Goal: Task Accomplishment & Management: Manage account settings

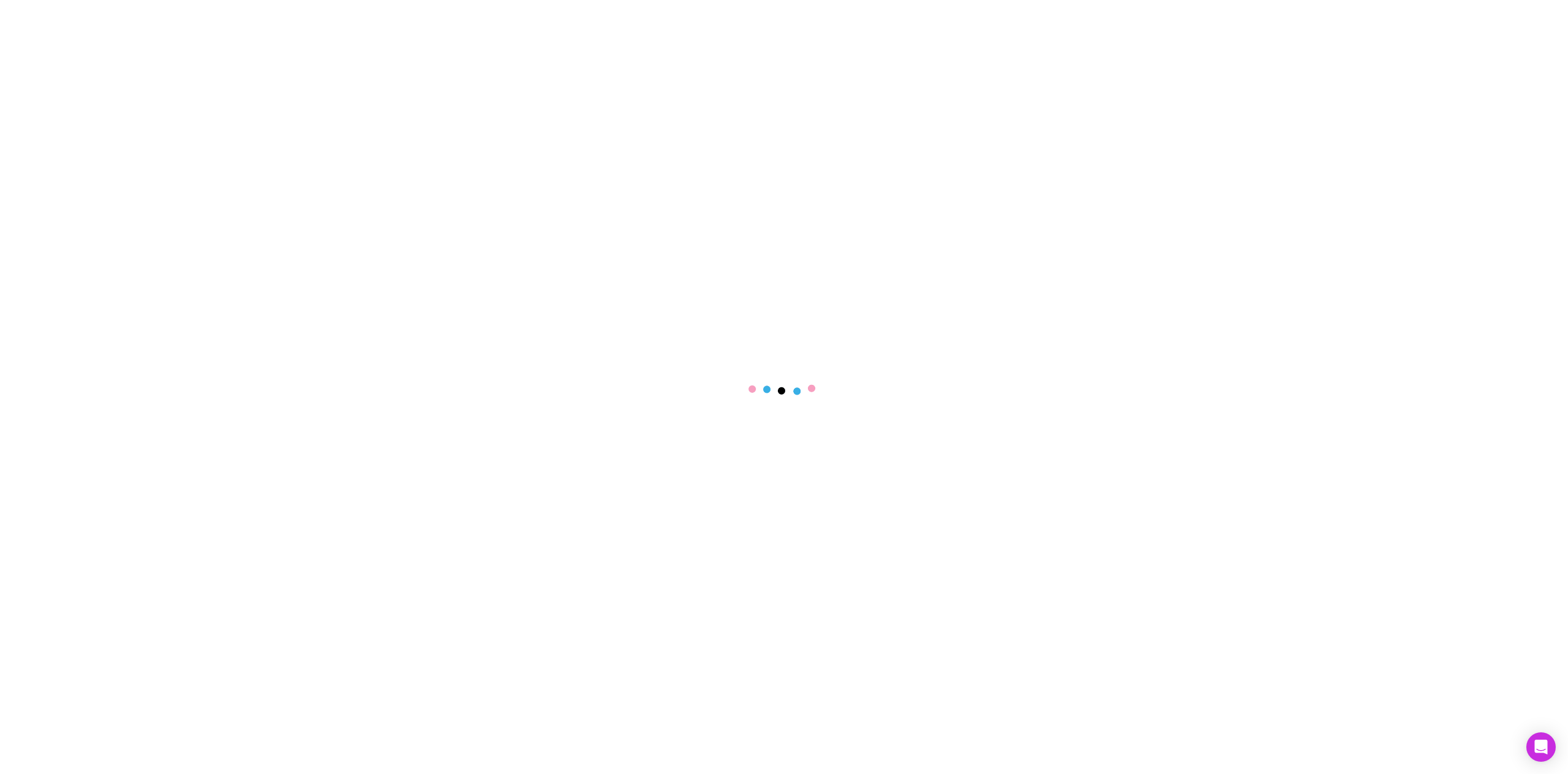
select select "****"
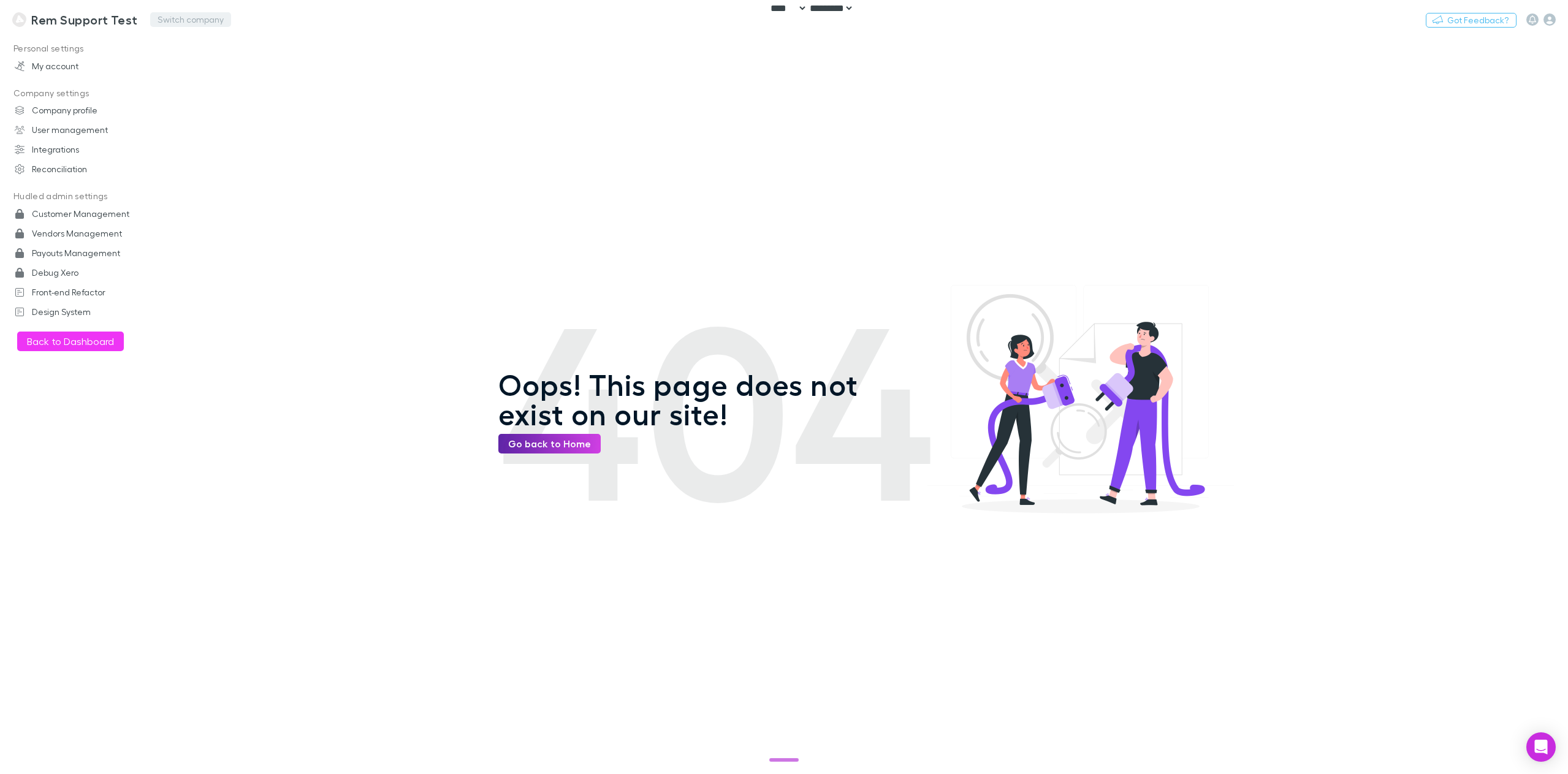
click at [200, 20] on button "Switch company" at bounding box center [190, 19] width 81 height 14
type input "***"
click at [54, 14] on div at bounding box center [784, 387] width 1568 height 774
click at [61, 24] on h3 "Rem Support Test" at bounding box center [84, 19] width 106 height 14
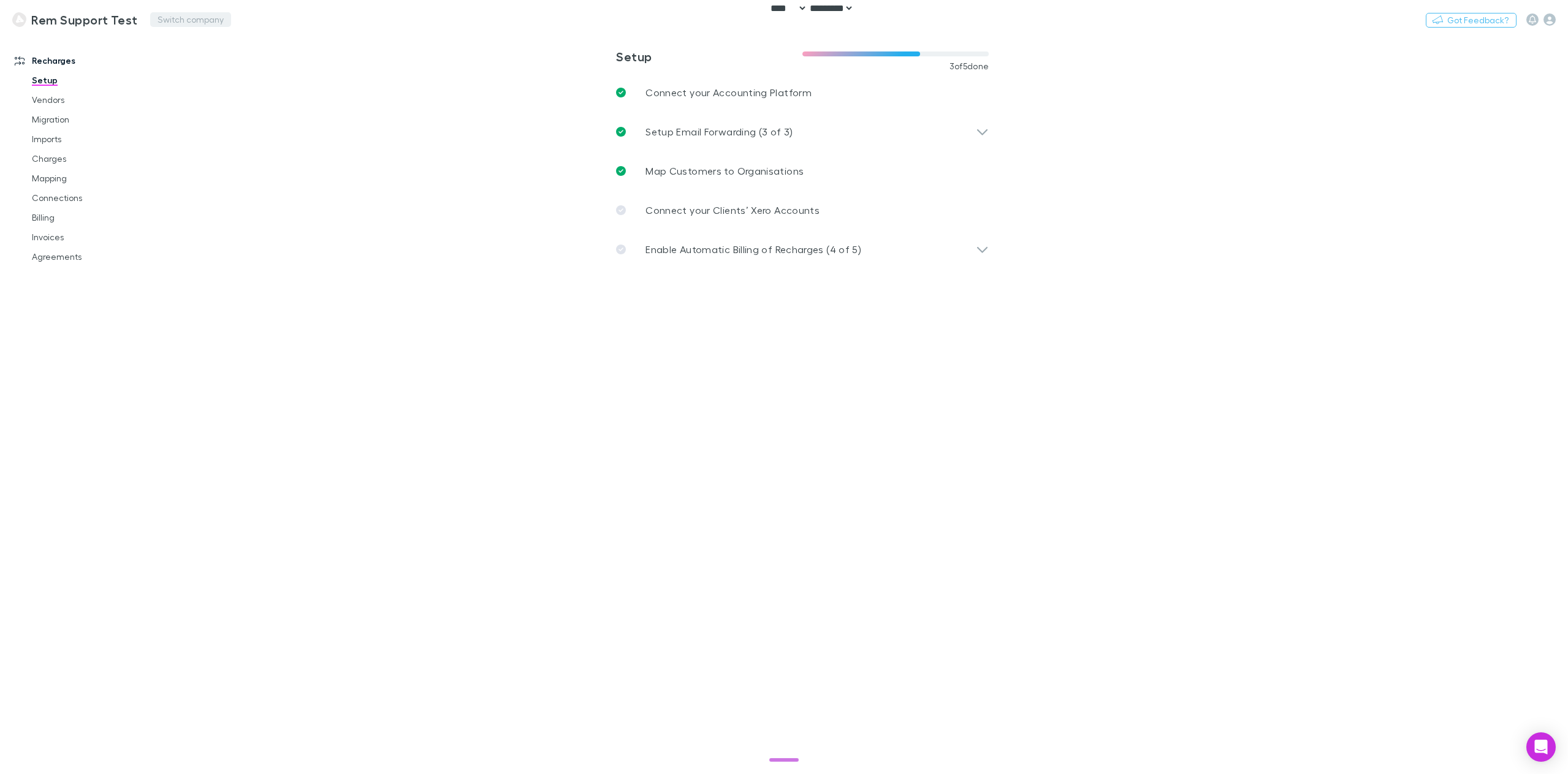
click at [178, 16] on button "Switch company" at bounding box center [190, 19] width 81 height 14
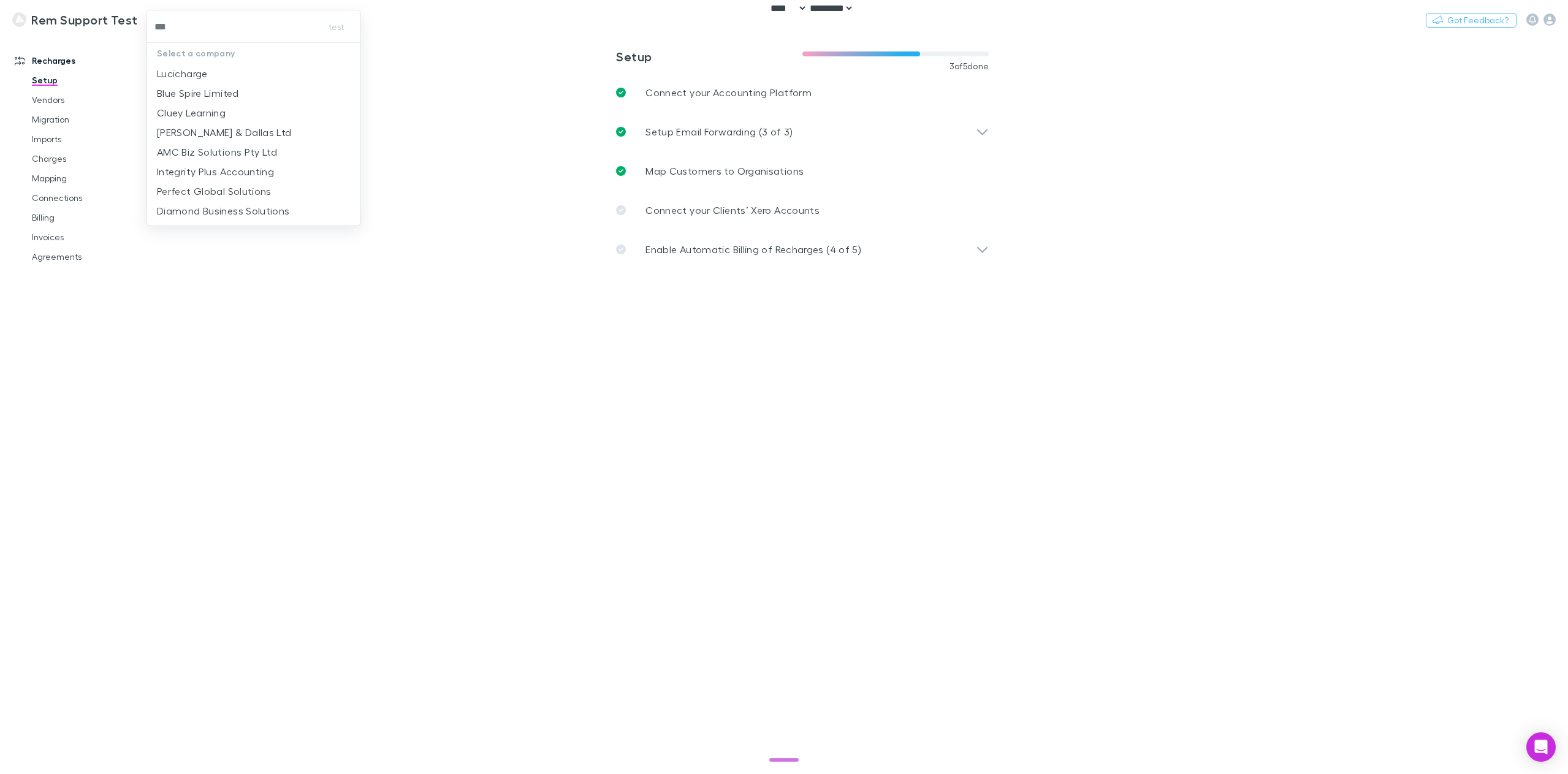
type input "****"
click at [184, 71] on p "Lucicharge" at bounding box center [181, 73] width 51 height 14
type input "**********"
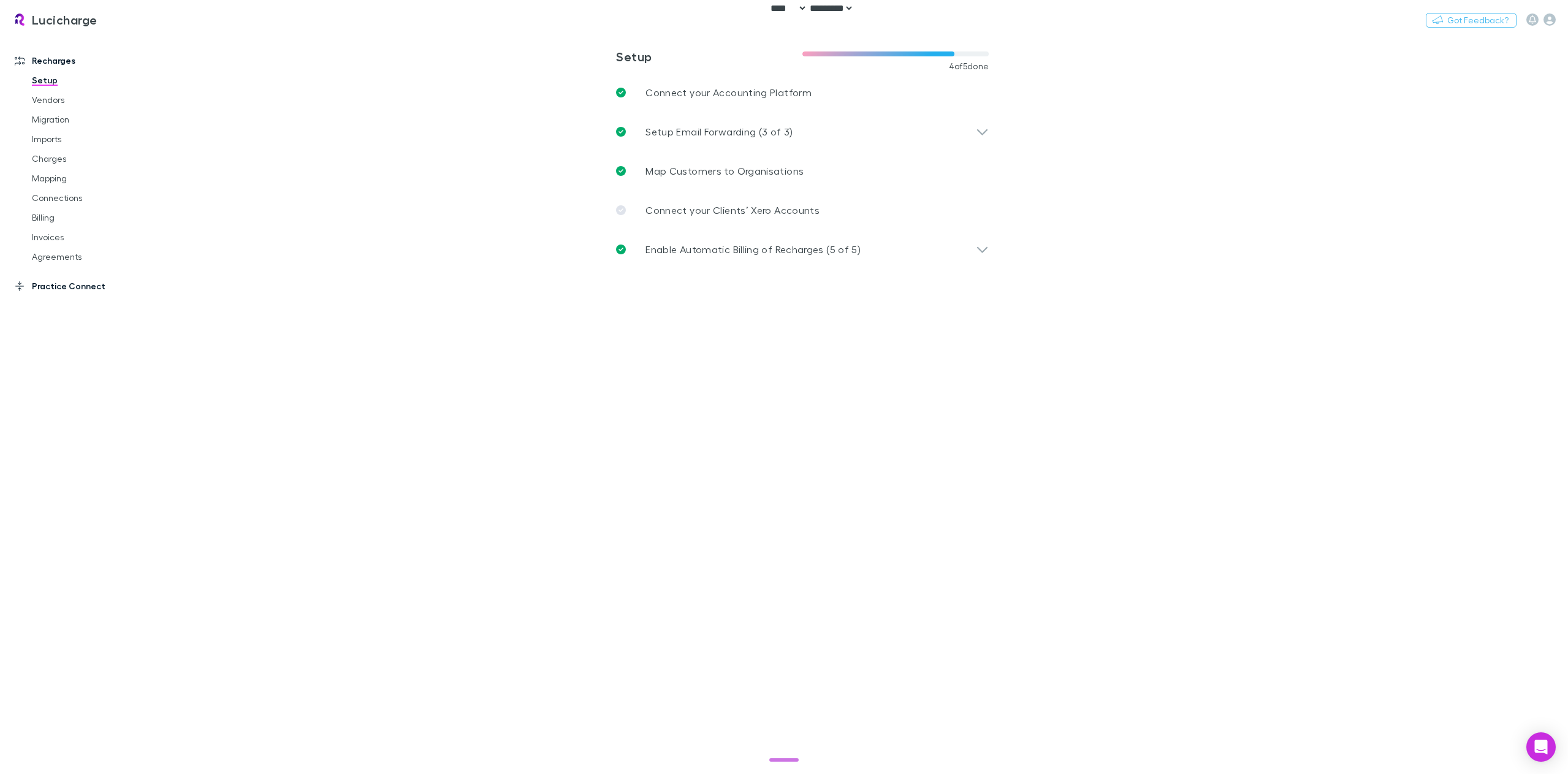
click at [60, 290] on link "Practice Connect" at bounding box center [87, 286] width 169 height 20
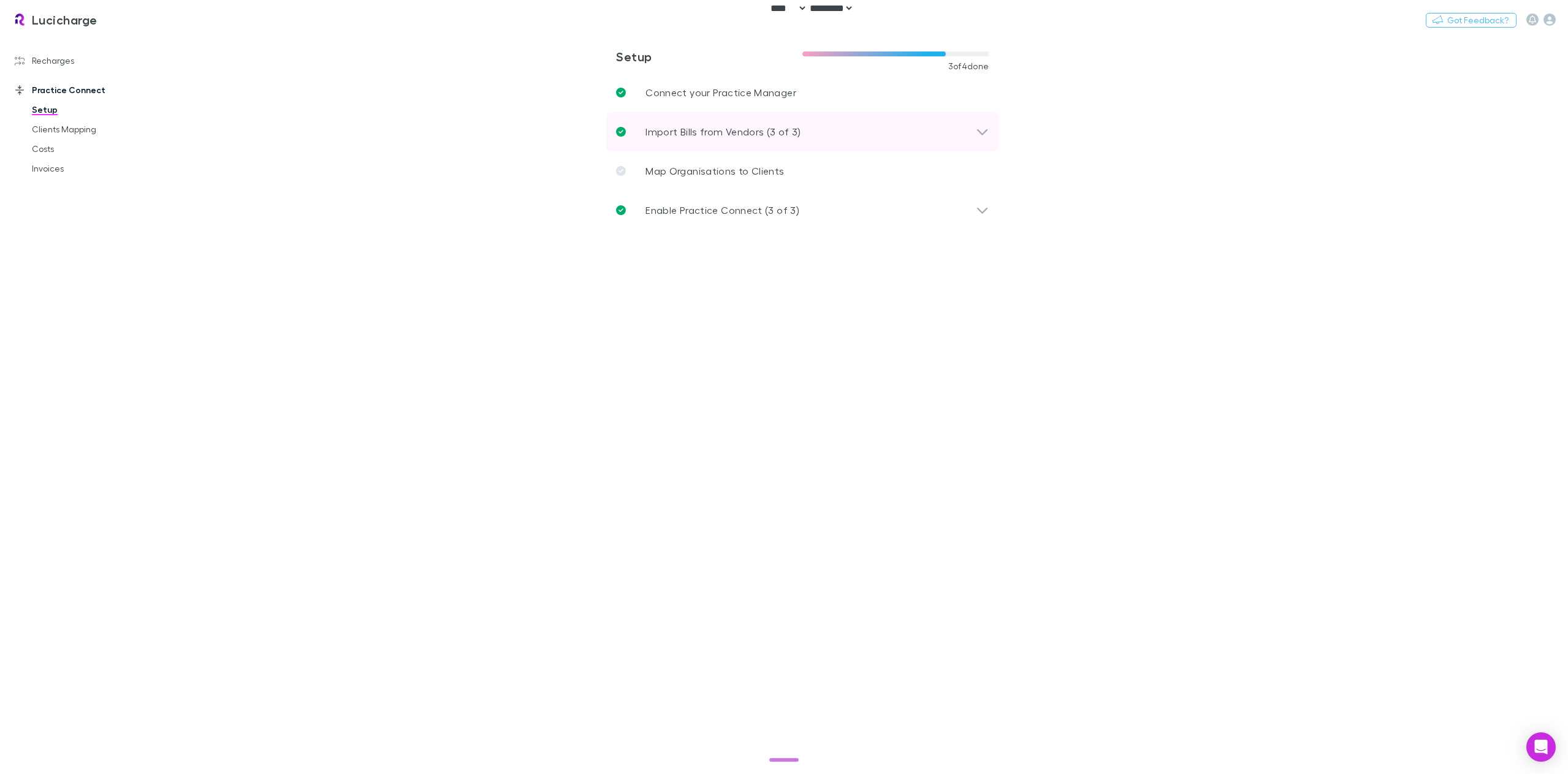
click at [732, 133] on p "Import Bills from Vendors (3 of 3)" at bounding box center [722, 131] width 156 height 14
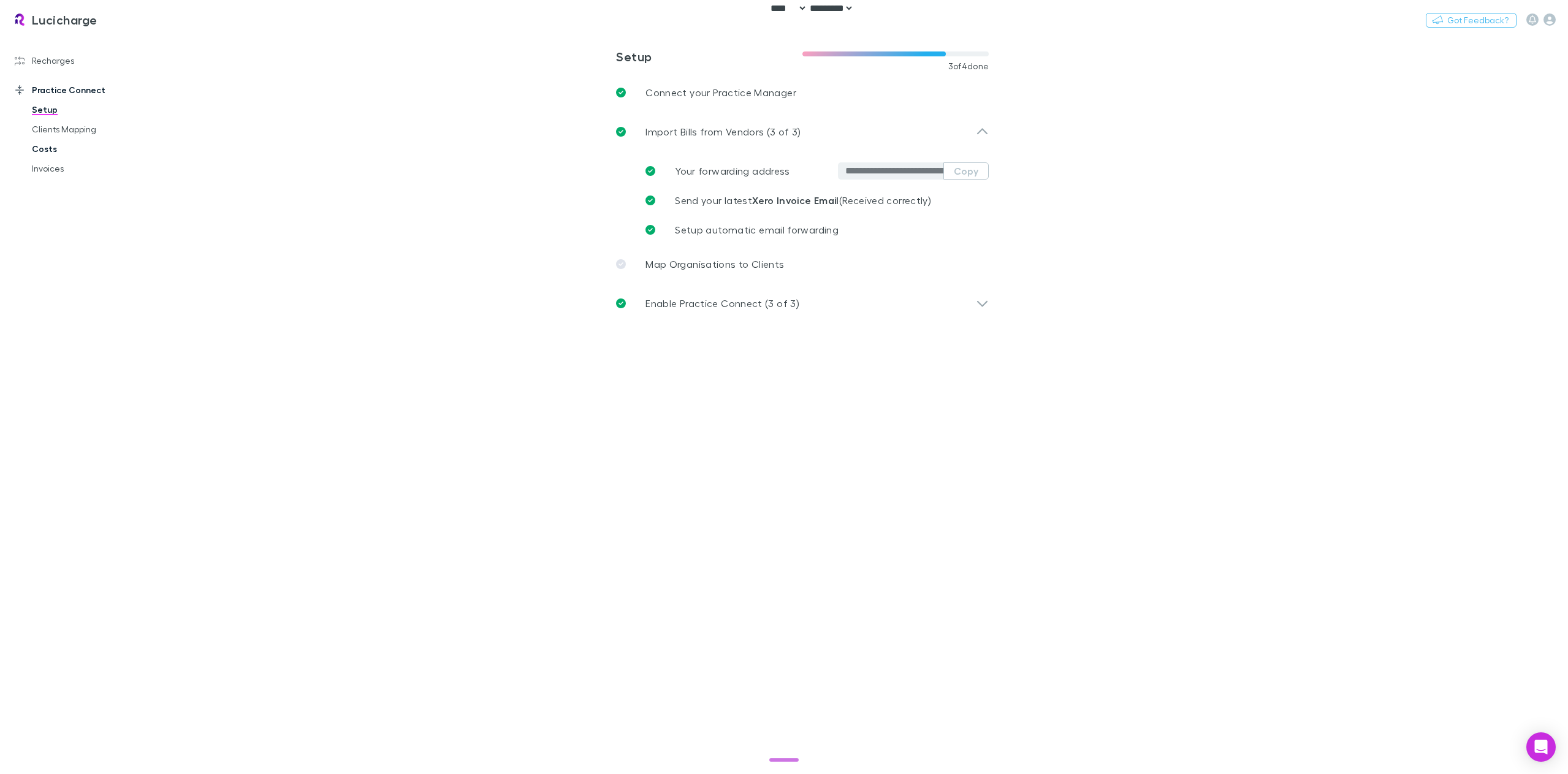
click at [61, 143] on link "Costs" at bounding box center [95, 149] width 152 height 20
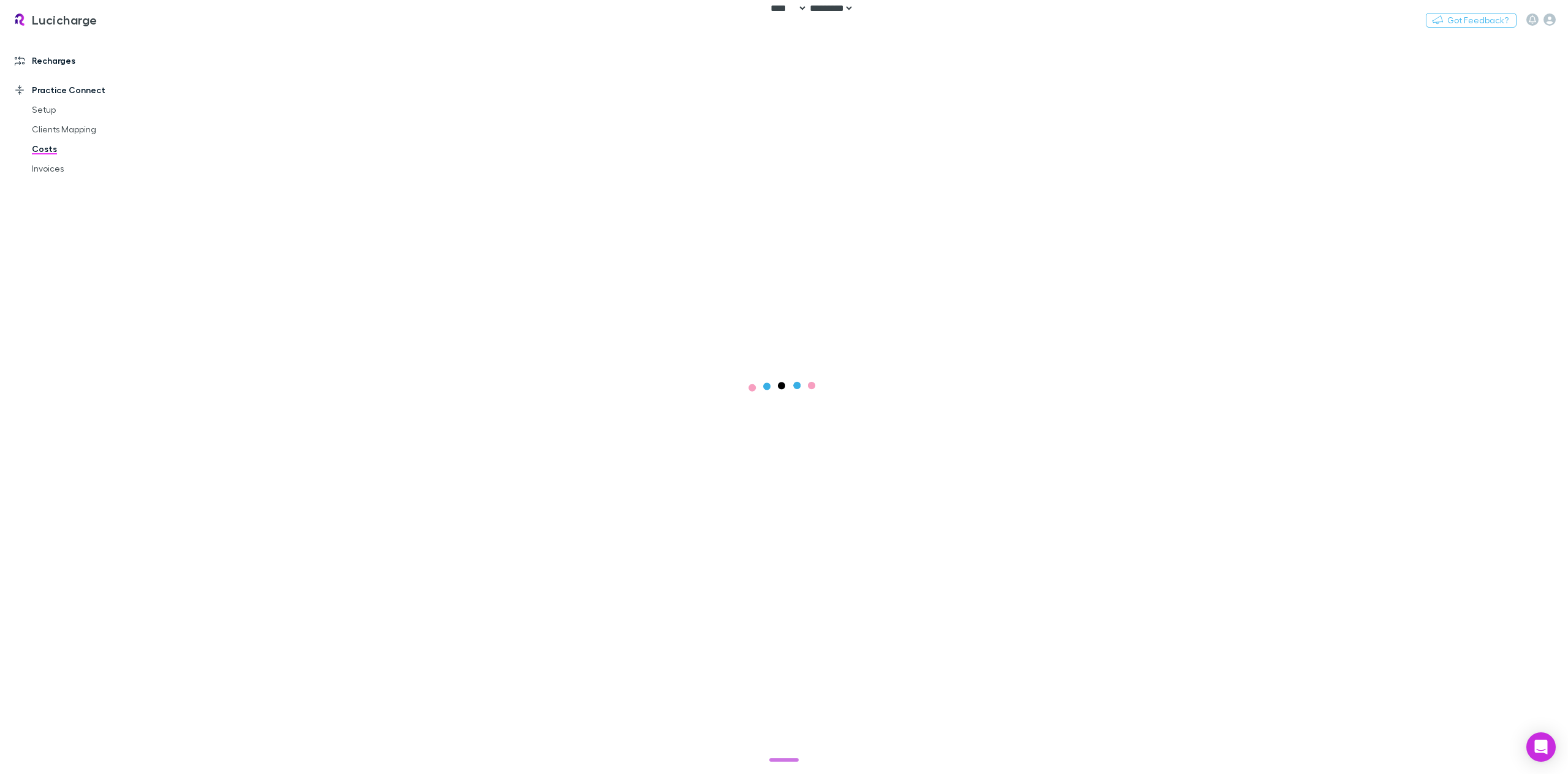
click at [51, 59] on link "Recharges" at bounding box center [87, 60] width 169 height 20
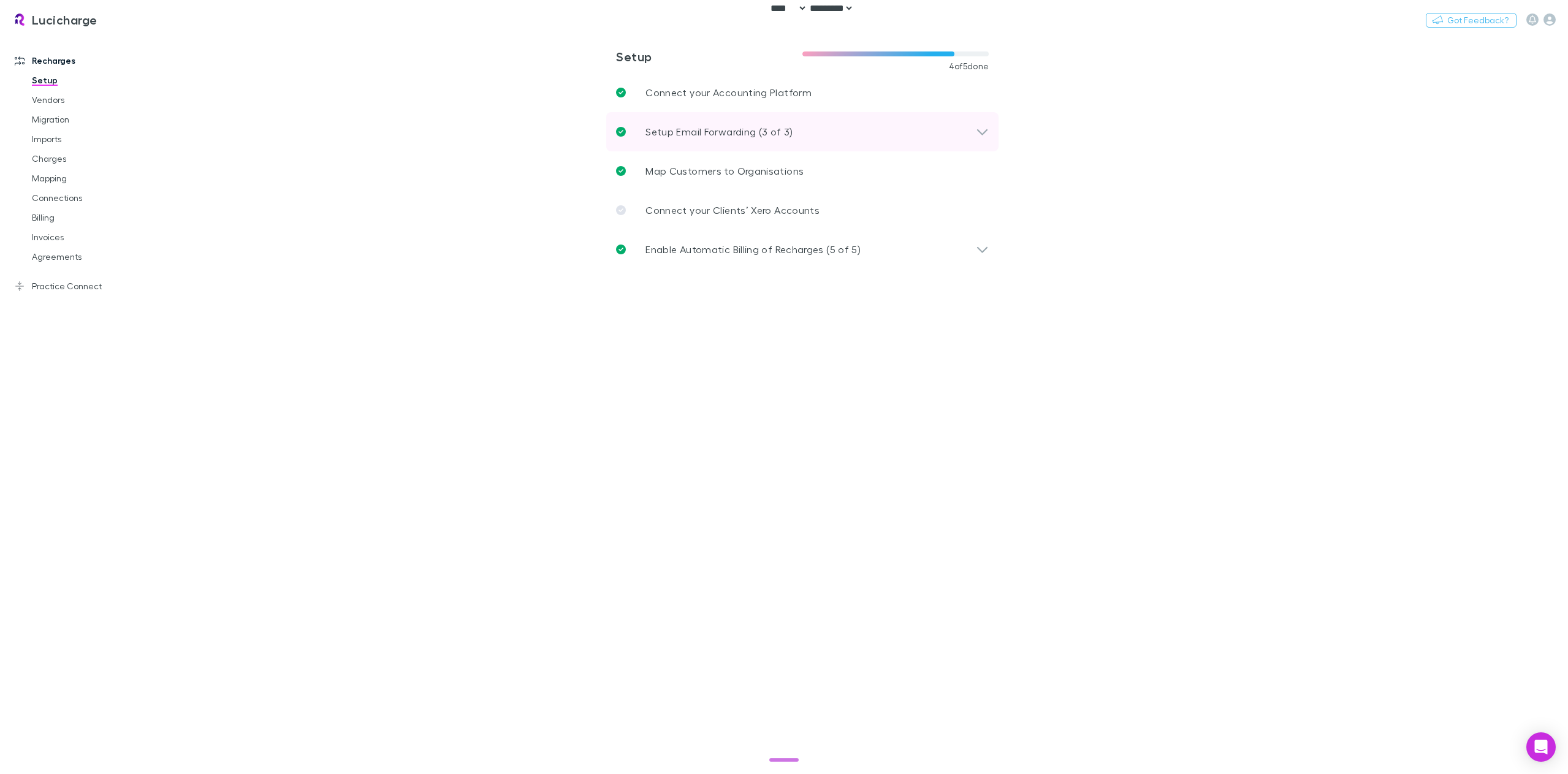
click at [700, 123] on div "Setup Email Forwarding (3 of 3)" at bounding box center [802, 132] width 392 height 39
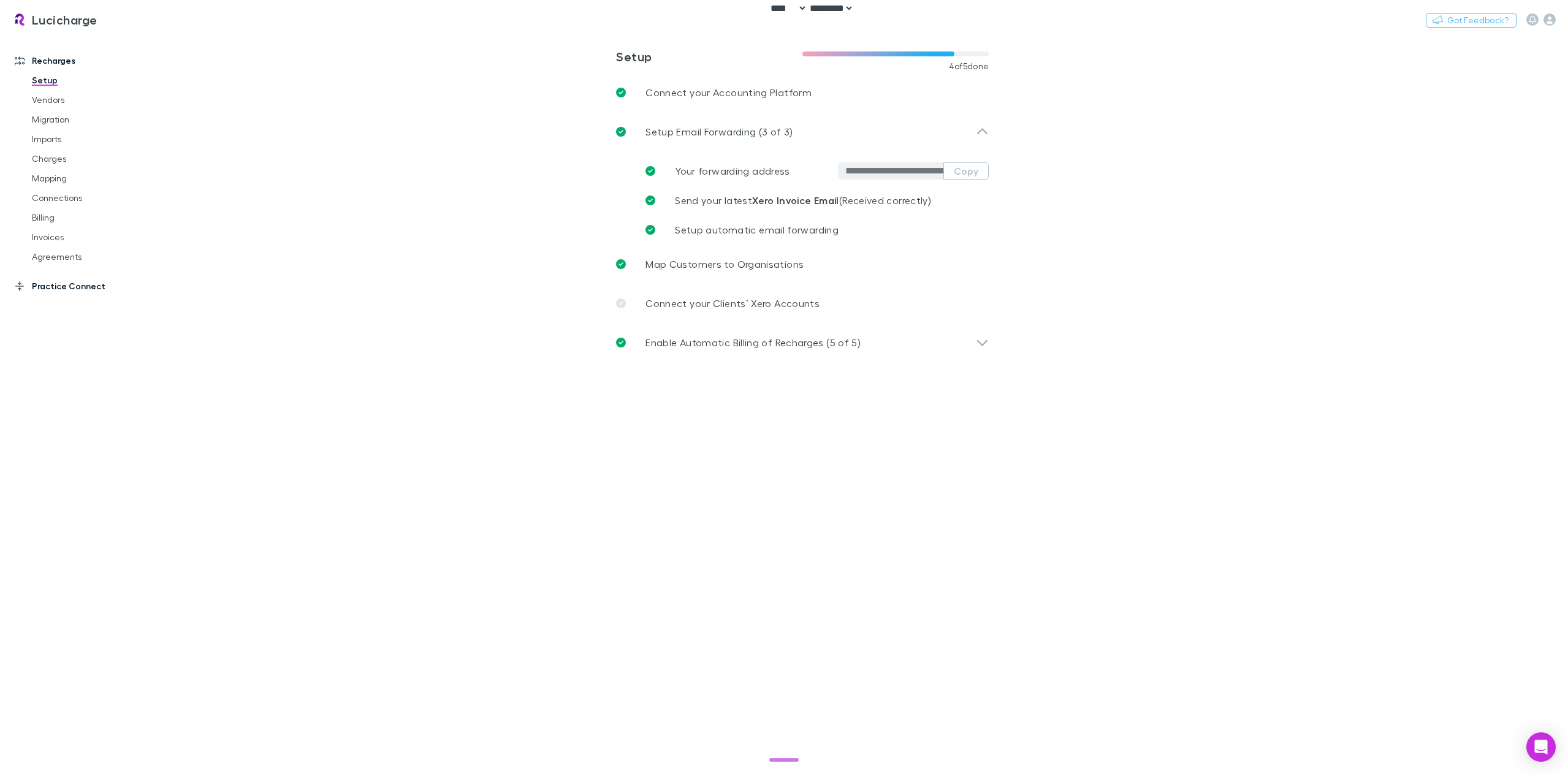
click at [67, 290] on link "Practice Connect" at bounding box center [87, 286] width 169 height 20
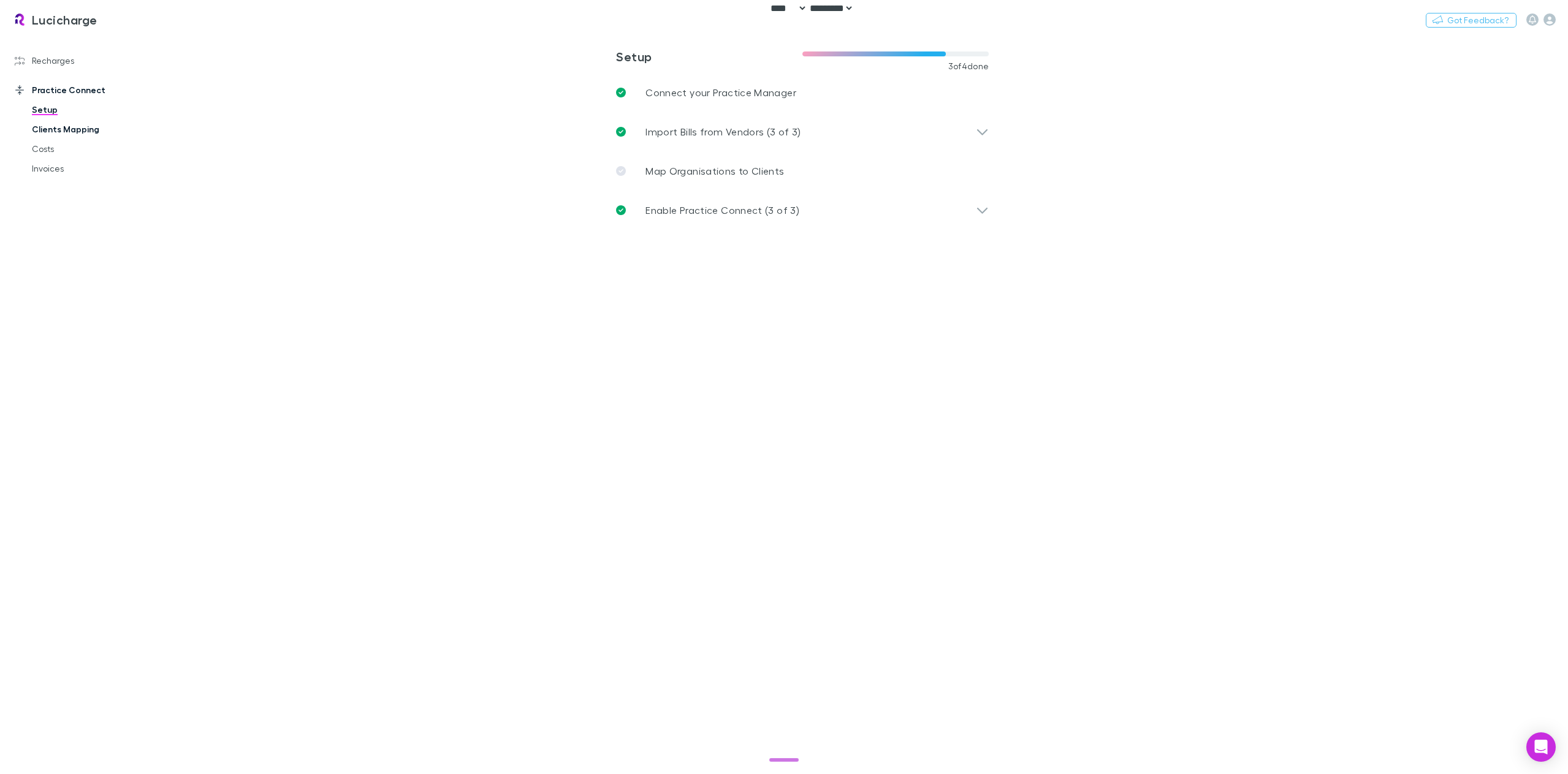
click at [92, 136] on link "Clients Mapping" at bounding box center [95, 129] width 152 height 20
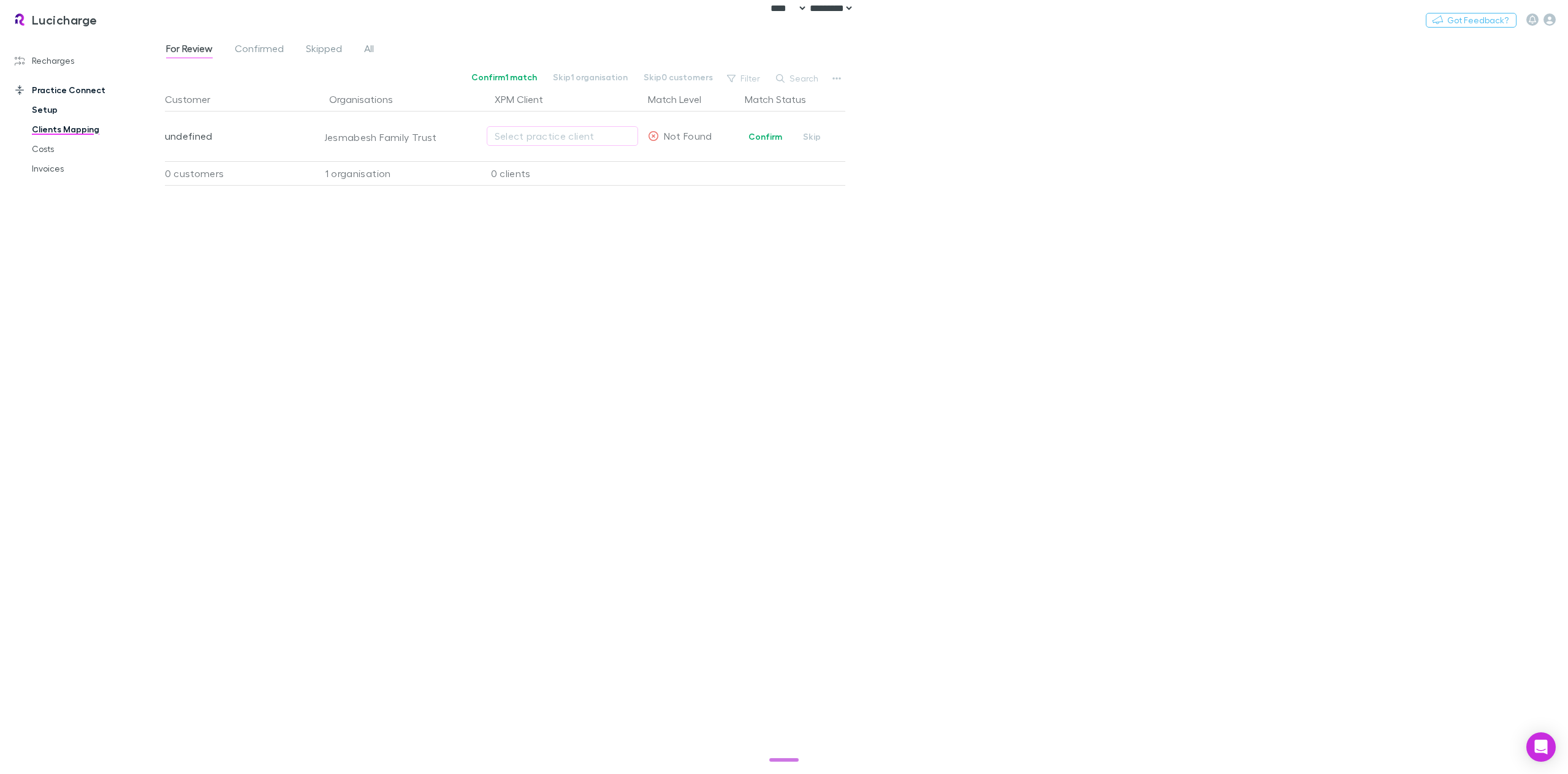
click at [73, 114] on link "Setup" at bounding box center [95, 110] width 152 height 20
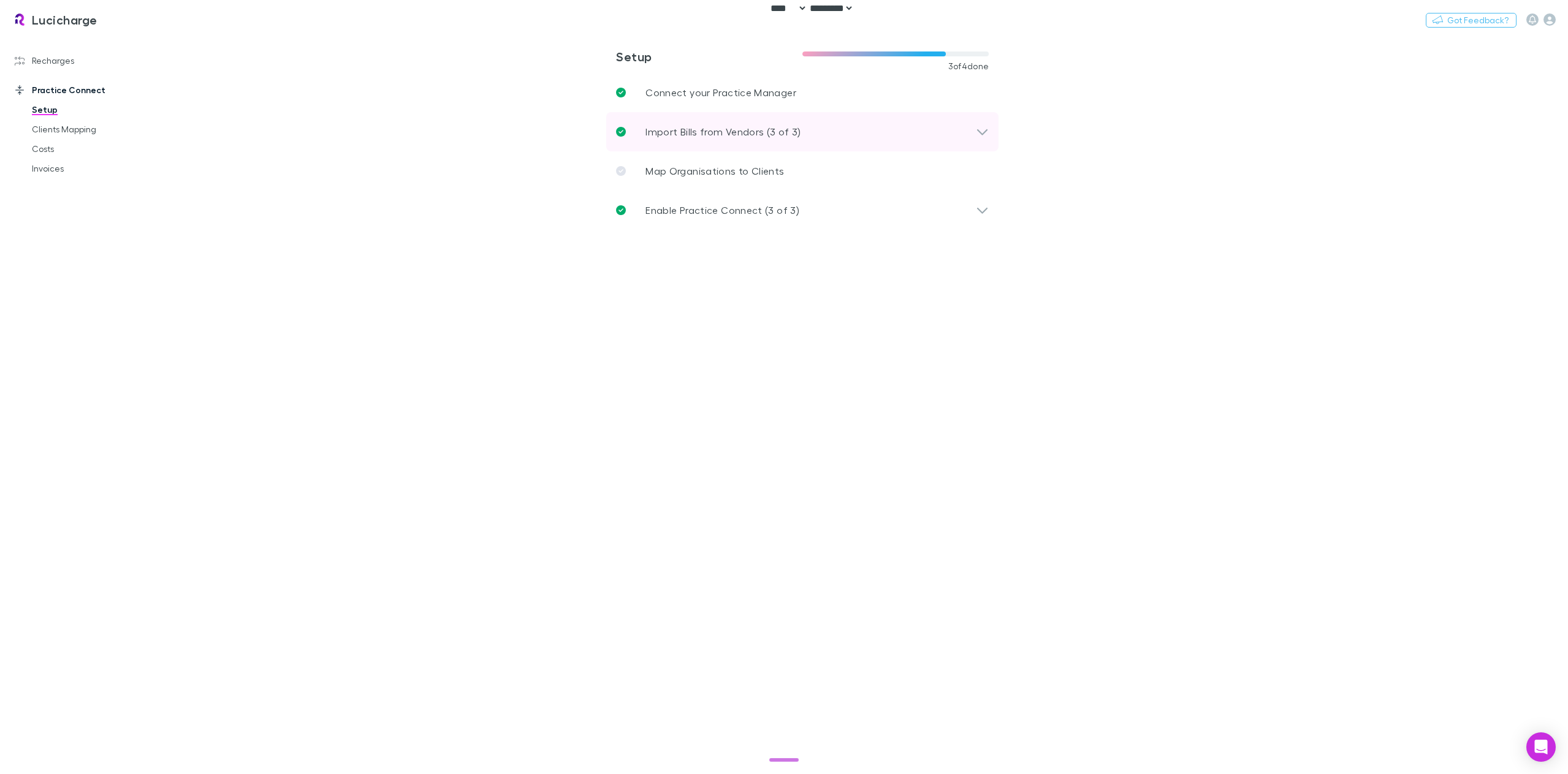
click at [725, 132] on p "Import Bills from Vendors (3 of 3)" at bounding box center [722, 131] width 156 height 14
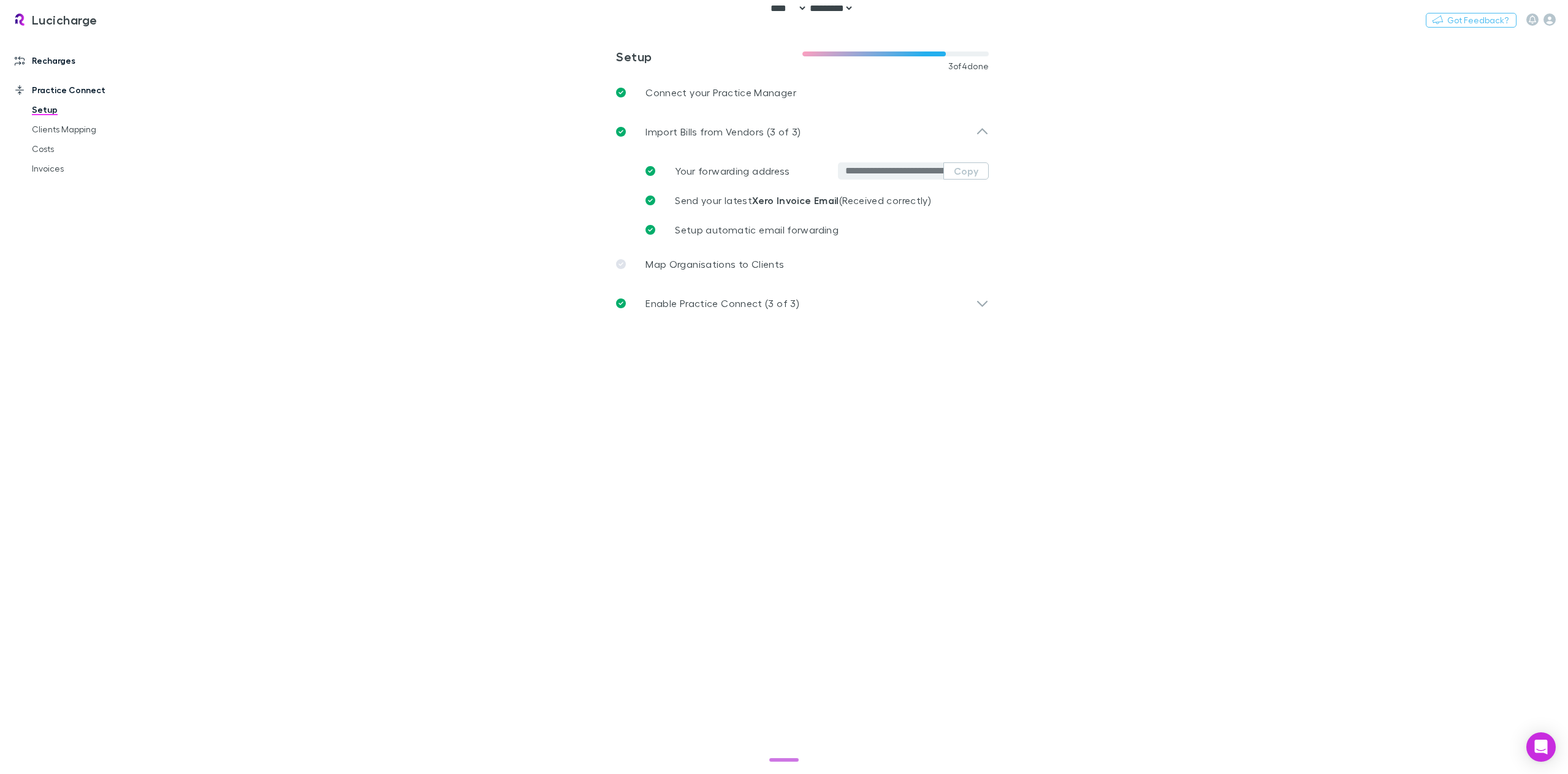
click at [59, 61] on link "Recharges" at bounding box center [87, 60] width 169 height 20
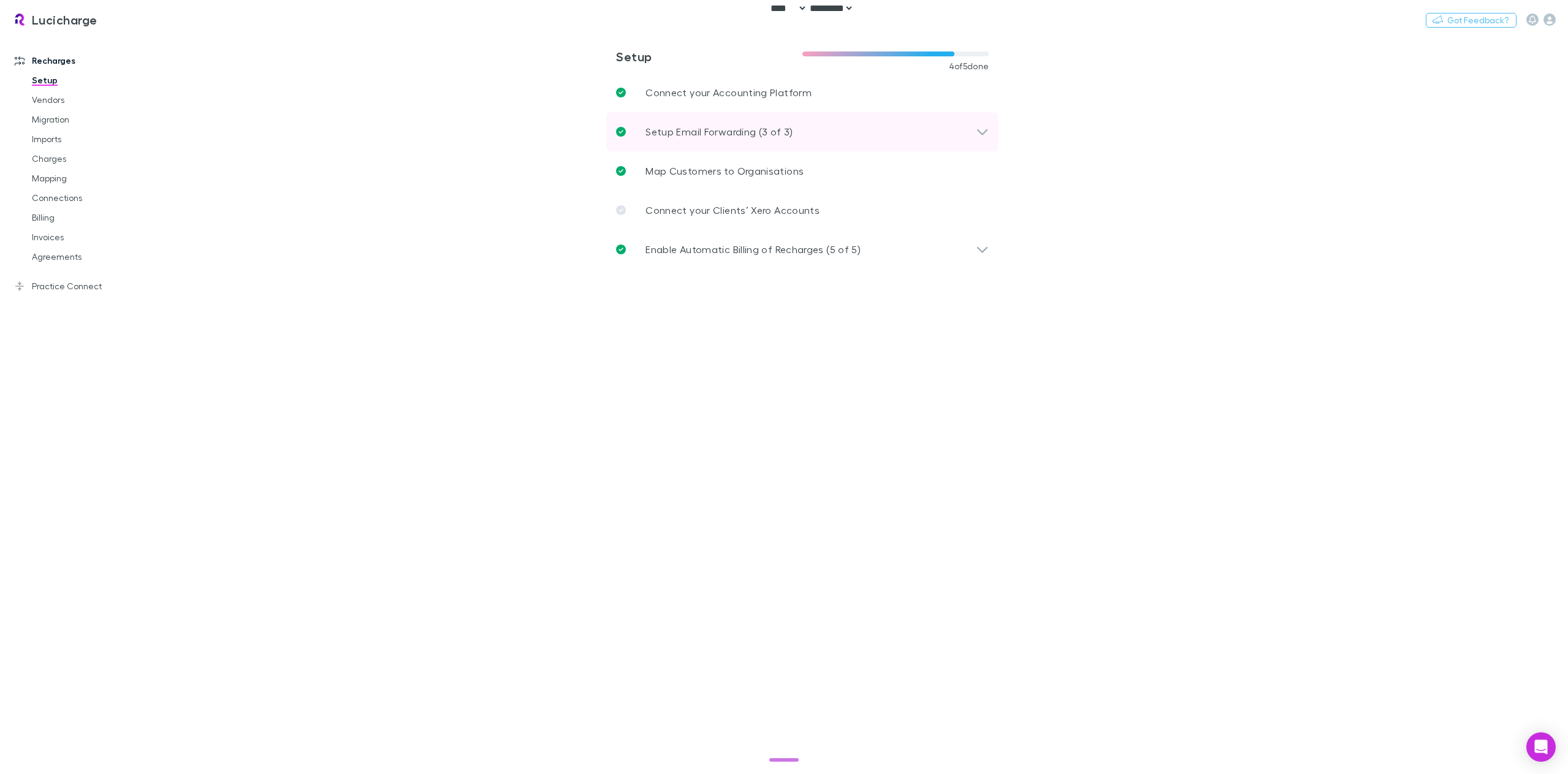
click at [687, 133] on p "Setup Email Forwarding (3 of 3)" at bounding box center [719, 131] width 147 height 14
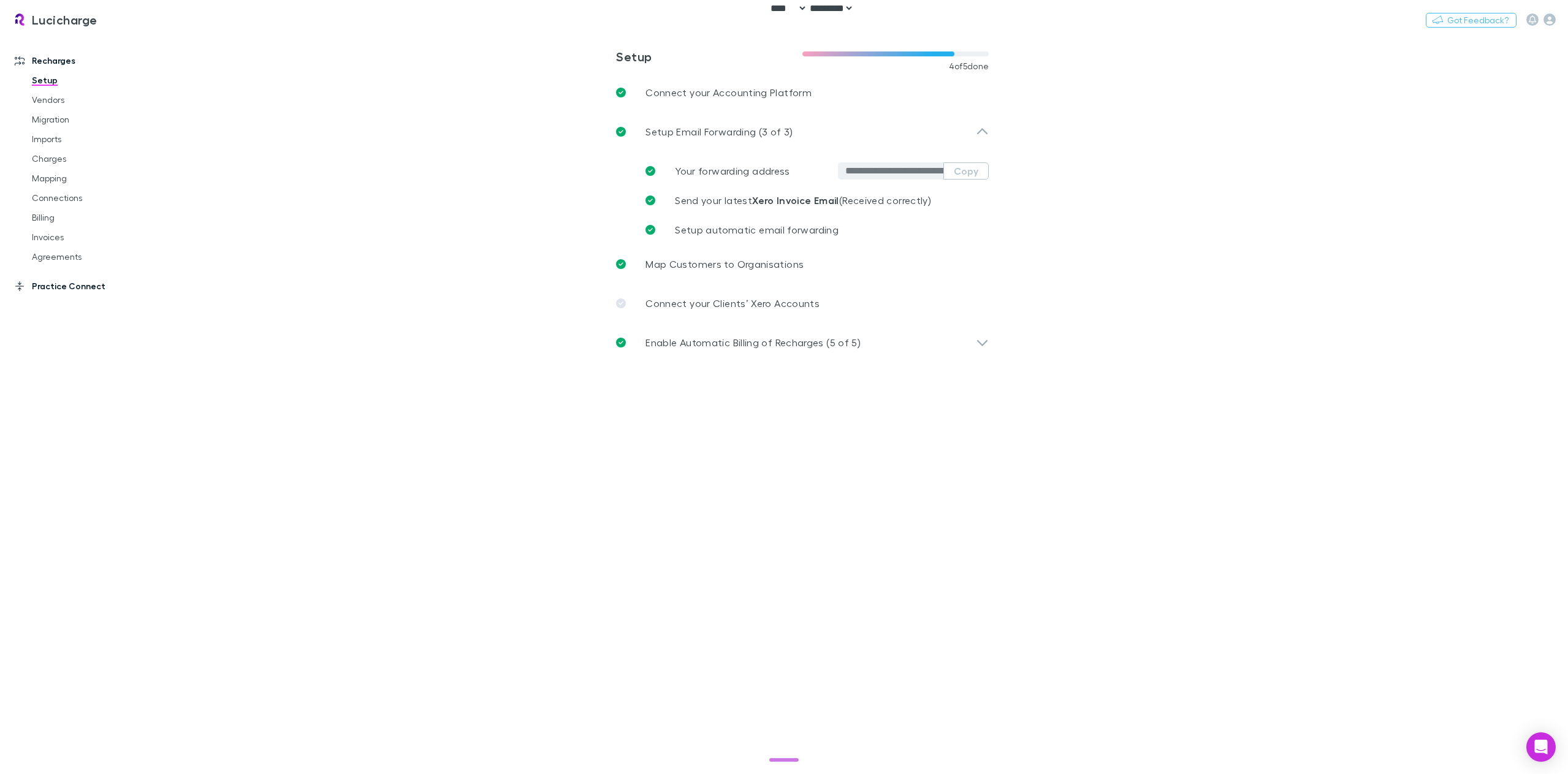
click at [58, 287] on link "Practice Connect" at bounding box center [87, 286] width 169 height 20
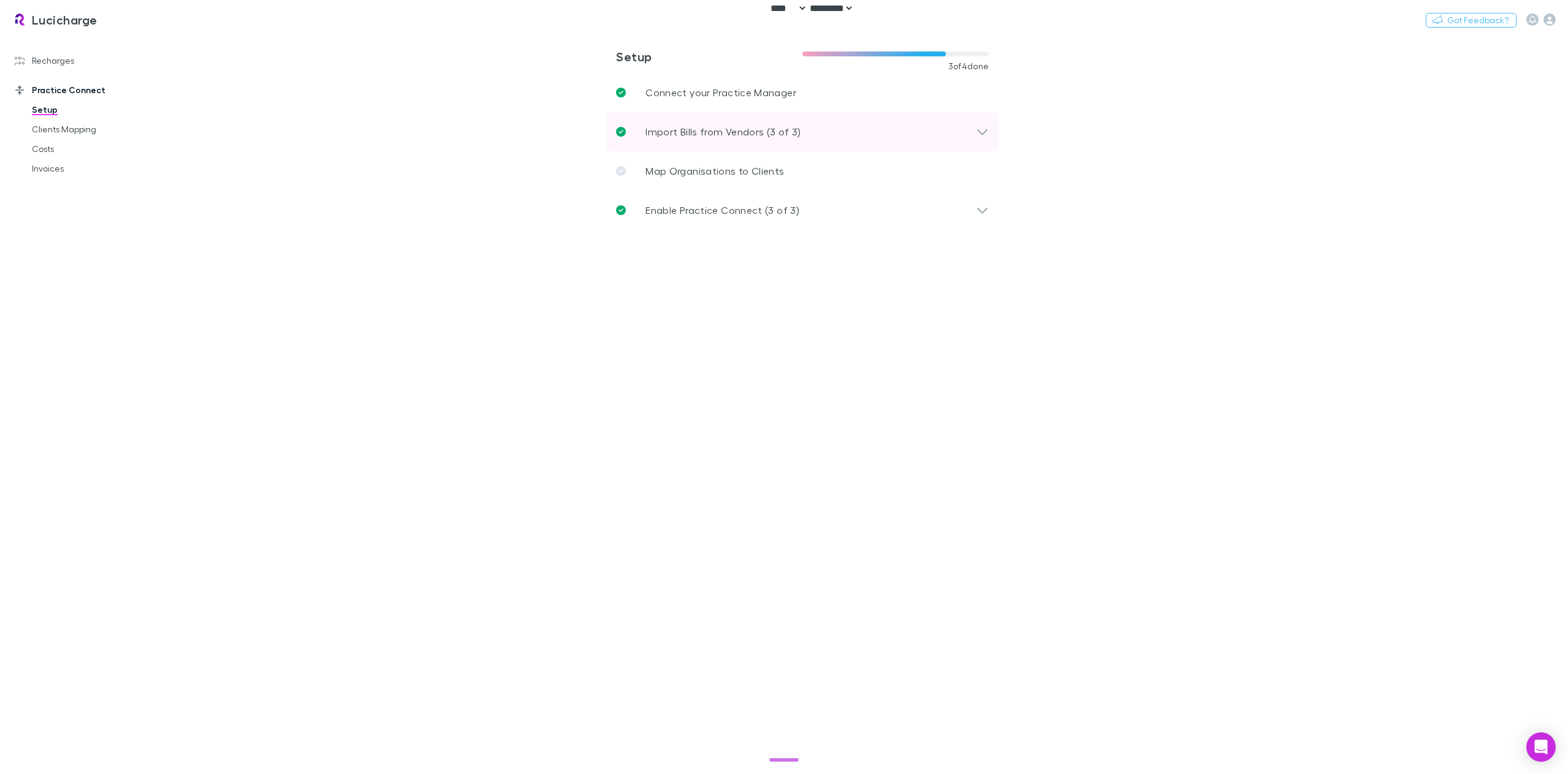
click at [716, 125] on p "Import Bills from Vendors (3 of 3)" at bounding box center [722, 131] width 156 height 14
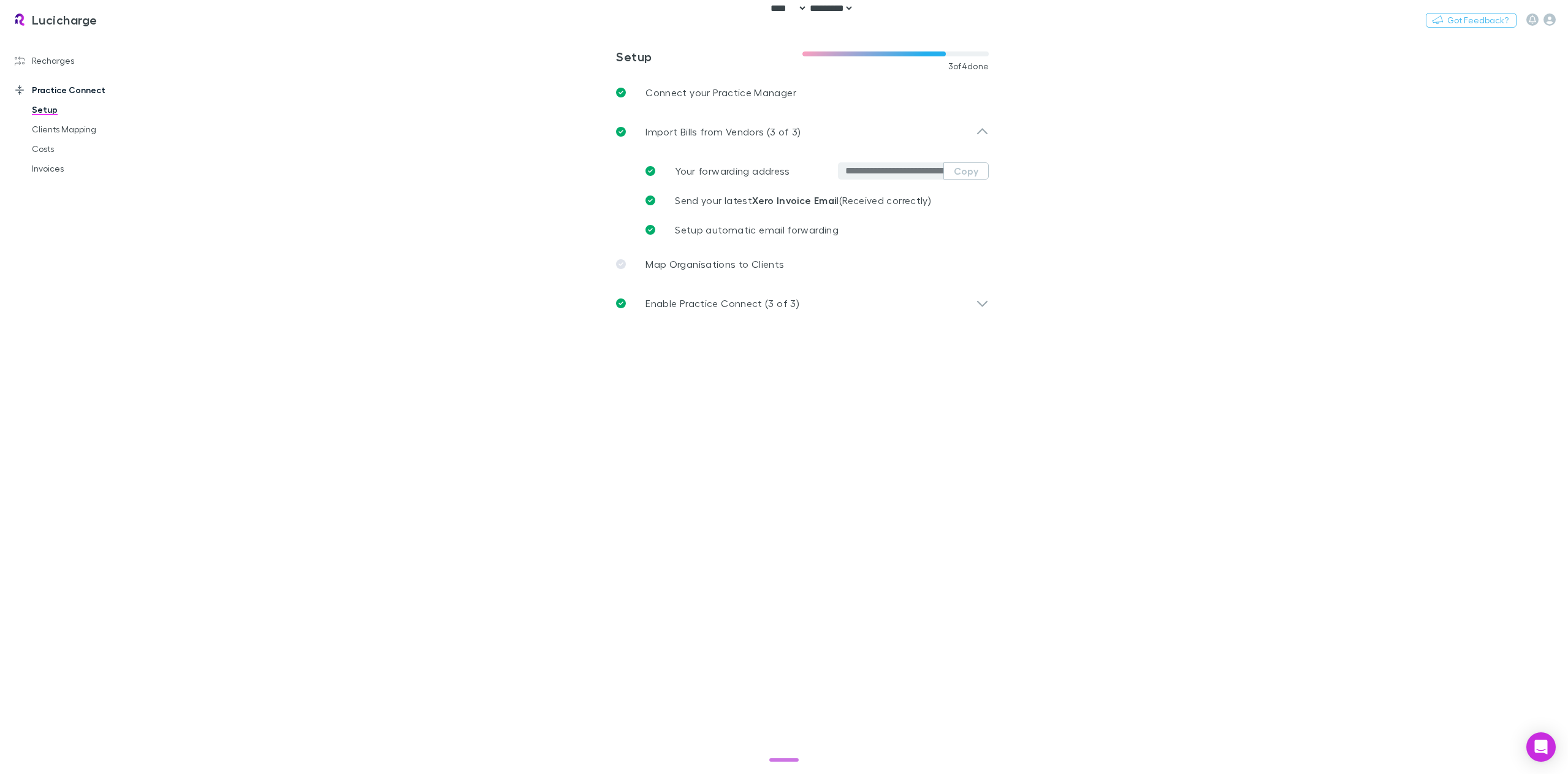
click at [859, 469] on main "**********" at bounding box center [867, 404] width 1403 height 740
click at [54, 152] on link "Costs" at bounding box center [95, 149] width 152 height 20
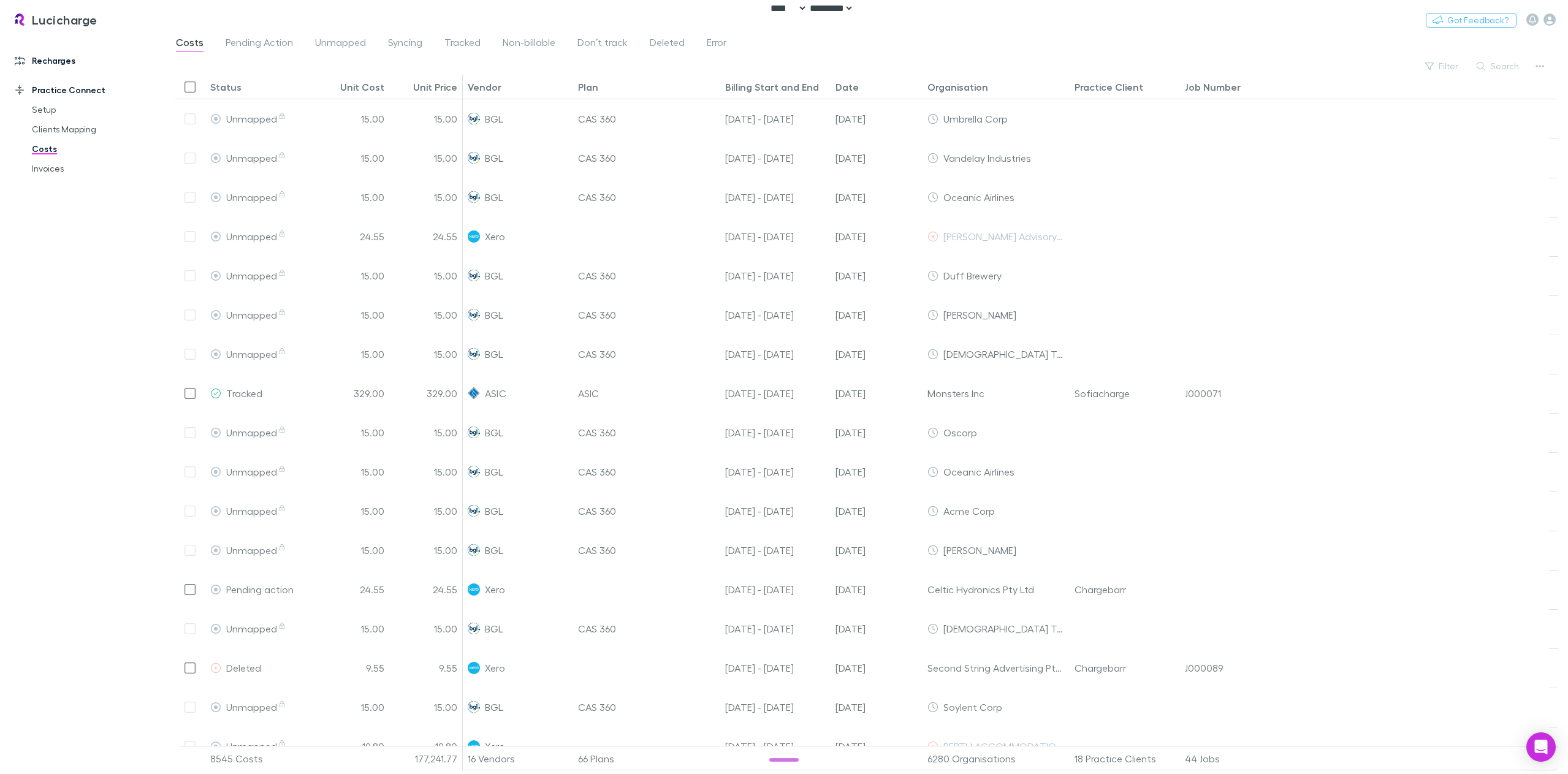
click at [59, 64] on link "Recharges" at bounding box center [87, 60] width 169 height 20
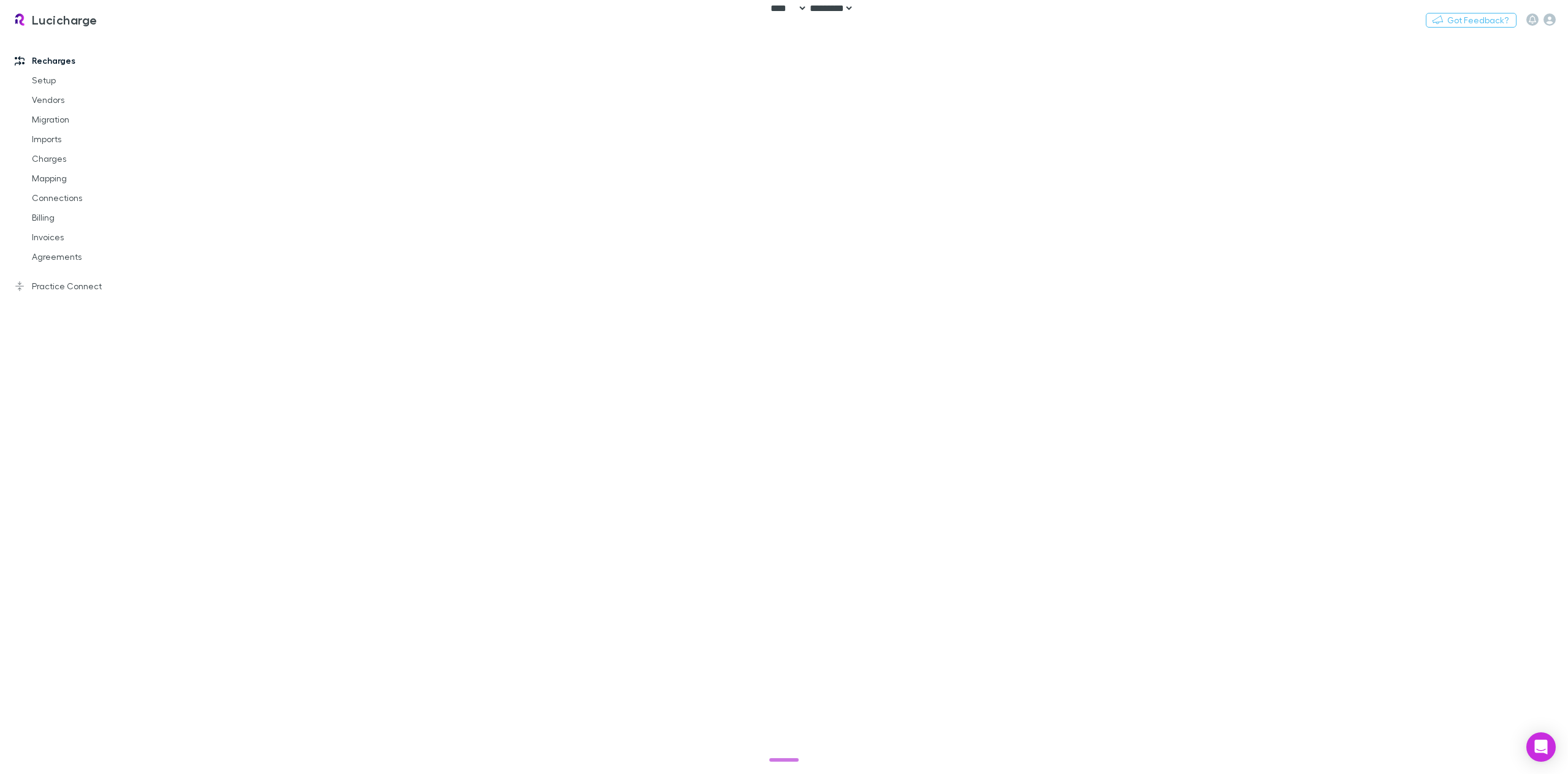
click at [63, 60] on link "Recharges" at bounding box center [87, 60] width 169 height 20
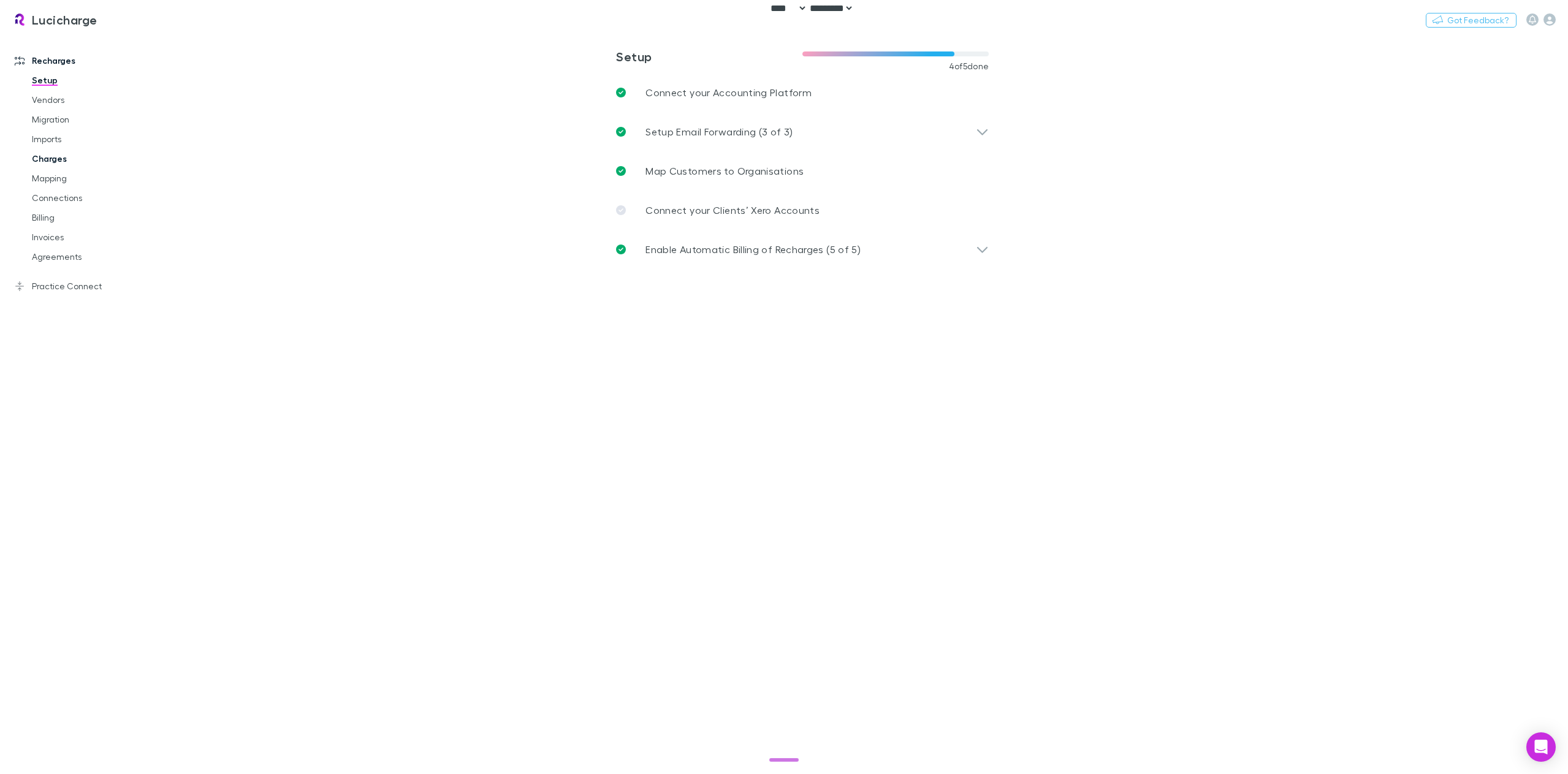
click at [51, 157] on link "Charges" at bounding box center [95, 158] width 152 height 20
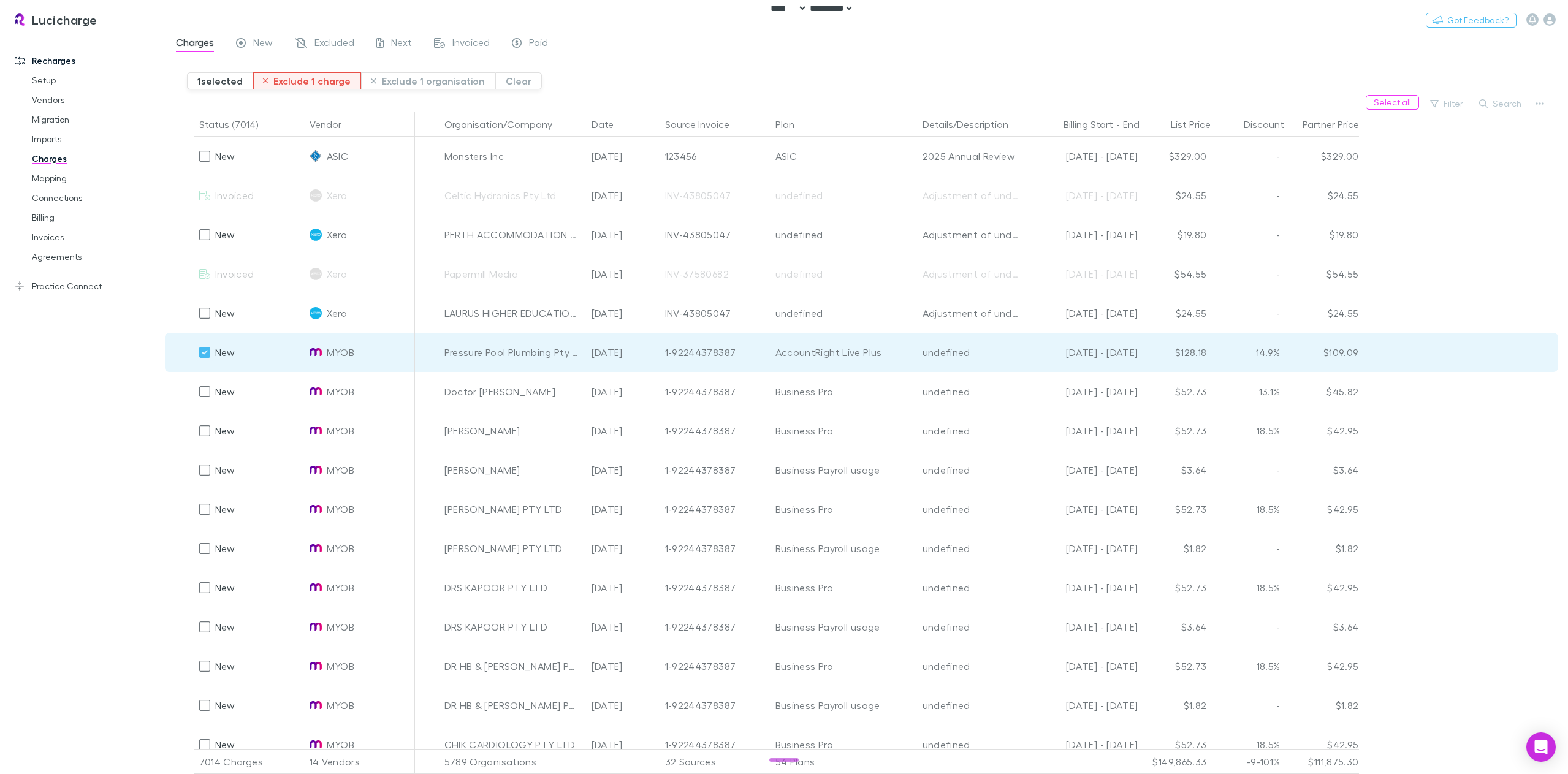
click at [317, 85] on button "Exclude 1 charge" at bounding box center [307, 81] width 109 height 17
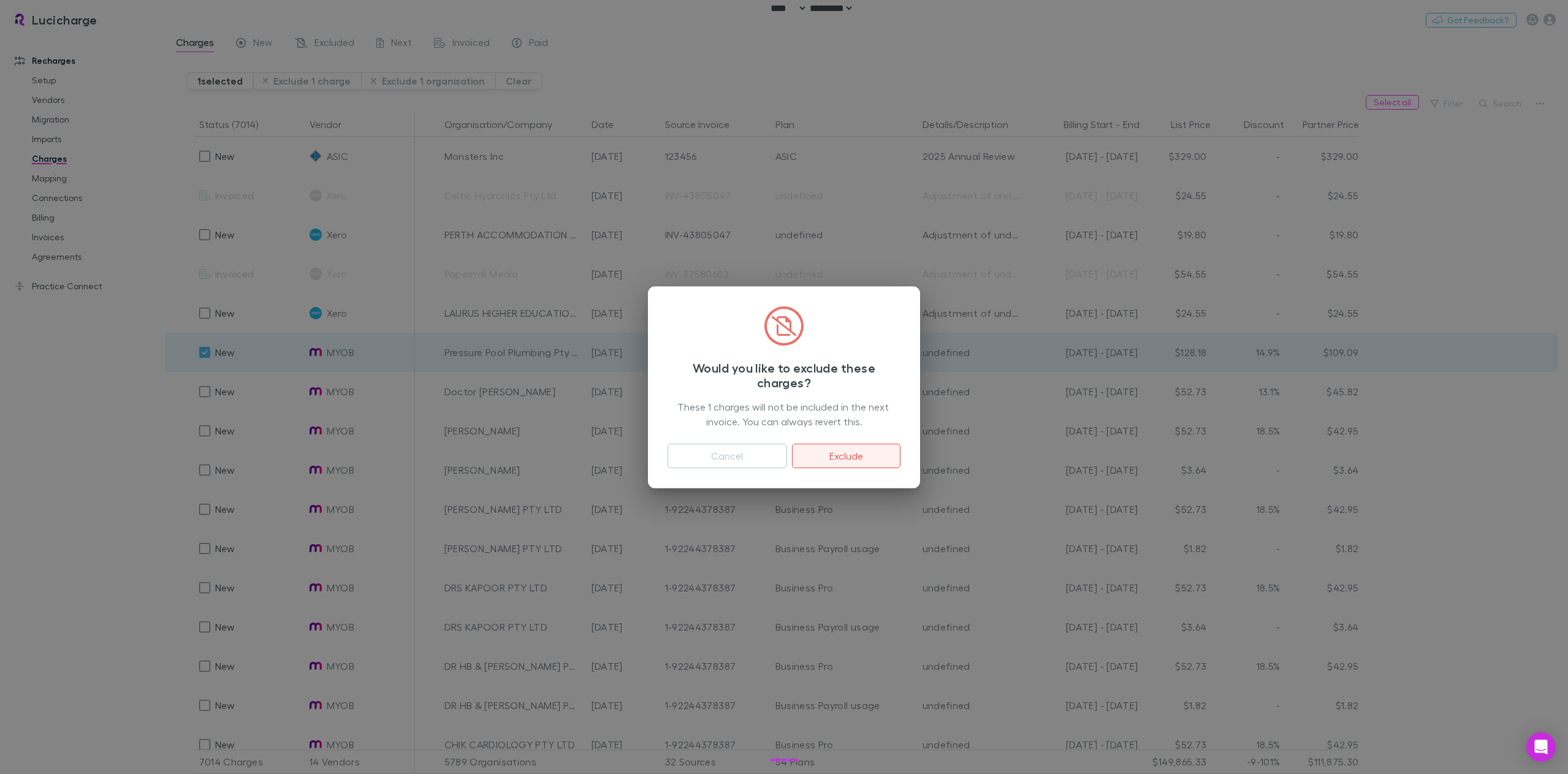
click at [846, 456] on button "Exclude" at bounding box center [847, 456] width 109 height 25
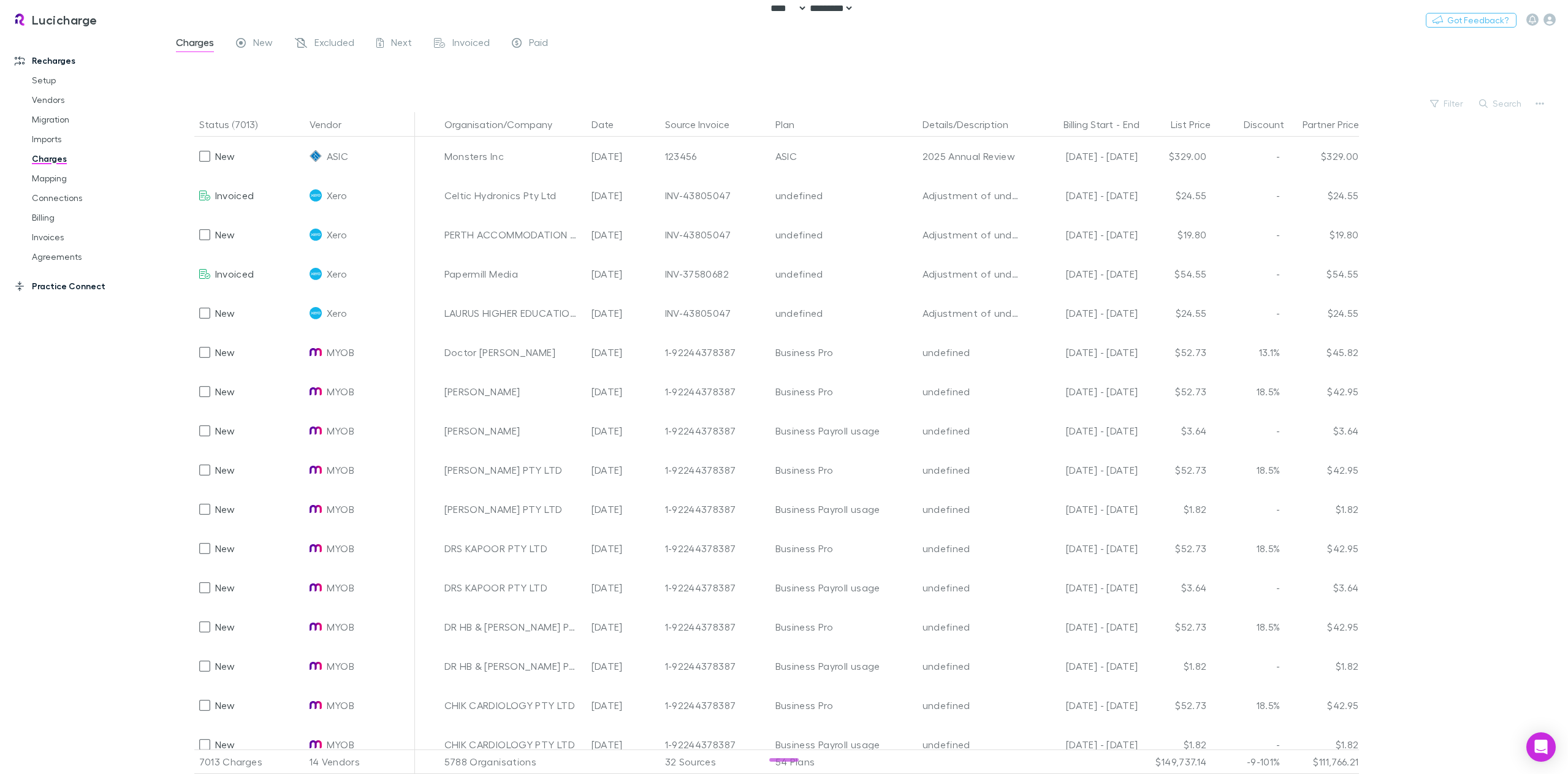
click at [54, 282] on link "Practice Connect" at bounding box center [87, 286] width 169 height 20
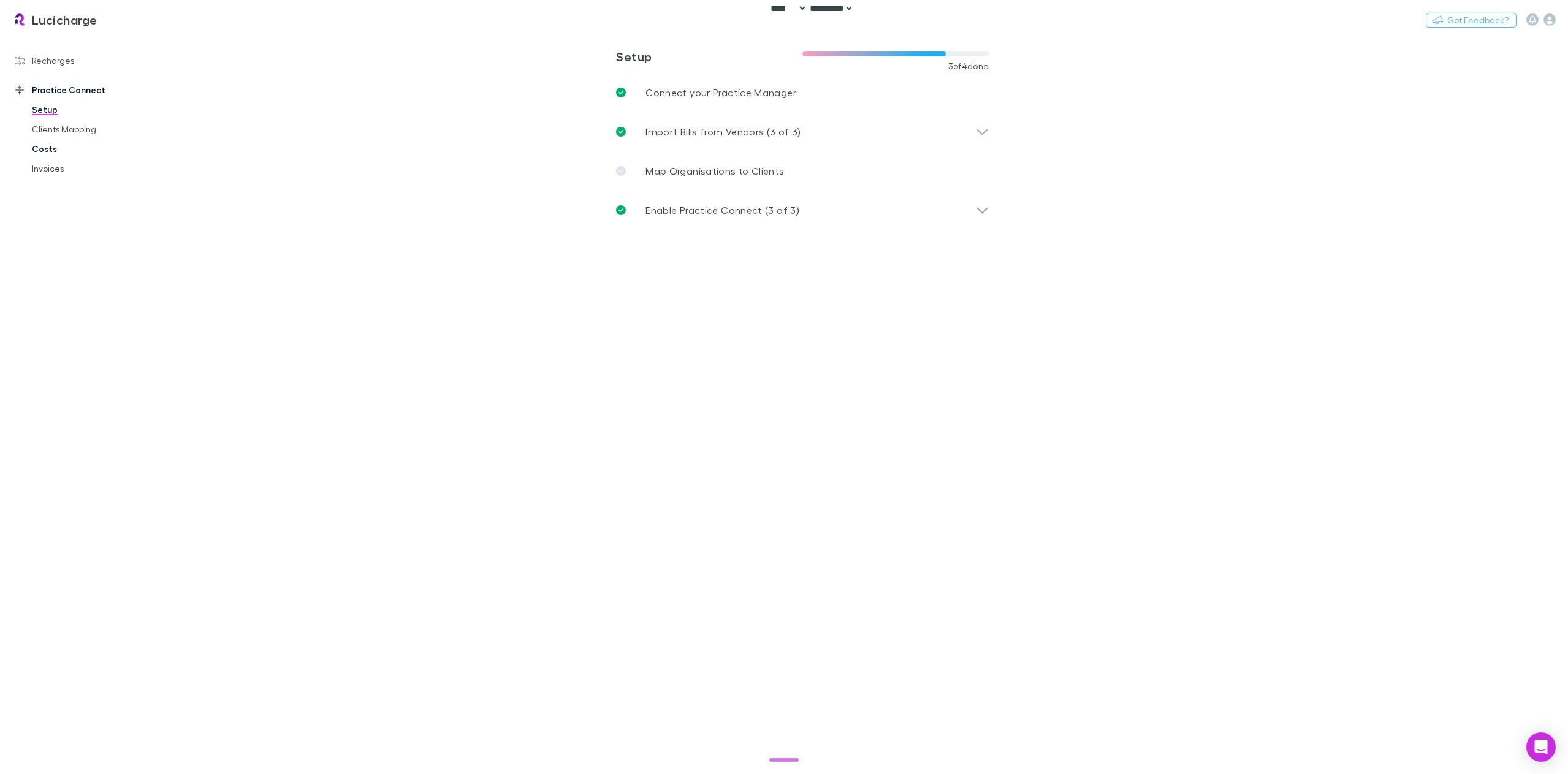
click at [51, 149] on link "Costs" at bounding box center [95, 149] width 152 height 20
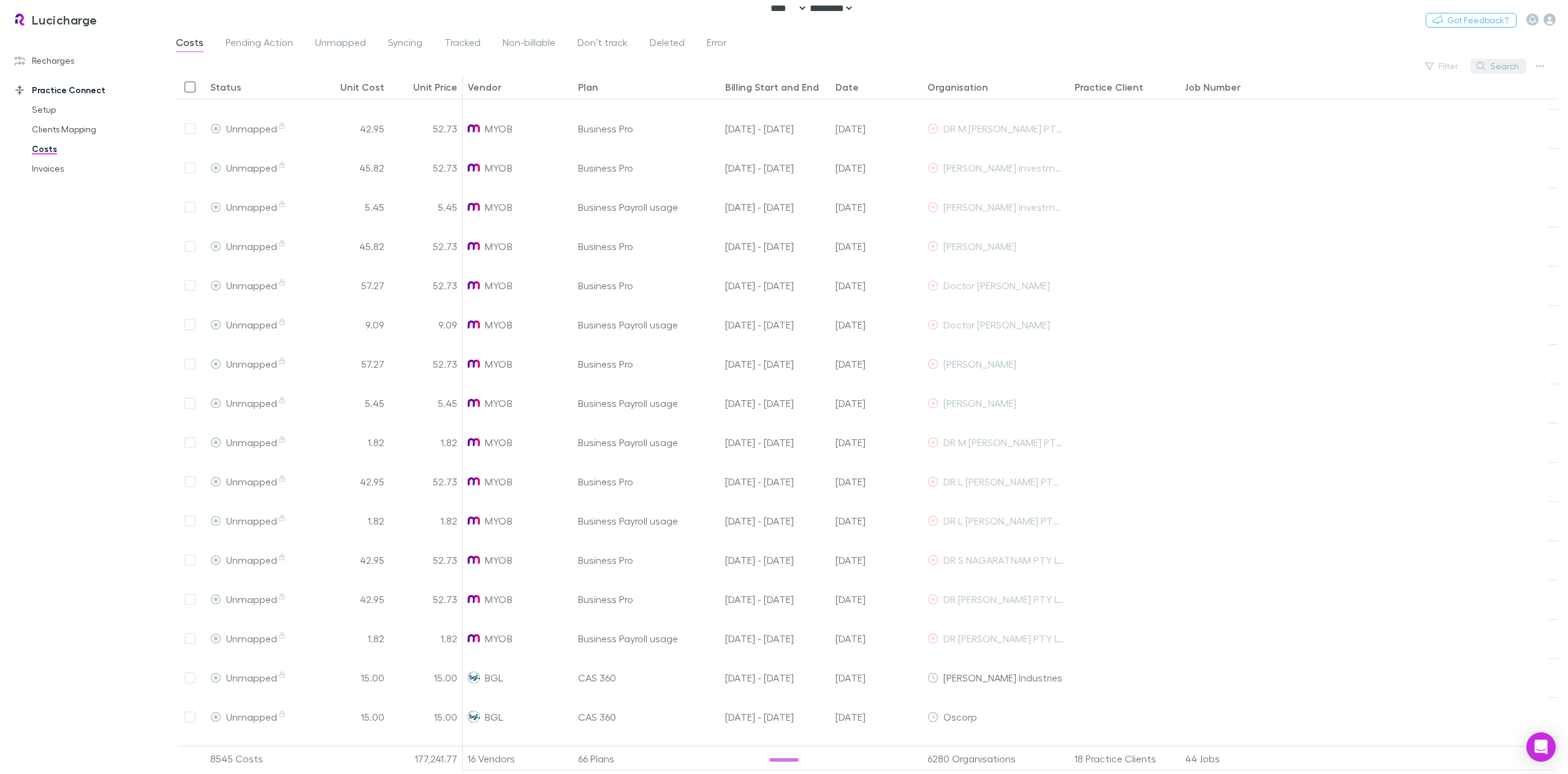
click at [1502, 71] on button "Search" at bounding box center [1497, 66] width 55 height 14
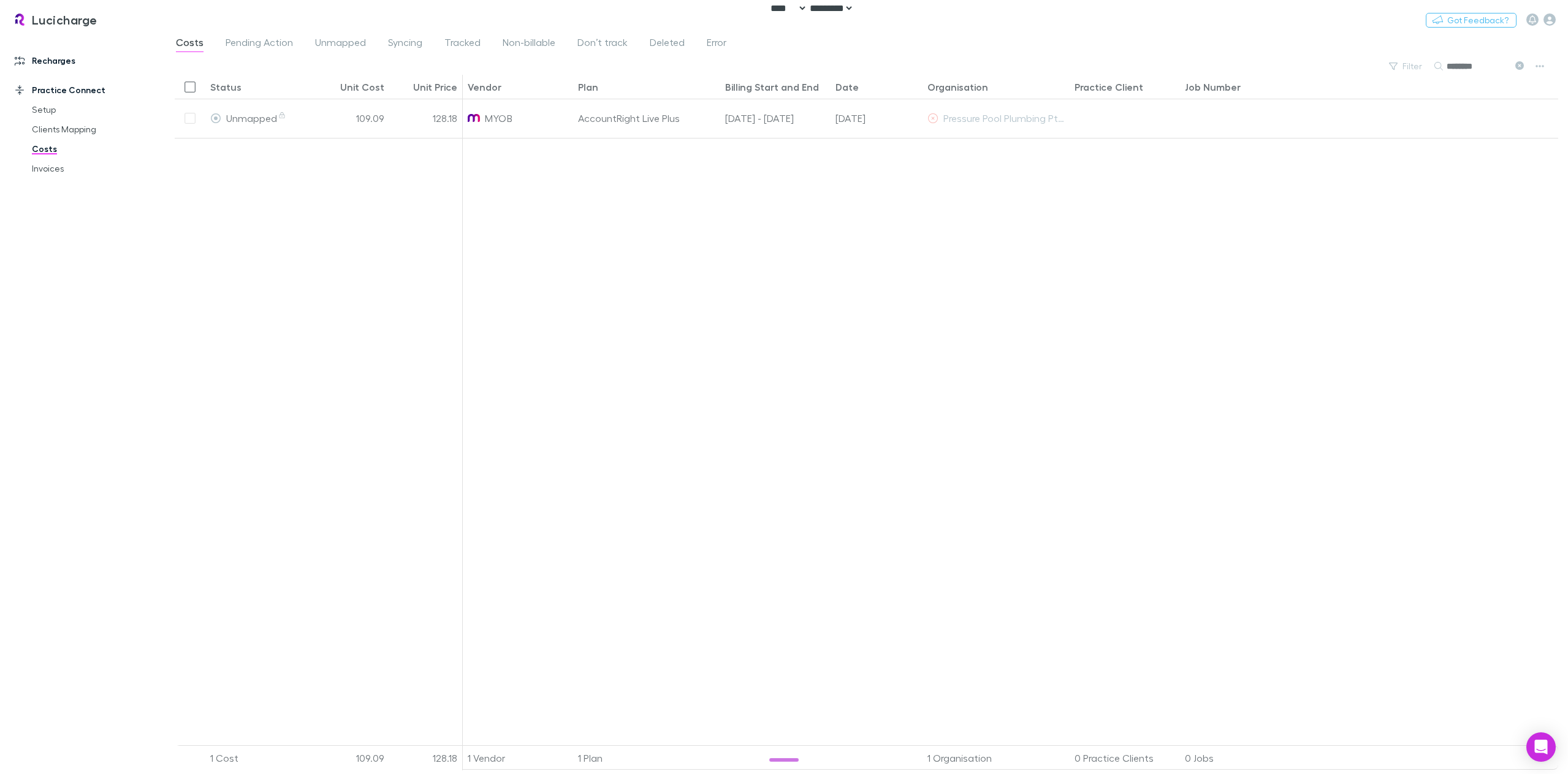
type input "********"
drag, startPoint x: 47, startPoint y: 52, endPoint x: 96, endPoint y: 79, distance: 55.9
click at [47, 52] on link "Recharges" at bounding box center [87, 60] width 169 height 20
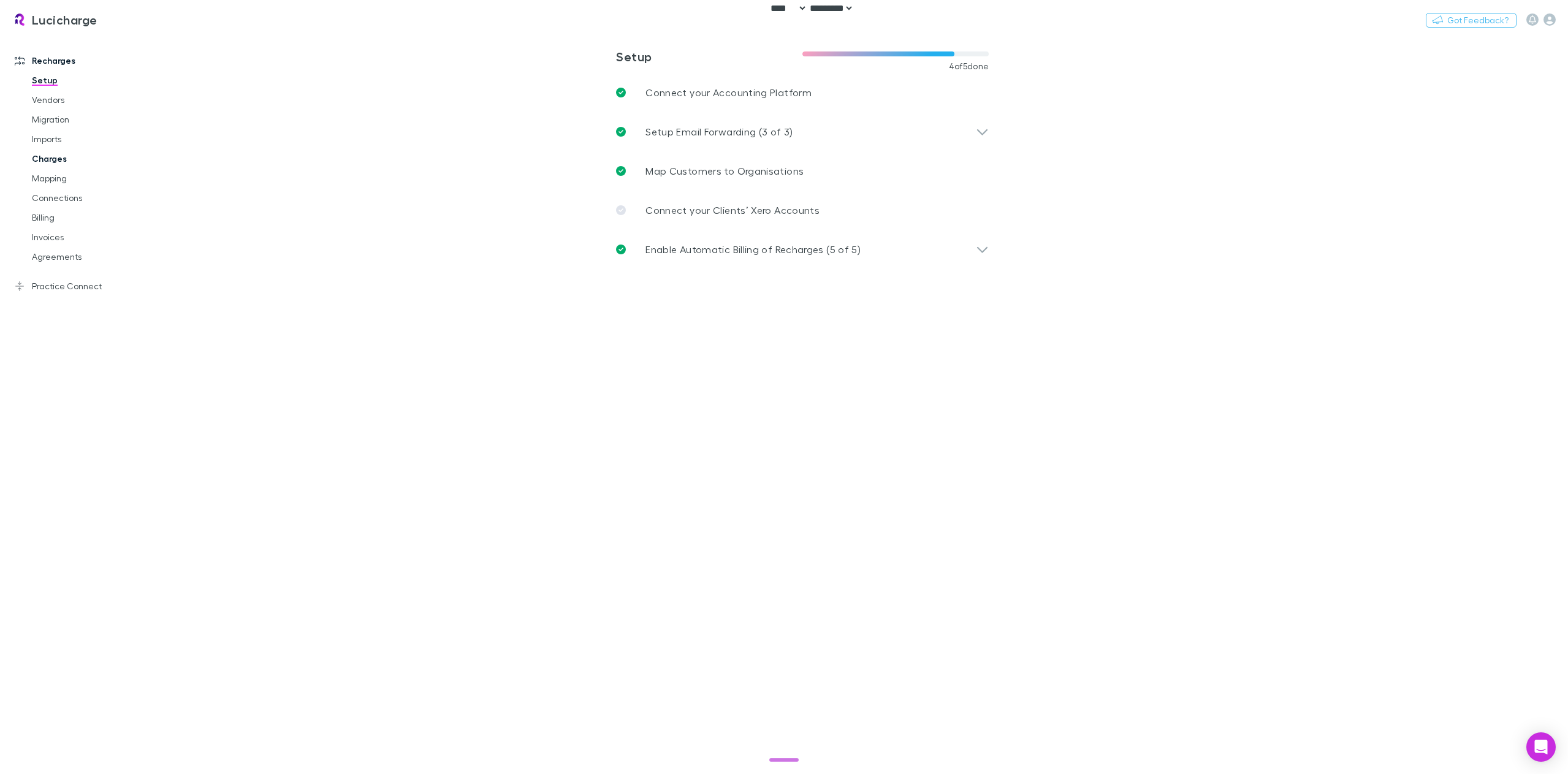
click at [55, 159] on link "Charges" at bounding box center [95, 158] width 152 height 20
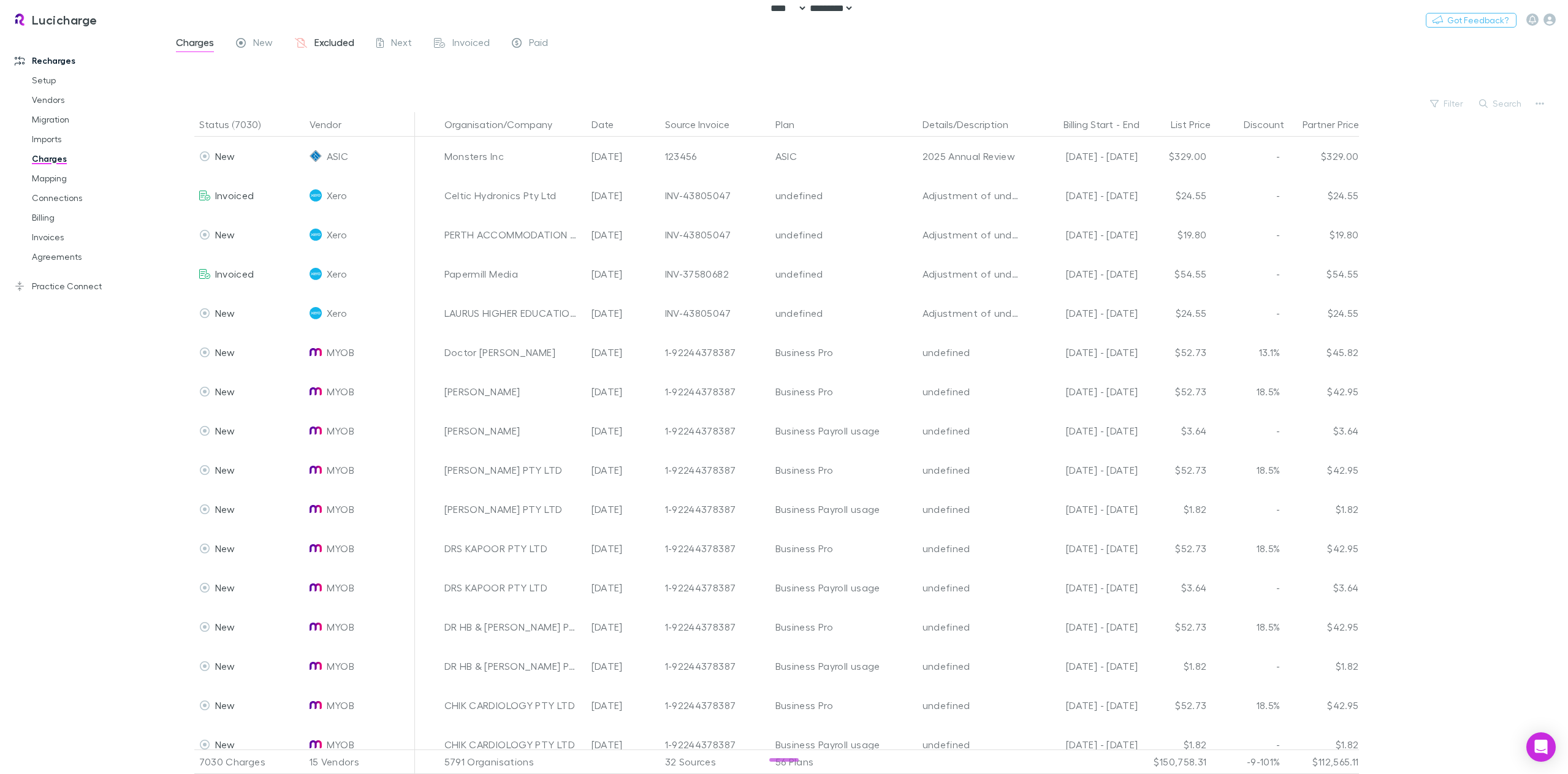
click at [324, 51] on span "Excluded" at bounding box center [334, 44] width 40 height 16
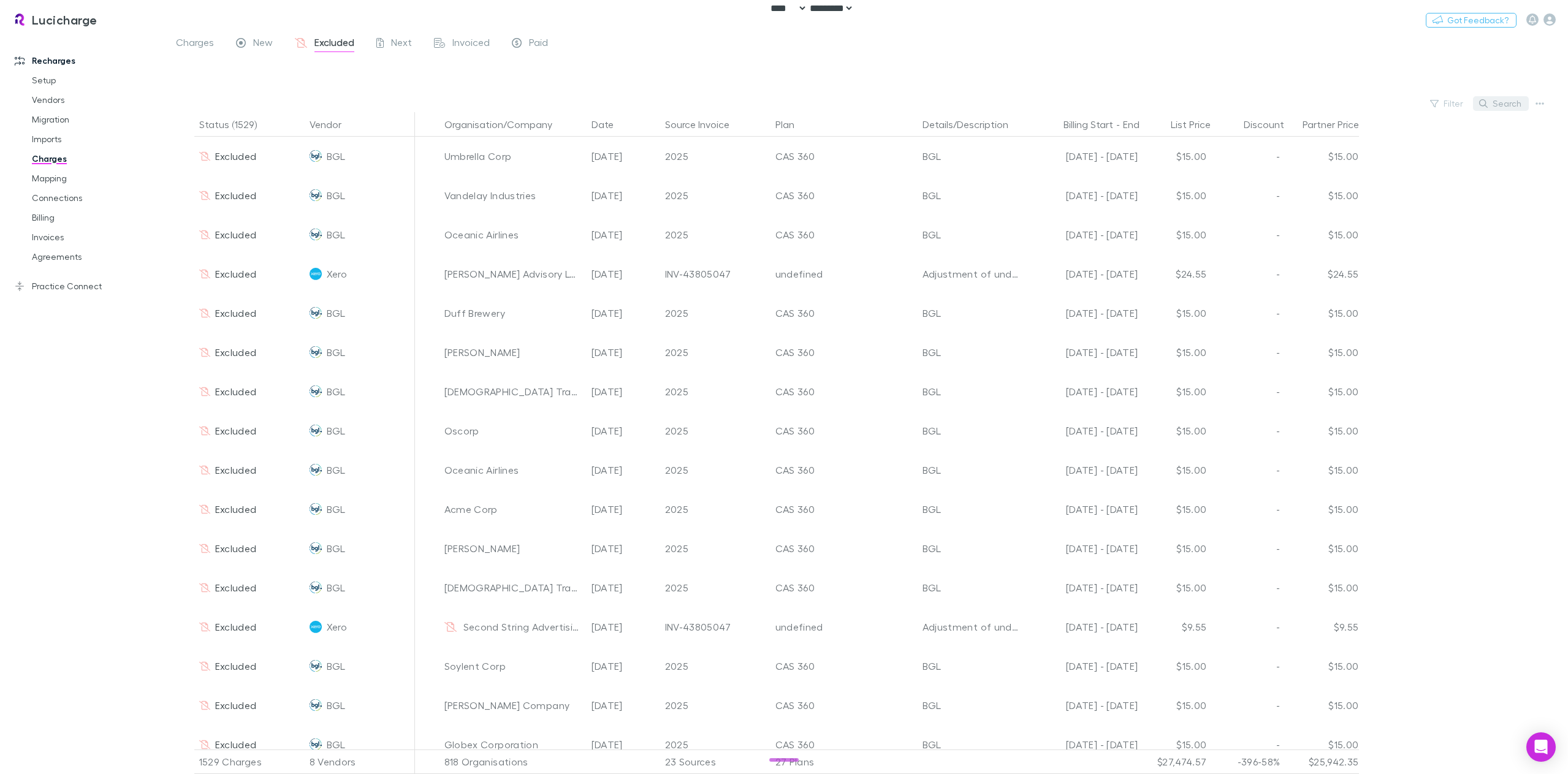
click at [1492, 104] on button "Search" at bounding box center [1500, 103] width 55 height 14
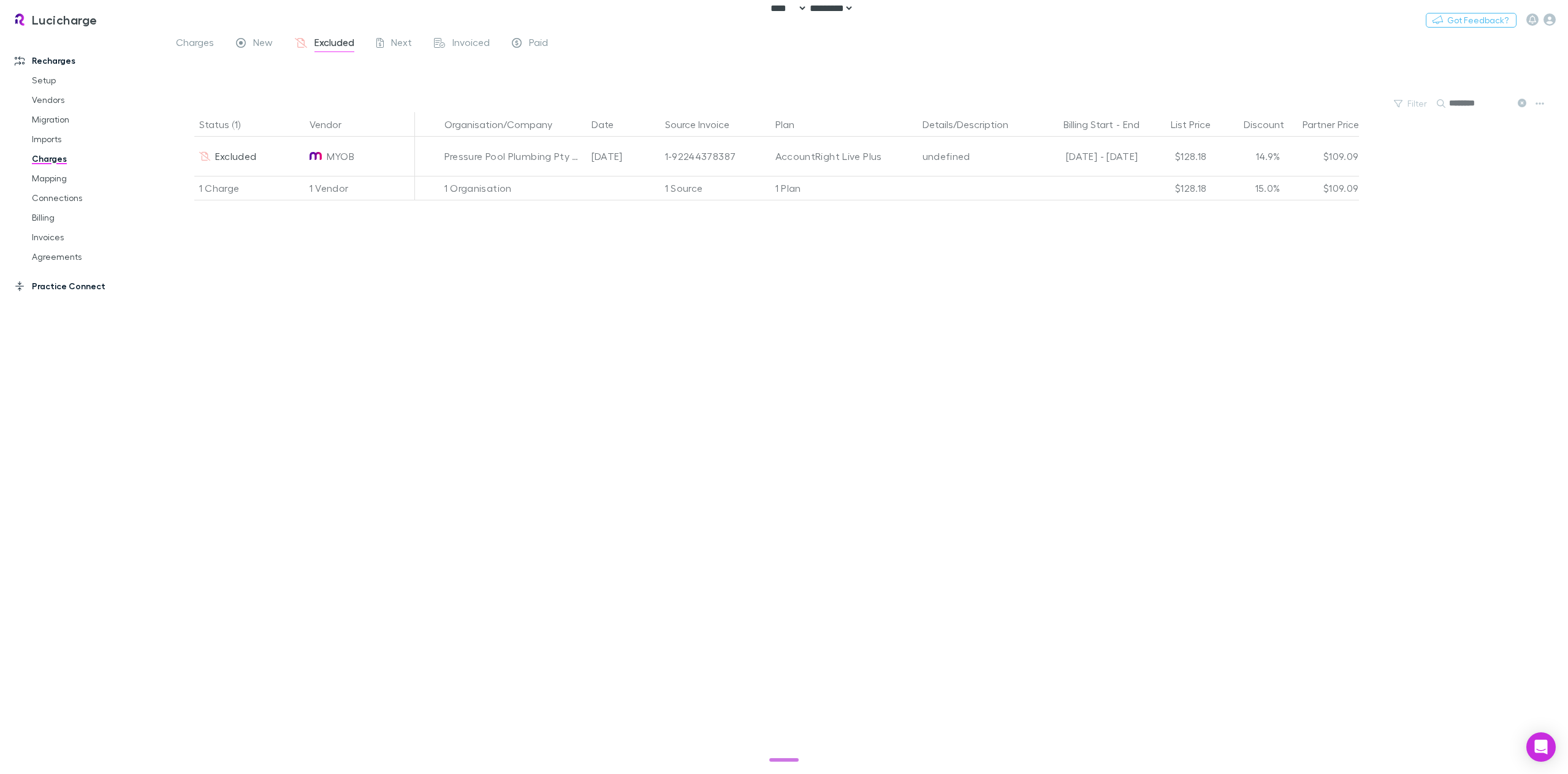
type input "********"
click at [81, 292] on link "Practice Connect" at bounding box center [87, 286] width 169 height 20
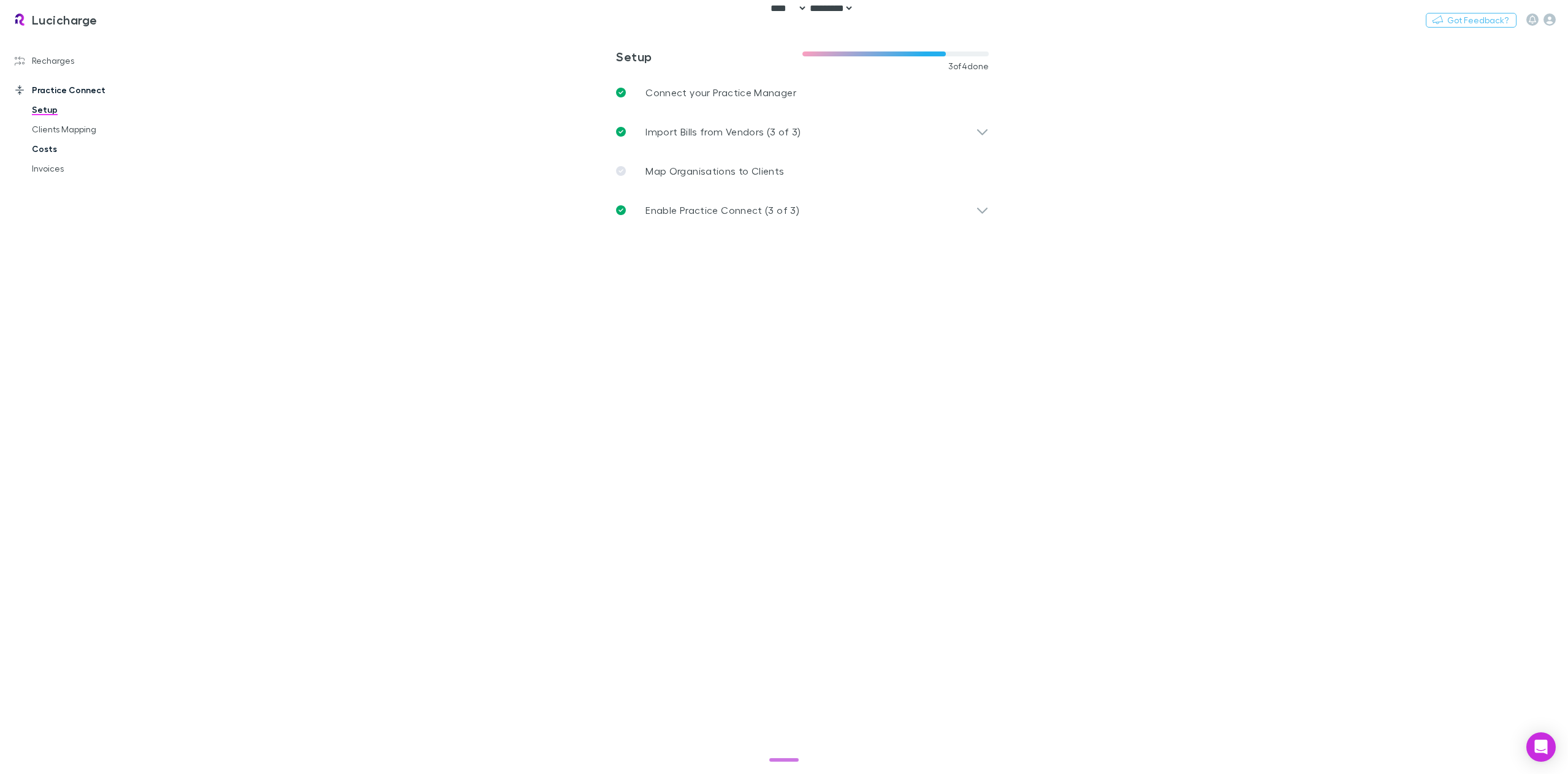
click at [31, 151] on link "Costs" at bounding box center [95, 149] width 152 height 20
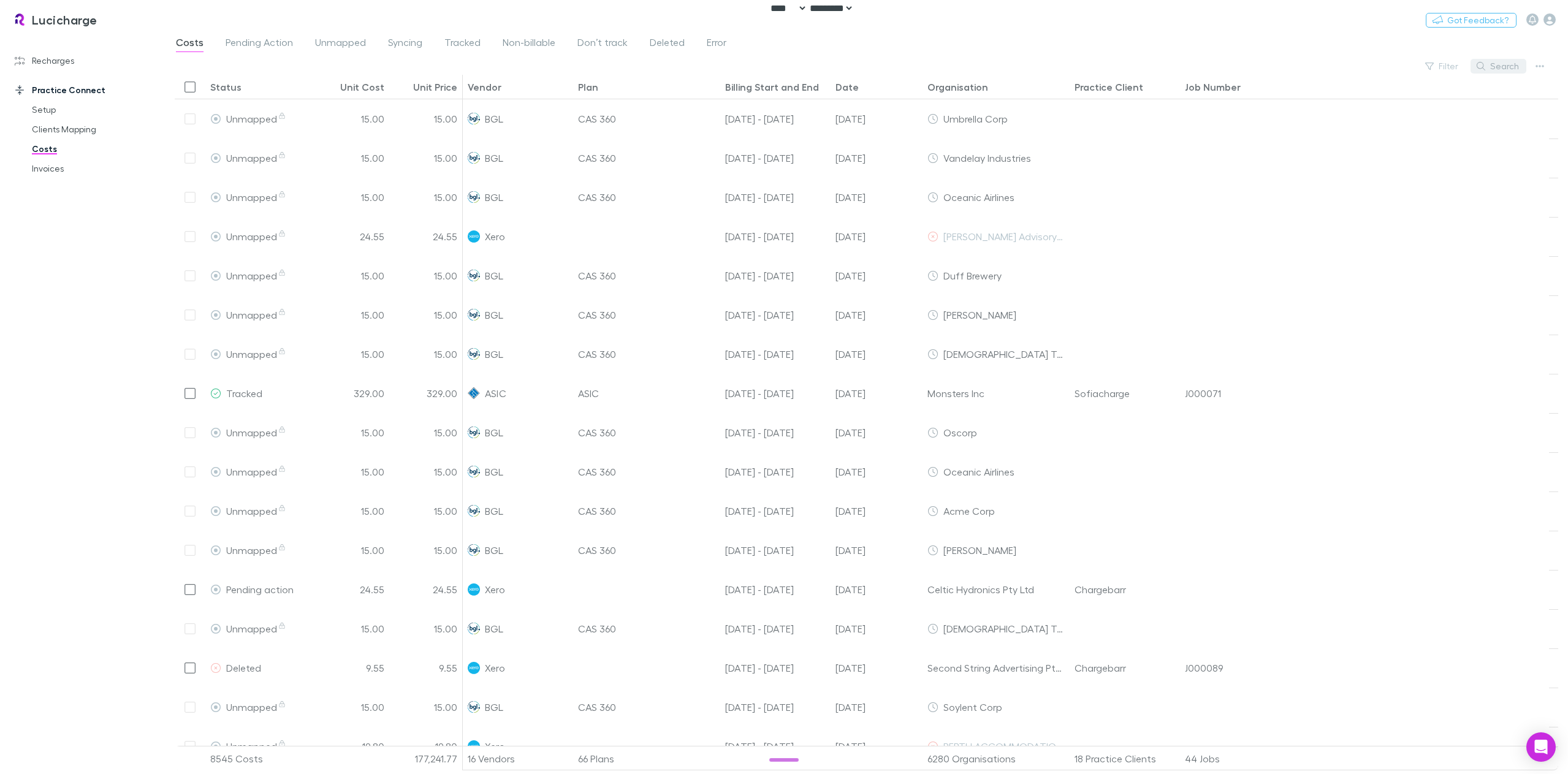
click at [1508, 64] on button "Search" at bounding box center [1497, 66] width 55 height 14
click at [52, 134] on link "Clients Mapping" at bounding box center [95, 129] width 152 height 20
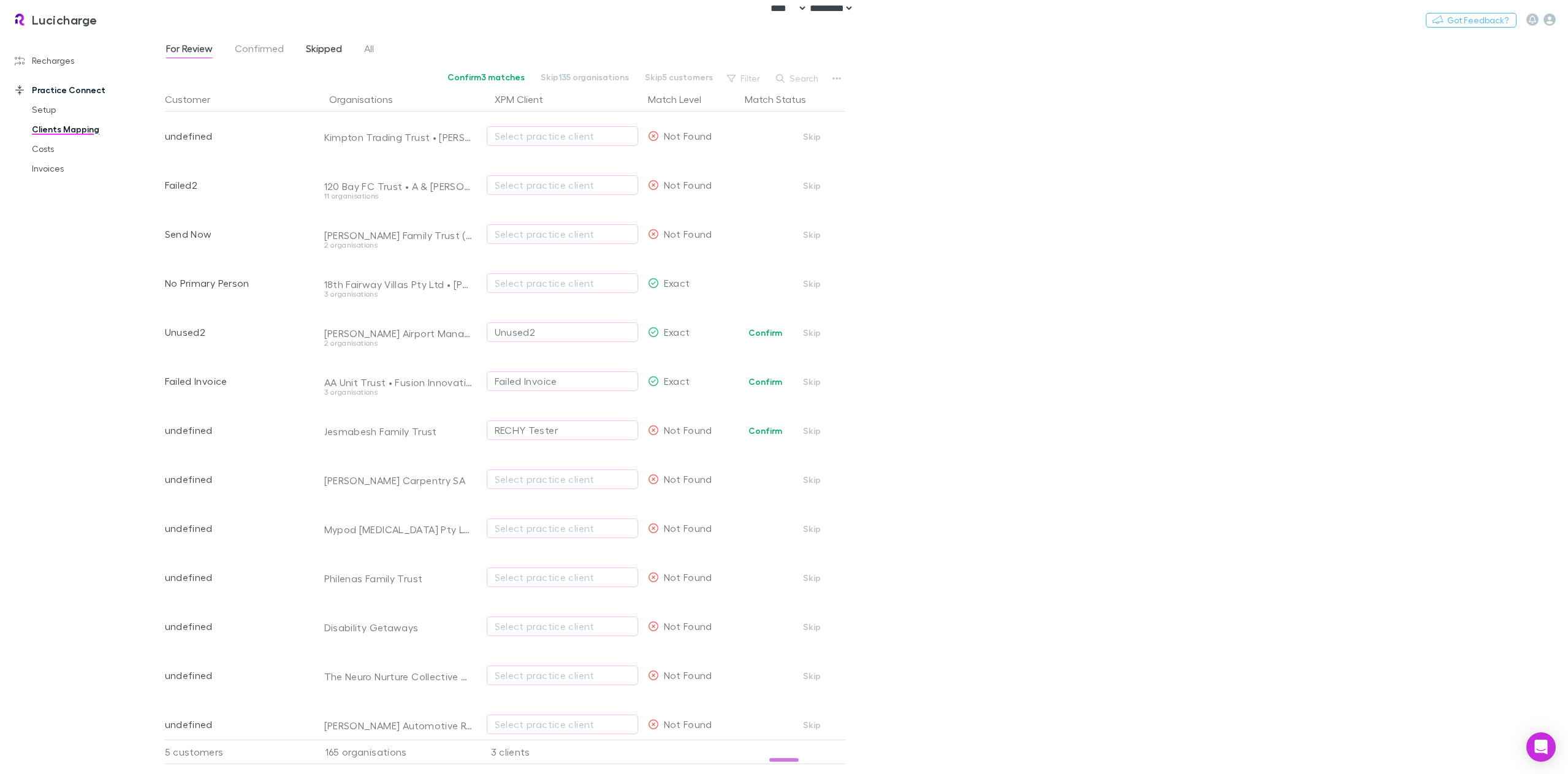
click at [319, 47] on span "Skipped" at bounding box center [324, 50] width 36 height 16
click at [794, 73] on button "Search" at bounding box center [798, 77] width 55 height 14
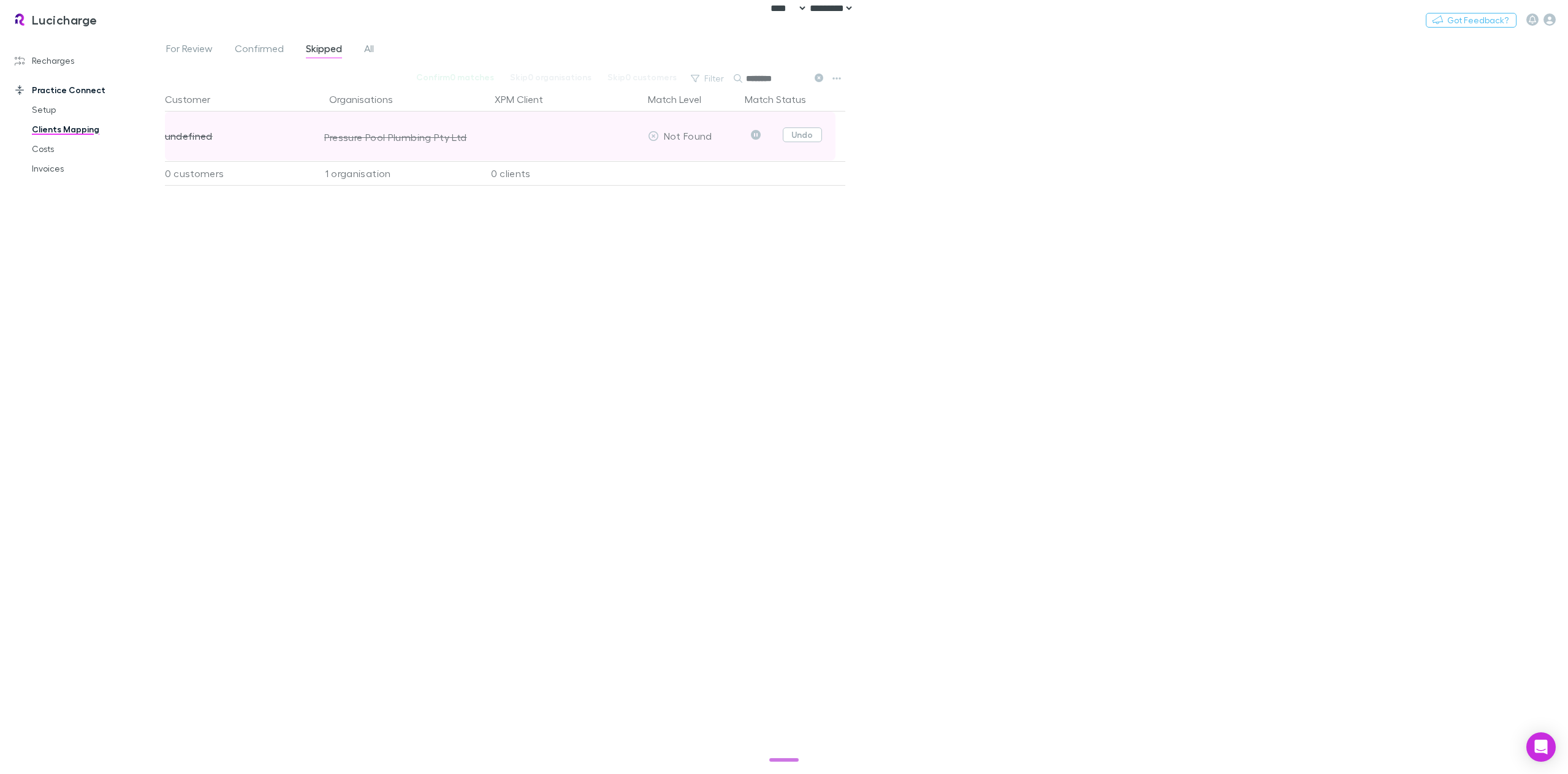
type input "********"
click at [805, 133] on button "Undo" at bounding box center [802, 135] width 39 height 14
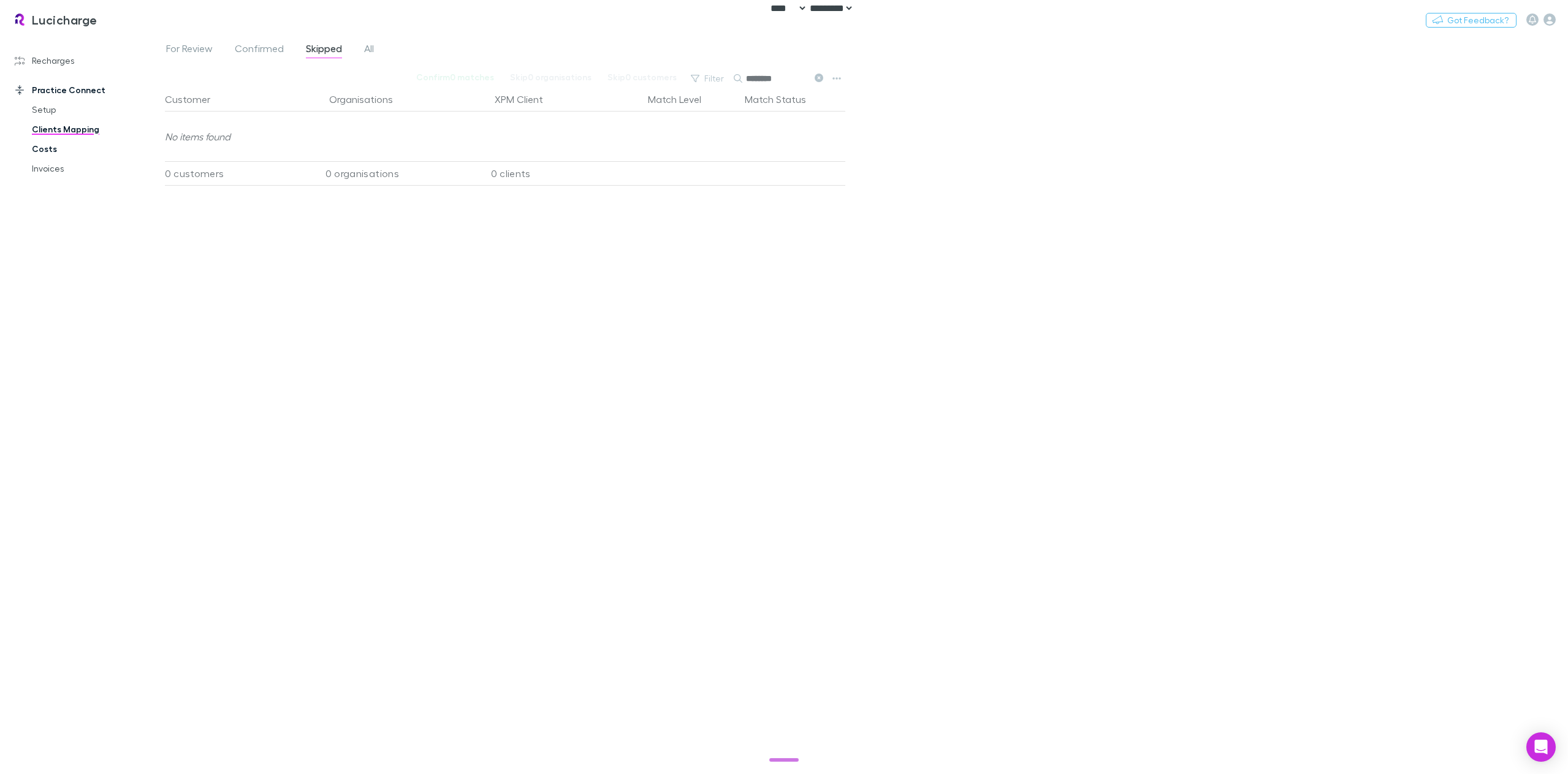
click at [47, 148] on link "Costs" at bounding box center [95, 149] width 152 height 20
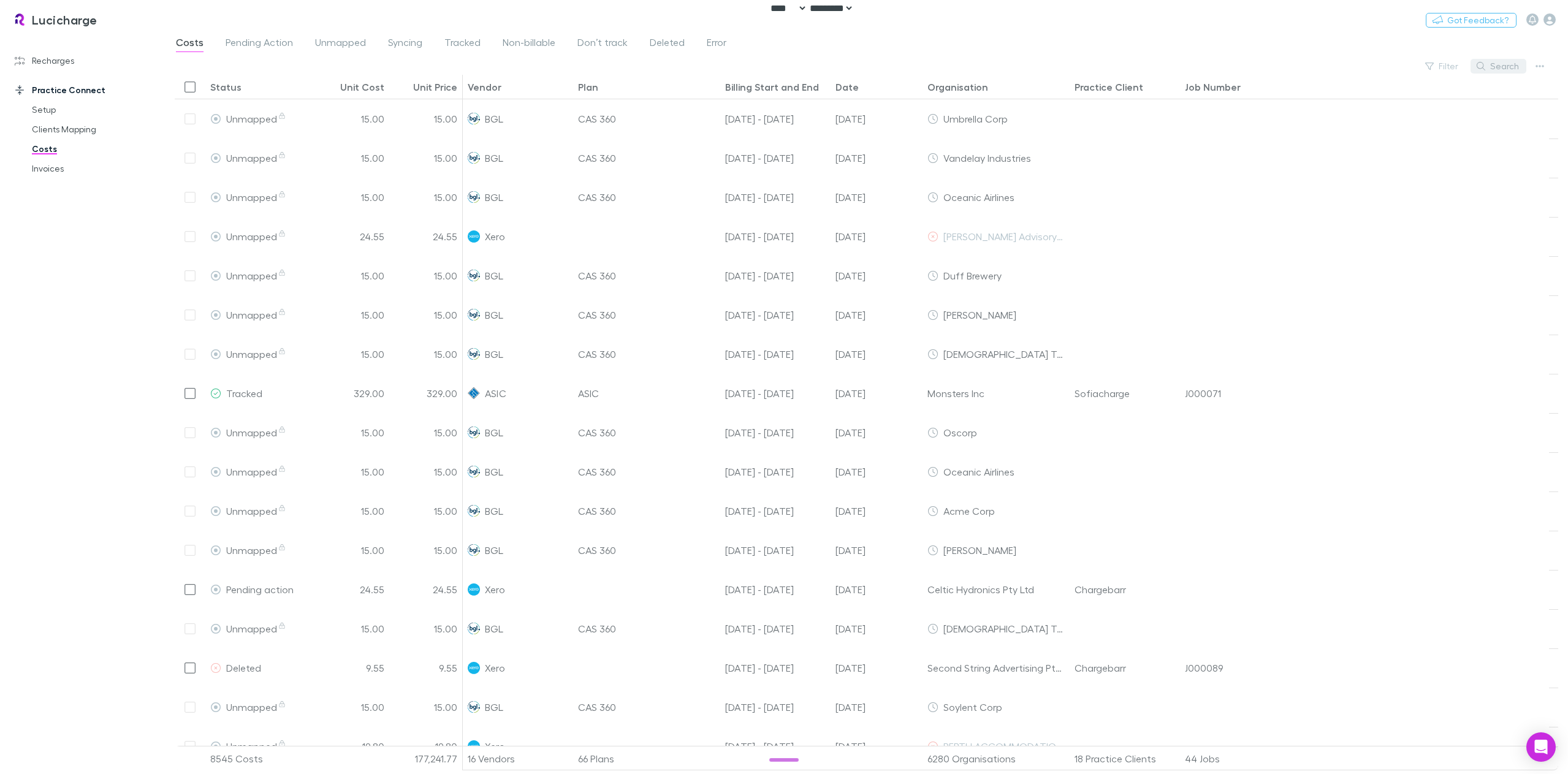
click at [1508, 64] on button "Search" at bounding box center [1497, 66] width 55 height 14
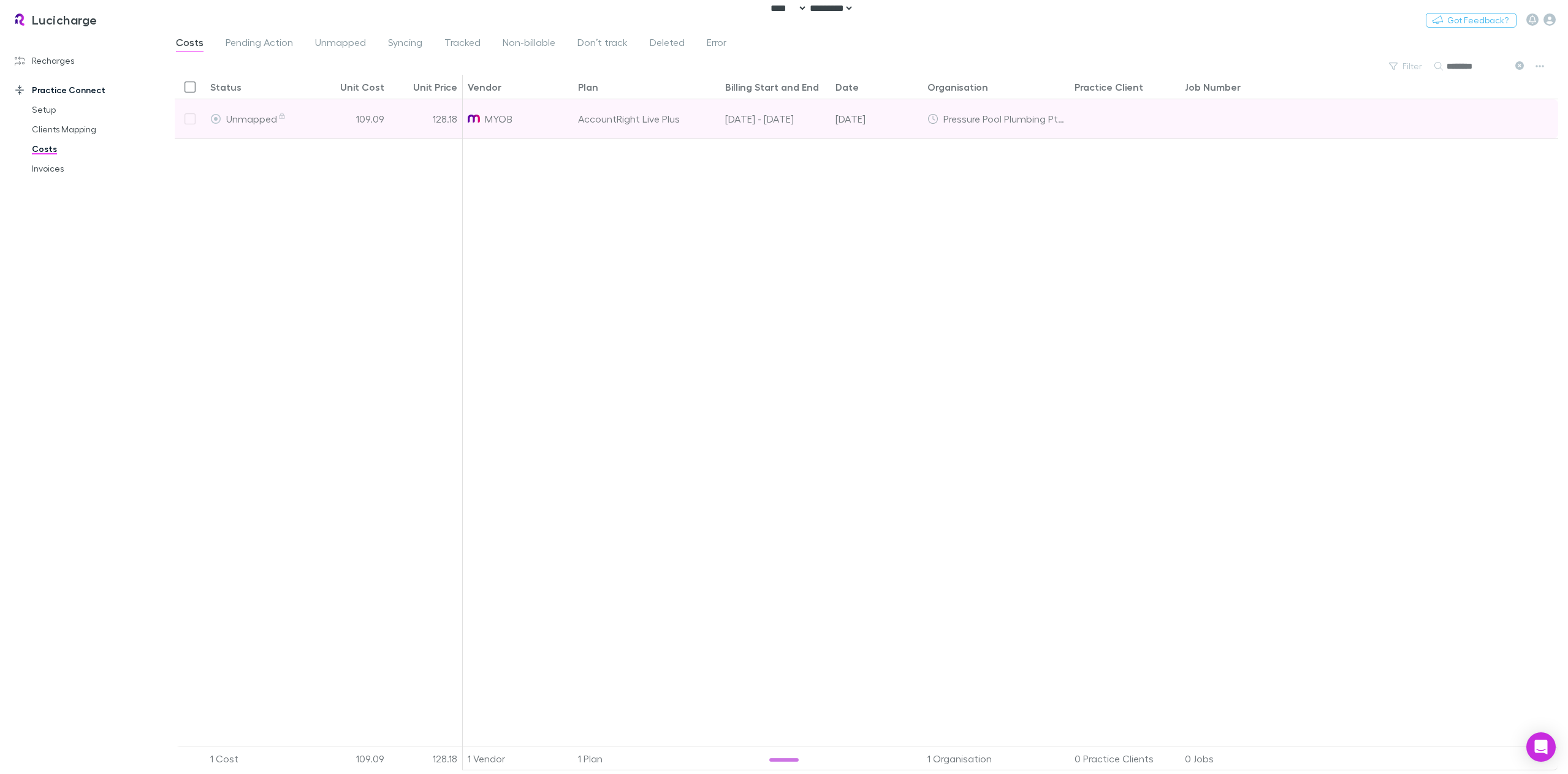
type input "********"
click at [190, 118] on div at bounding box center [190, 118] width 31 height 39
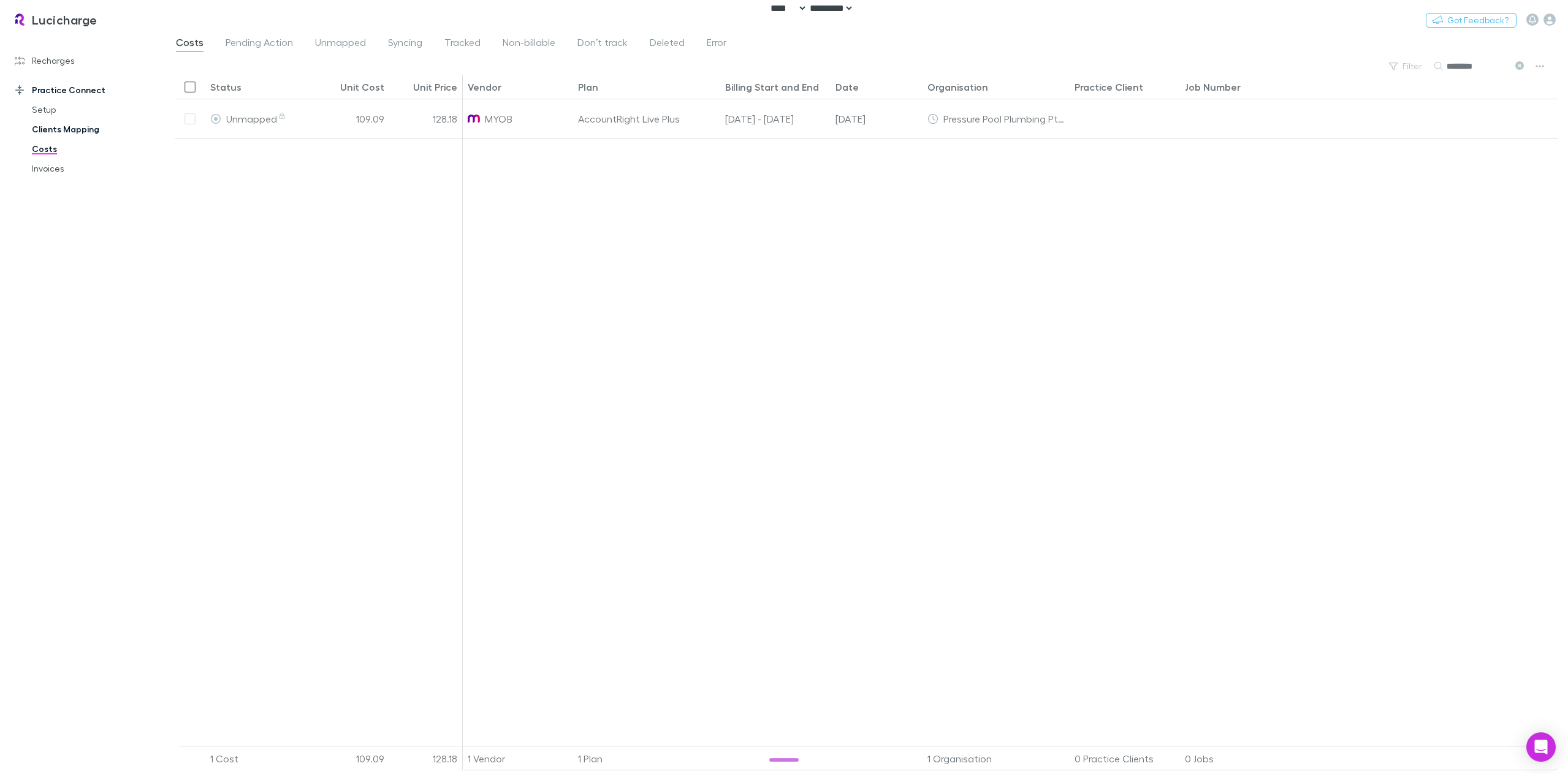
drag, startPoint x: 61, startPoint y: 131, endPoint x: 120, endPoint y: 129, distance: 59.0
click at [61, 131] on link "Clients Mapping" at bounding box center [95, 129] width 152 height 20
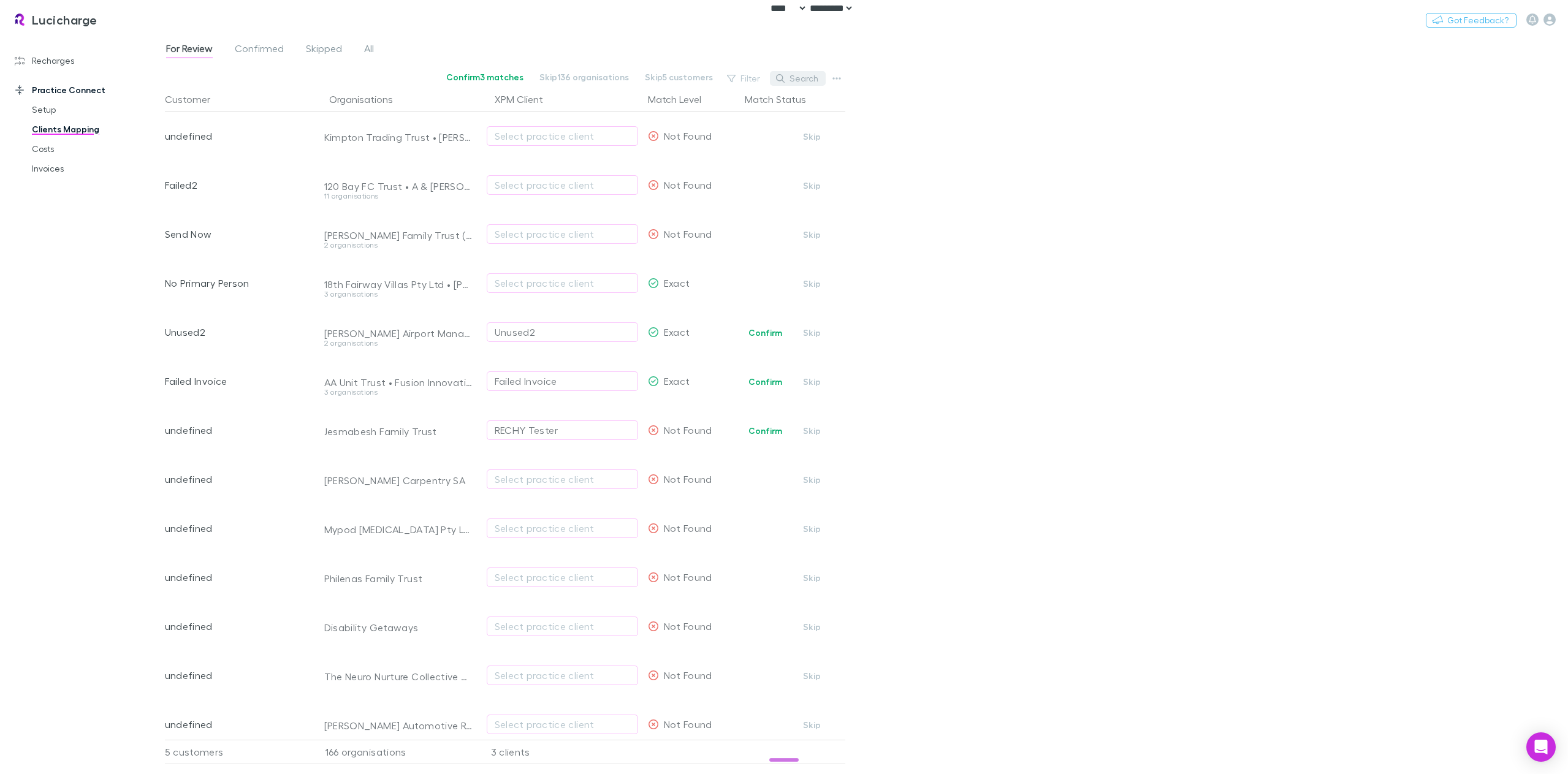
click at [808, 79] on button "Search" at bounding box center [798, 77] width 55 height 14
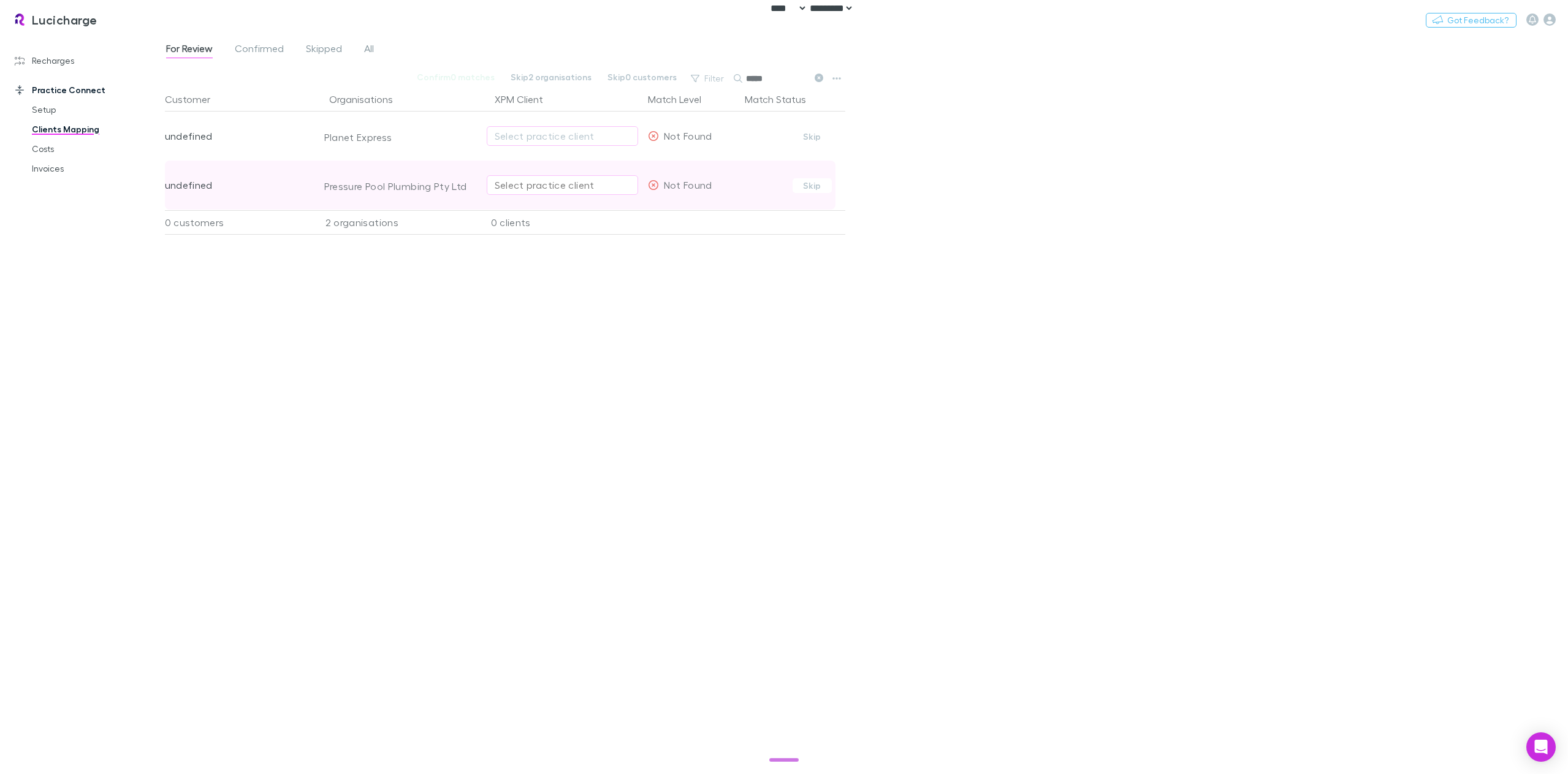
type input "*****"
click at [553, 186] on div "Select practice client" at bounding box center [562, 184] width 136 height 14
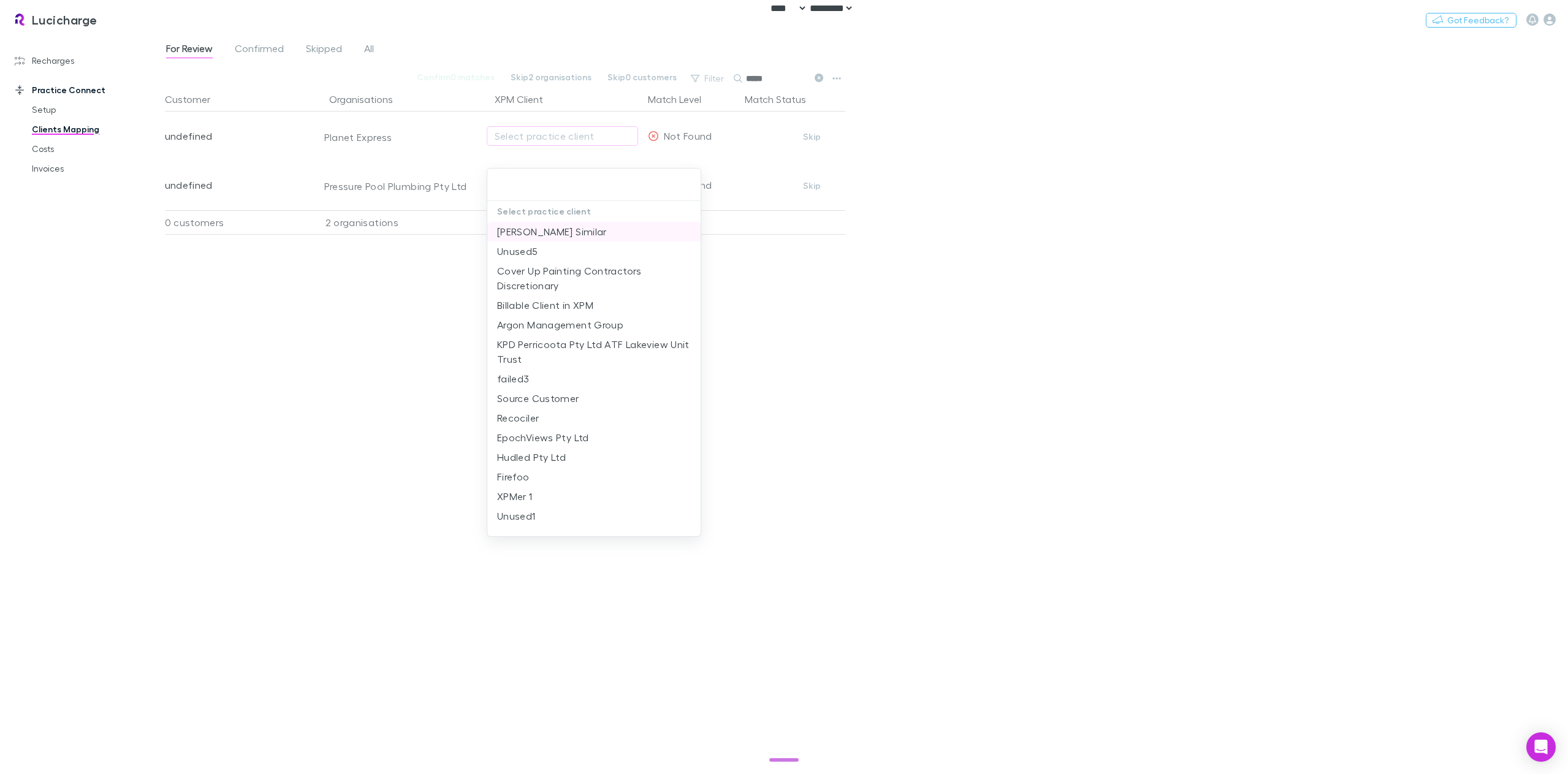
click at [562, 234] on li "Arbuthnot Similar" at bounding box center [593, 231] width 213 height 20
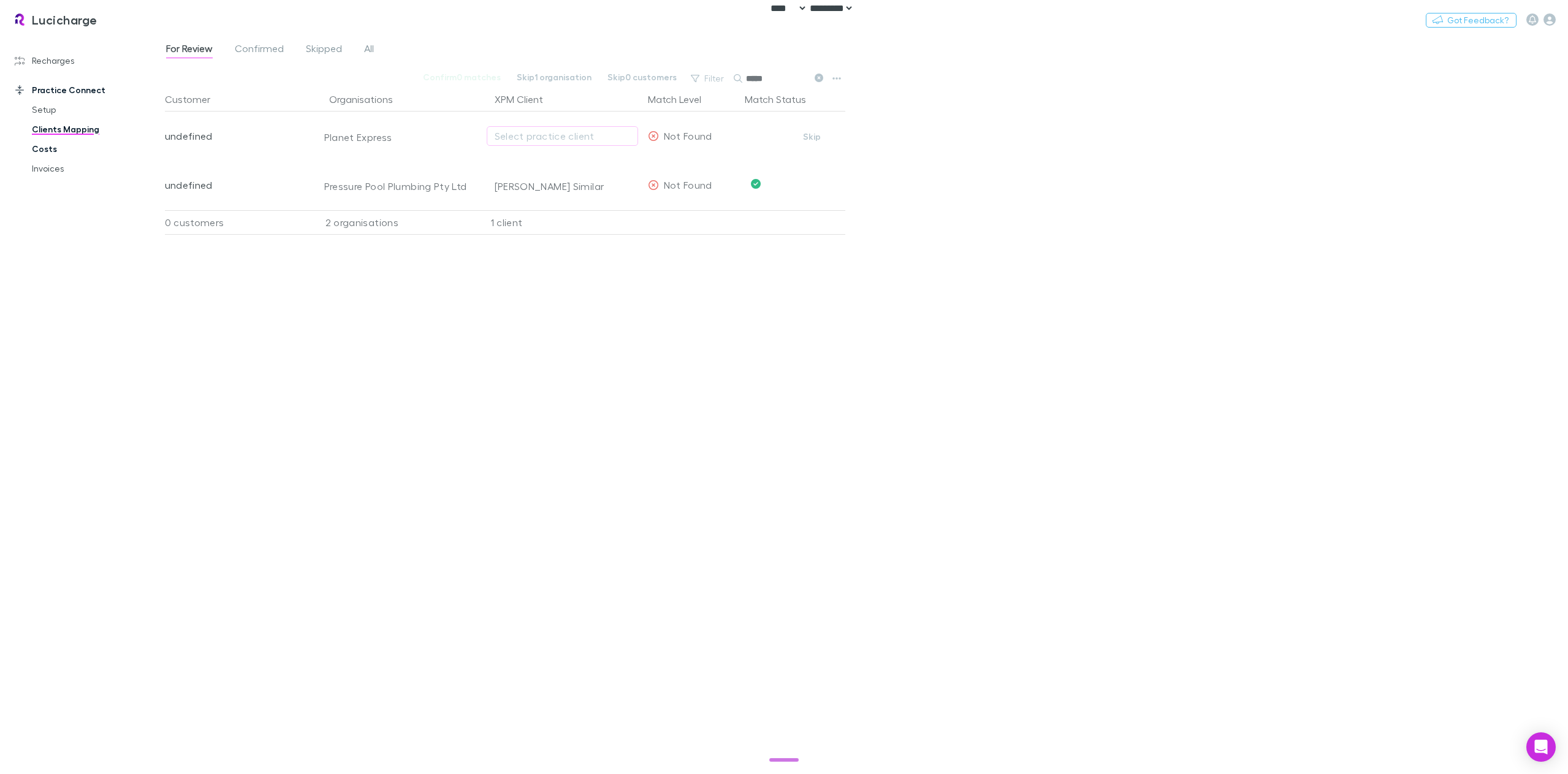
click at [51, 150] on link "Costs" at bounding box center [95, 149] width 152 height 20
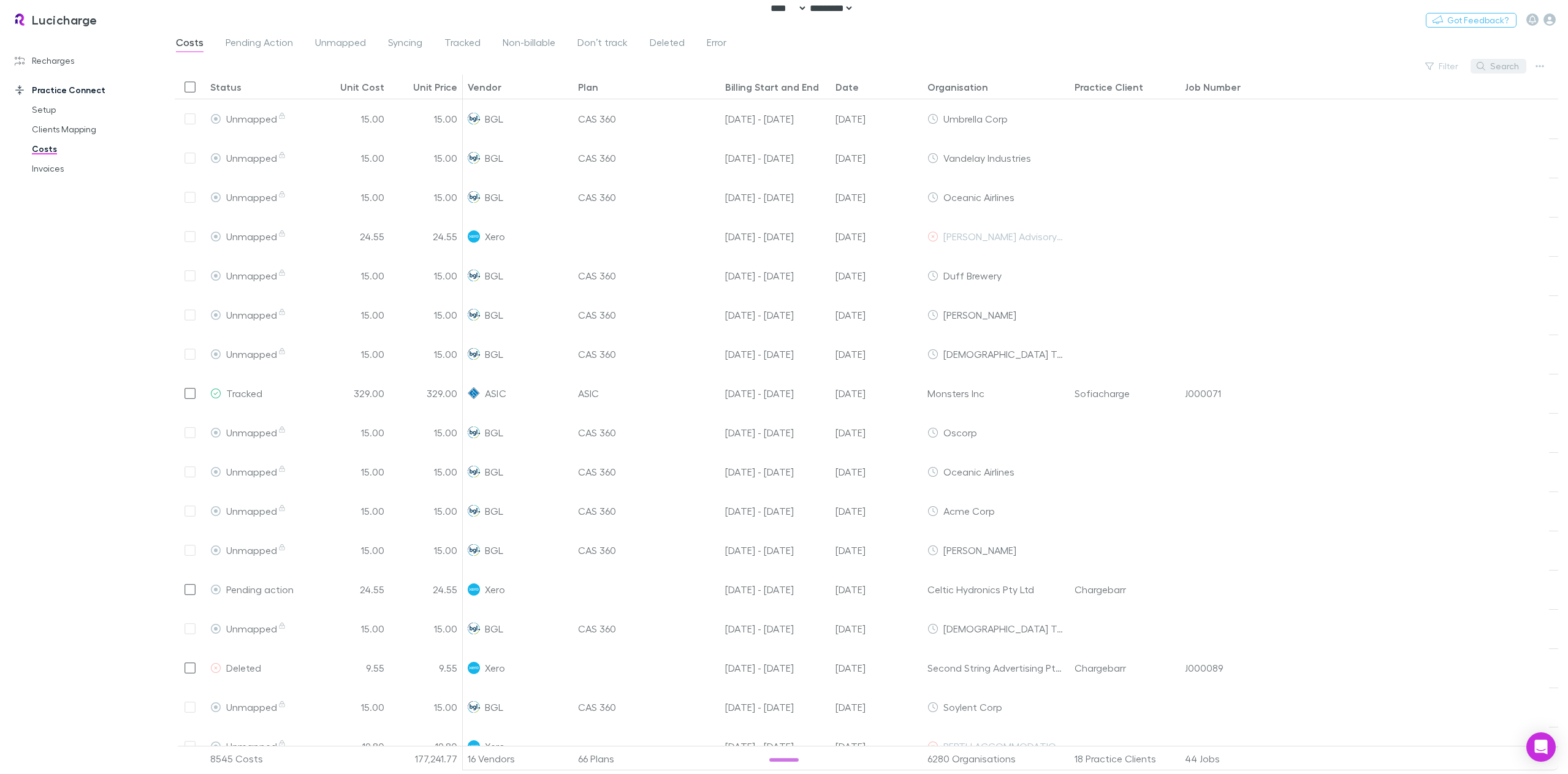
click at [1502, 65] on button "Search" at bounding box center [1497, 66] width 55 height 14
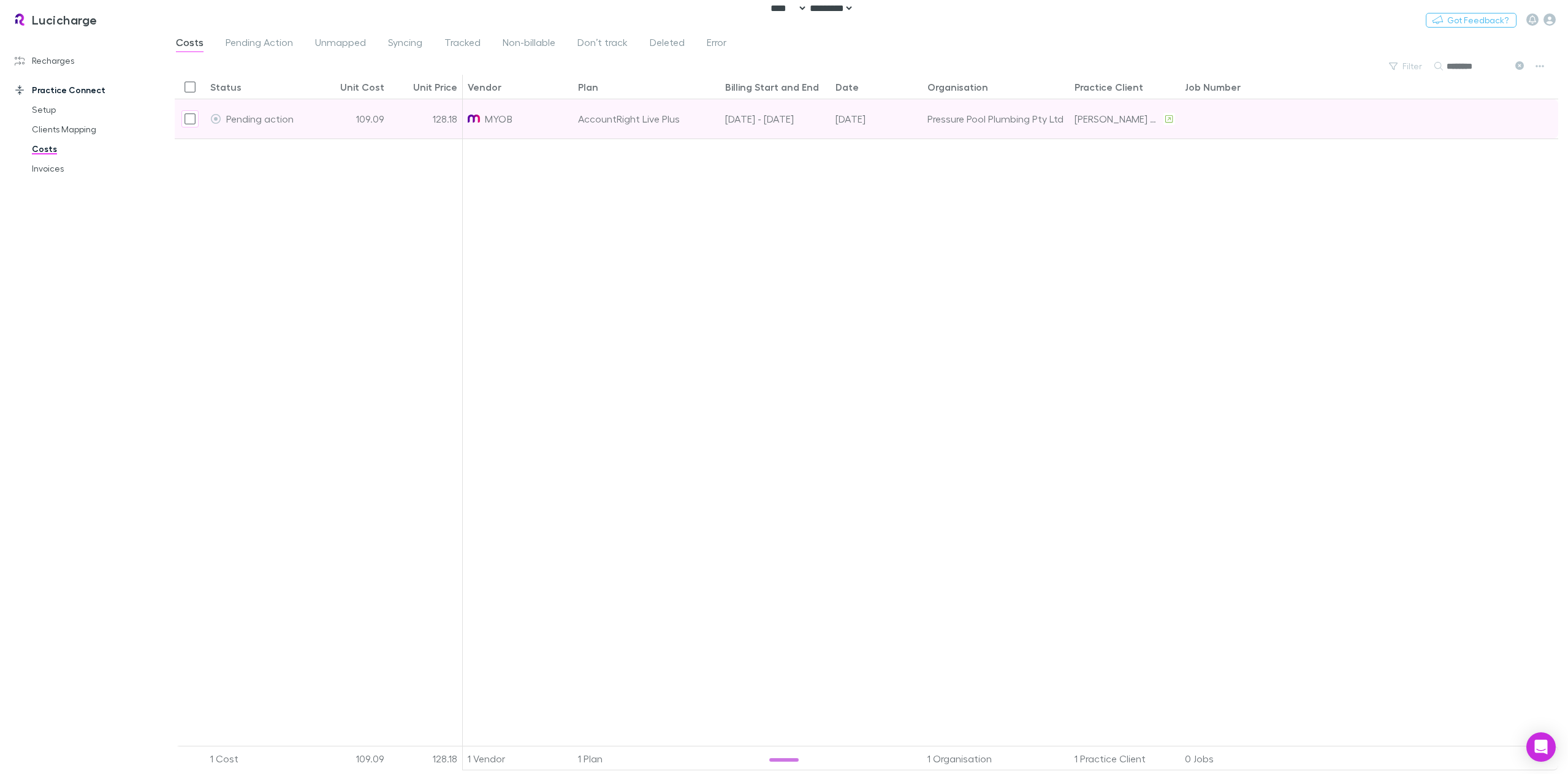
type input "********"
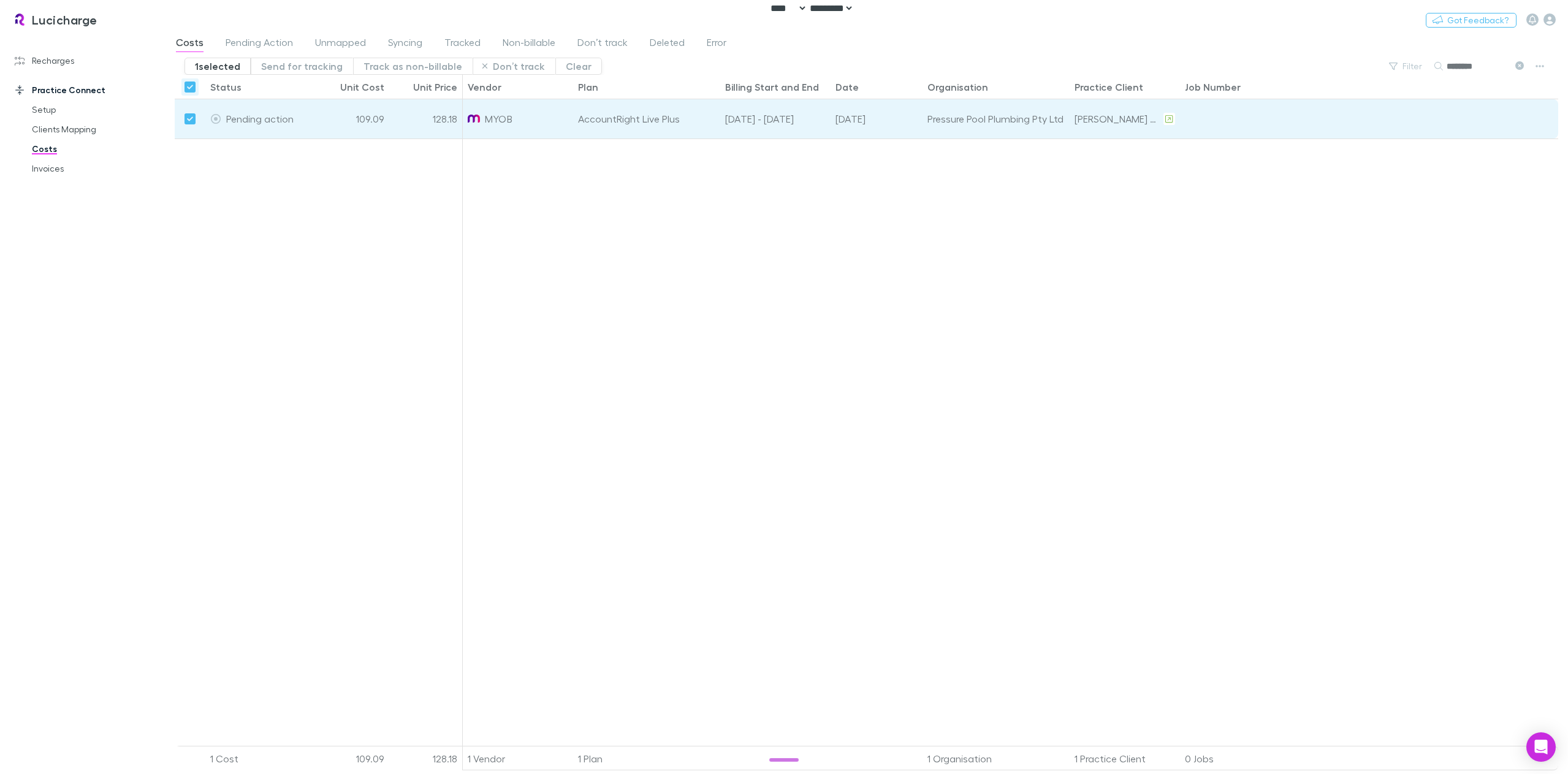
drag, startPoint x: 58, startPoint y: 66, endPoint x: 69, endPoint y: 47, distance: 22.0
click at [58, 66] on link "Recharges" at bounding box center [87, 60] width 169 height 20
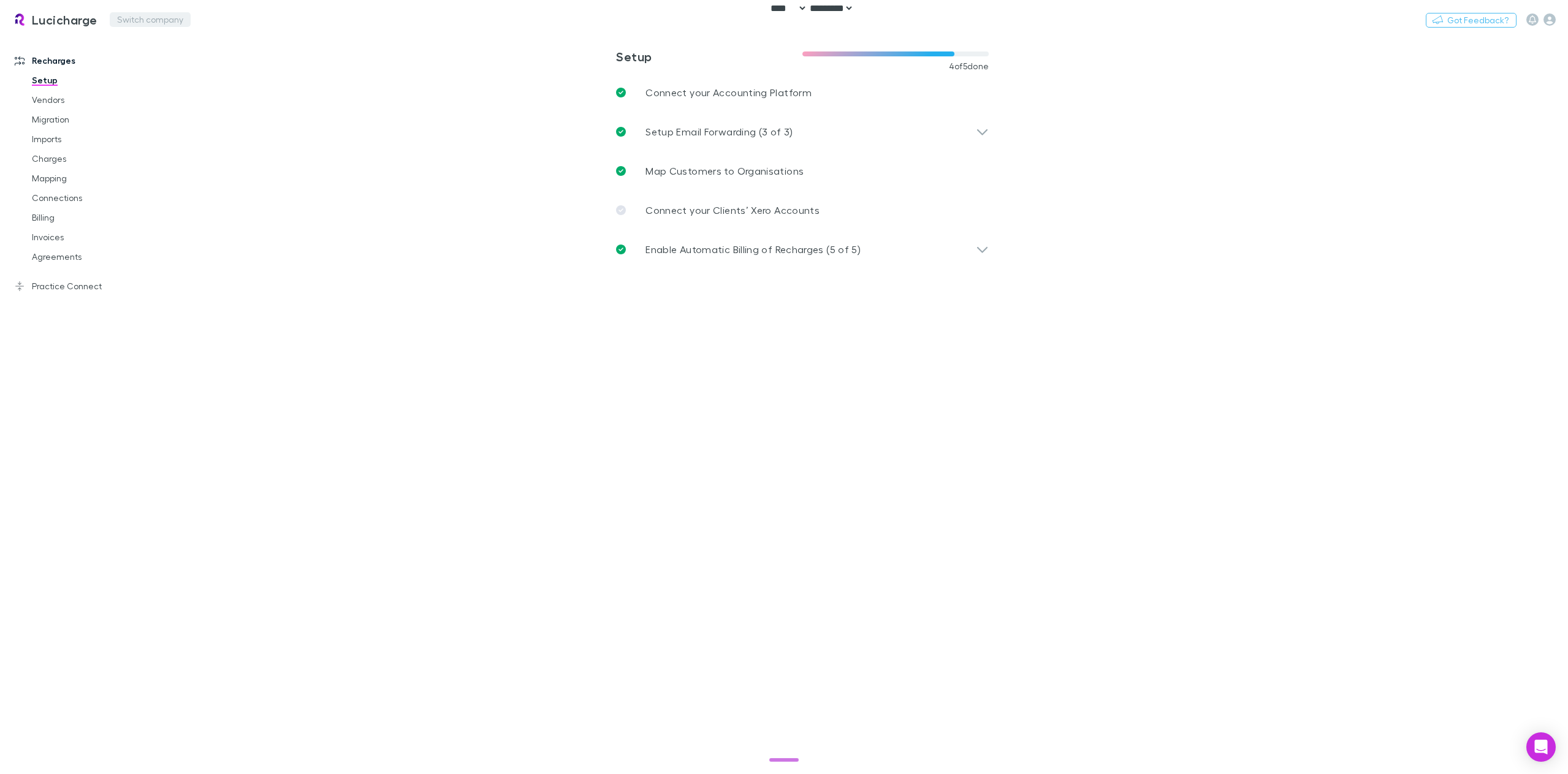
click at [133, 18] on button "Switch company" at bounding box center [150, 19] width 81 height 14
type input "*****"
click at [157, 77] on p "Scope Accounting" at bounding box center [163, 73] width 87 height 14
click at [44, 106] on link "Vendors" at bounding box center [95, 99] width 152 height 20
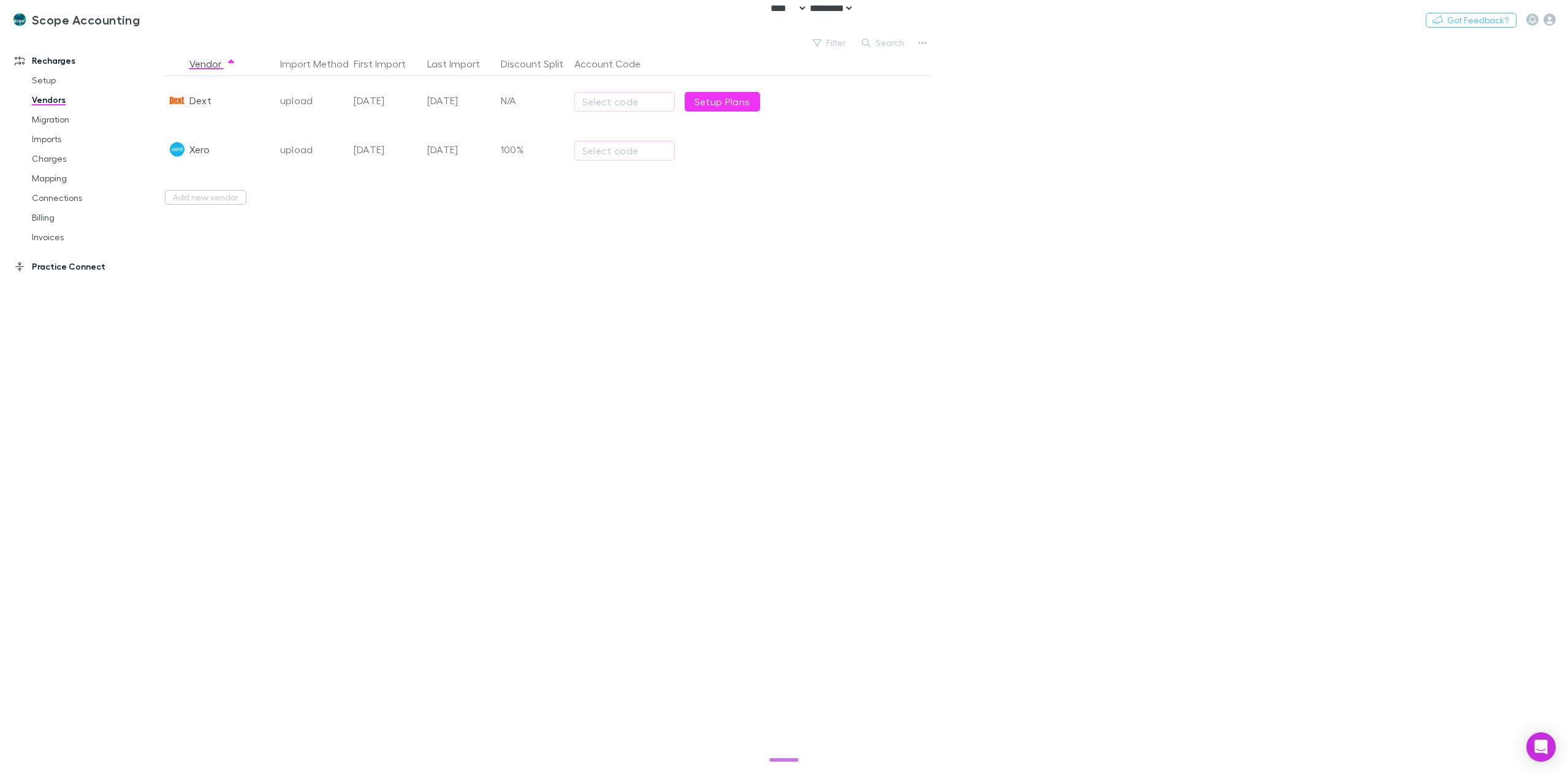
click at [62, 271] on link "Practice Connect" at bounding box center [87, 266] width 169 height 20
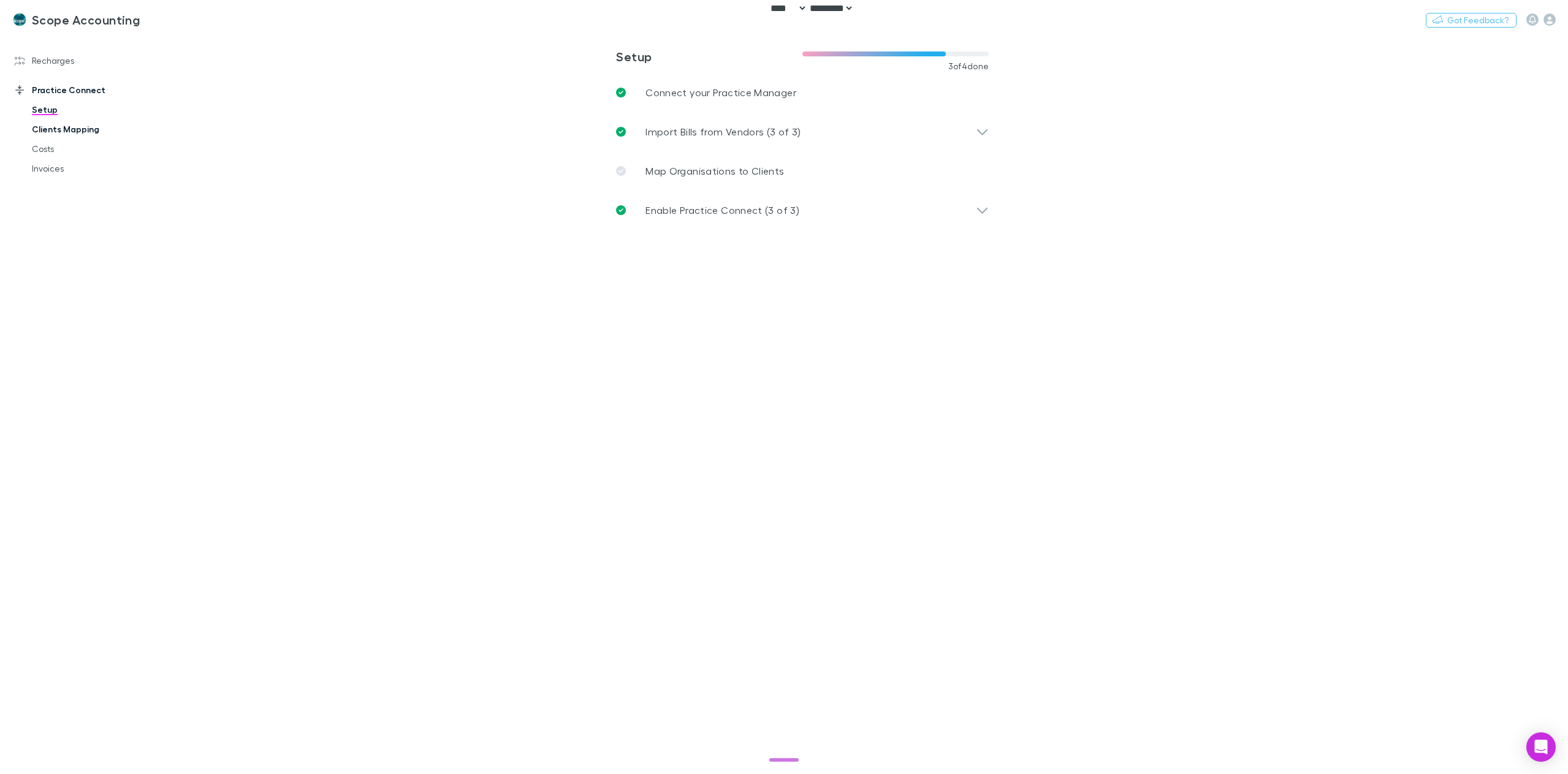
click at [68, 128] on link "Clients Mapping" at bounding box center [95, 129] width 152 height 20
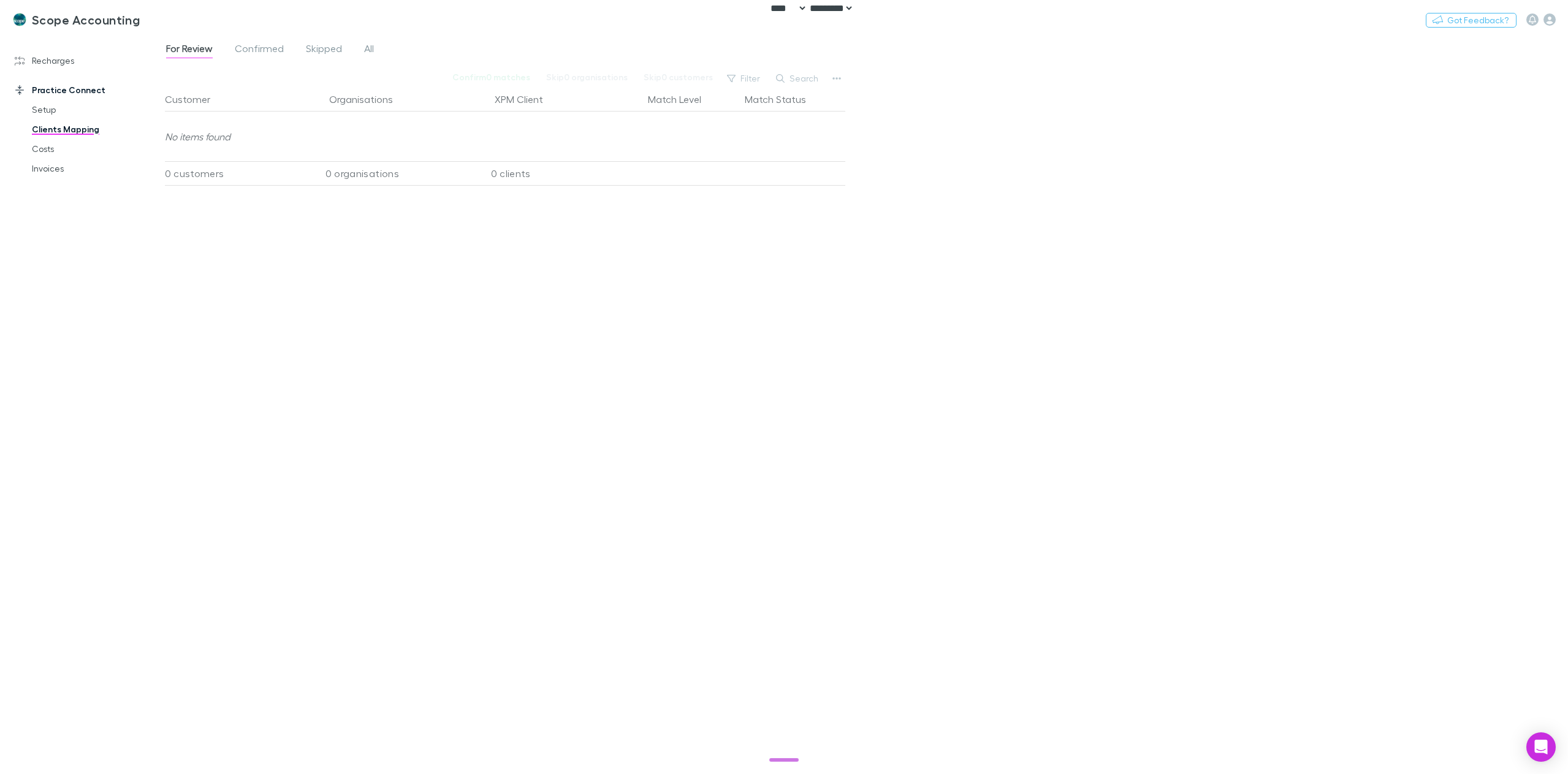
click at [61, 71] on div "Practice Connect Setup Clients Mapping Costs Invoices" at bounding box center [87, 124] width 169 height 108
click at [59, 67] on link "Recharges" at bounding box center [87, 60] width 169 height 20
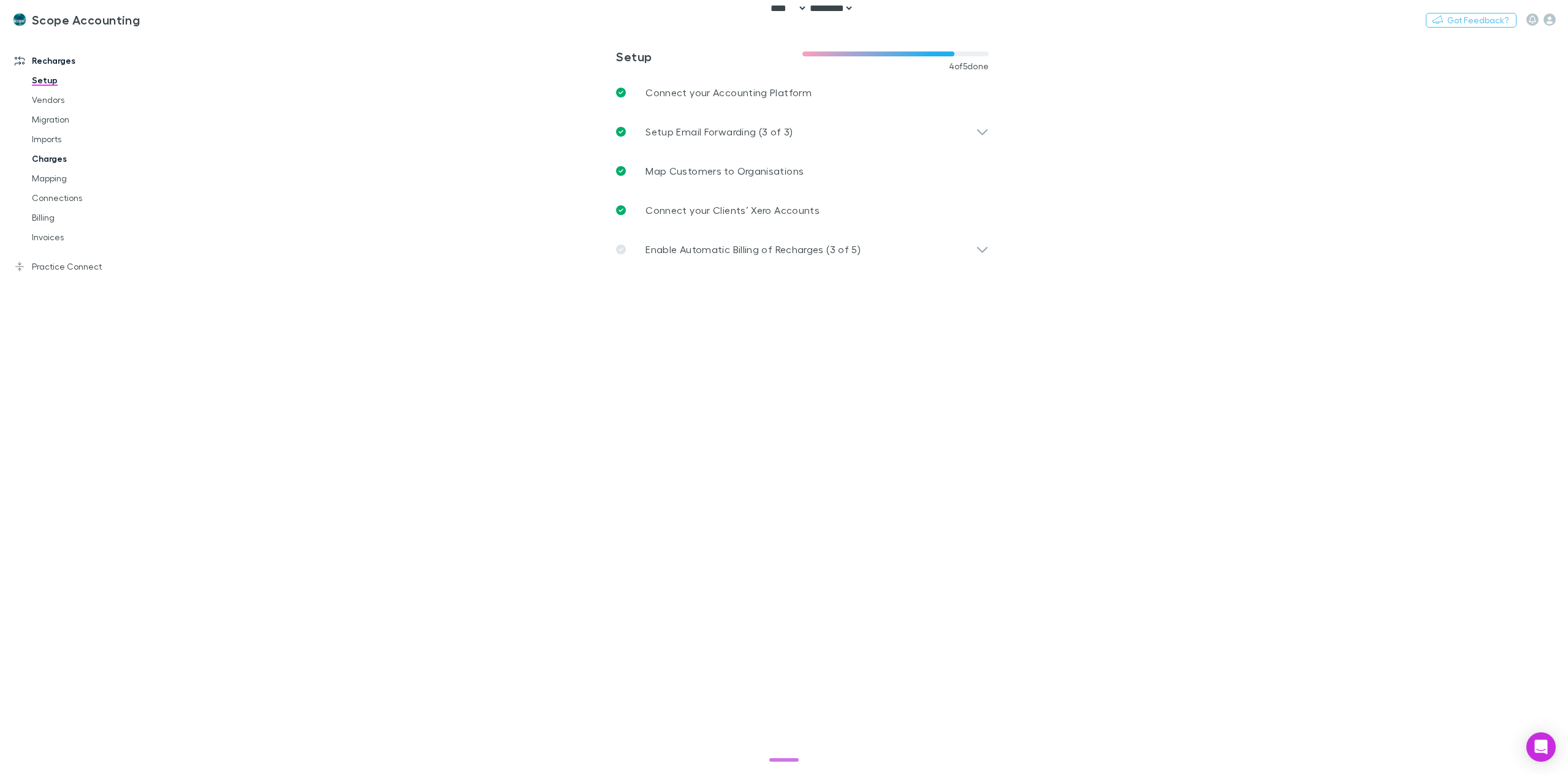
click at [63, 156] on link "Charges" at bounding box center [95, 158] width 152 height 20
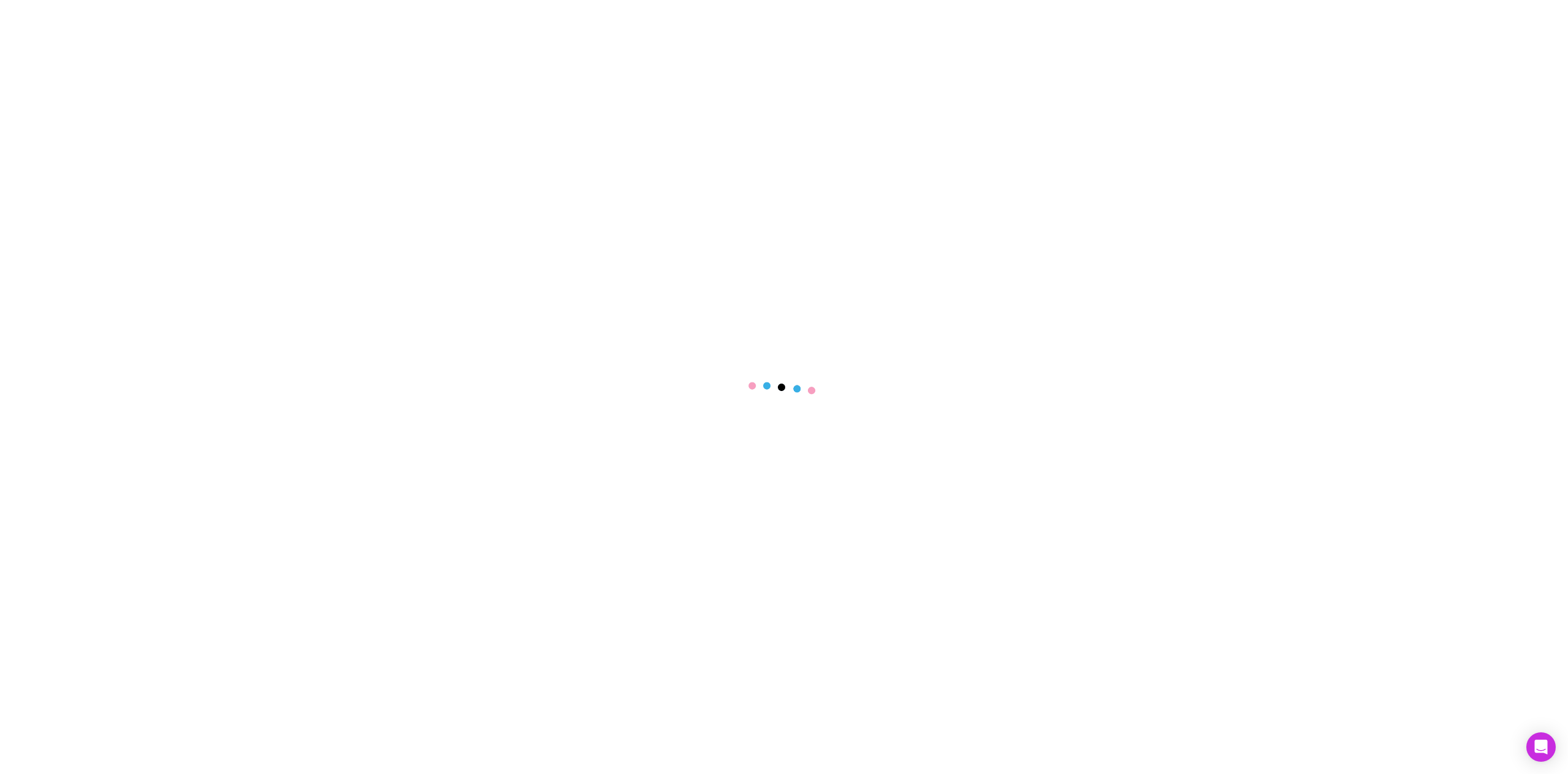
select select "****"
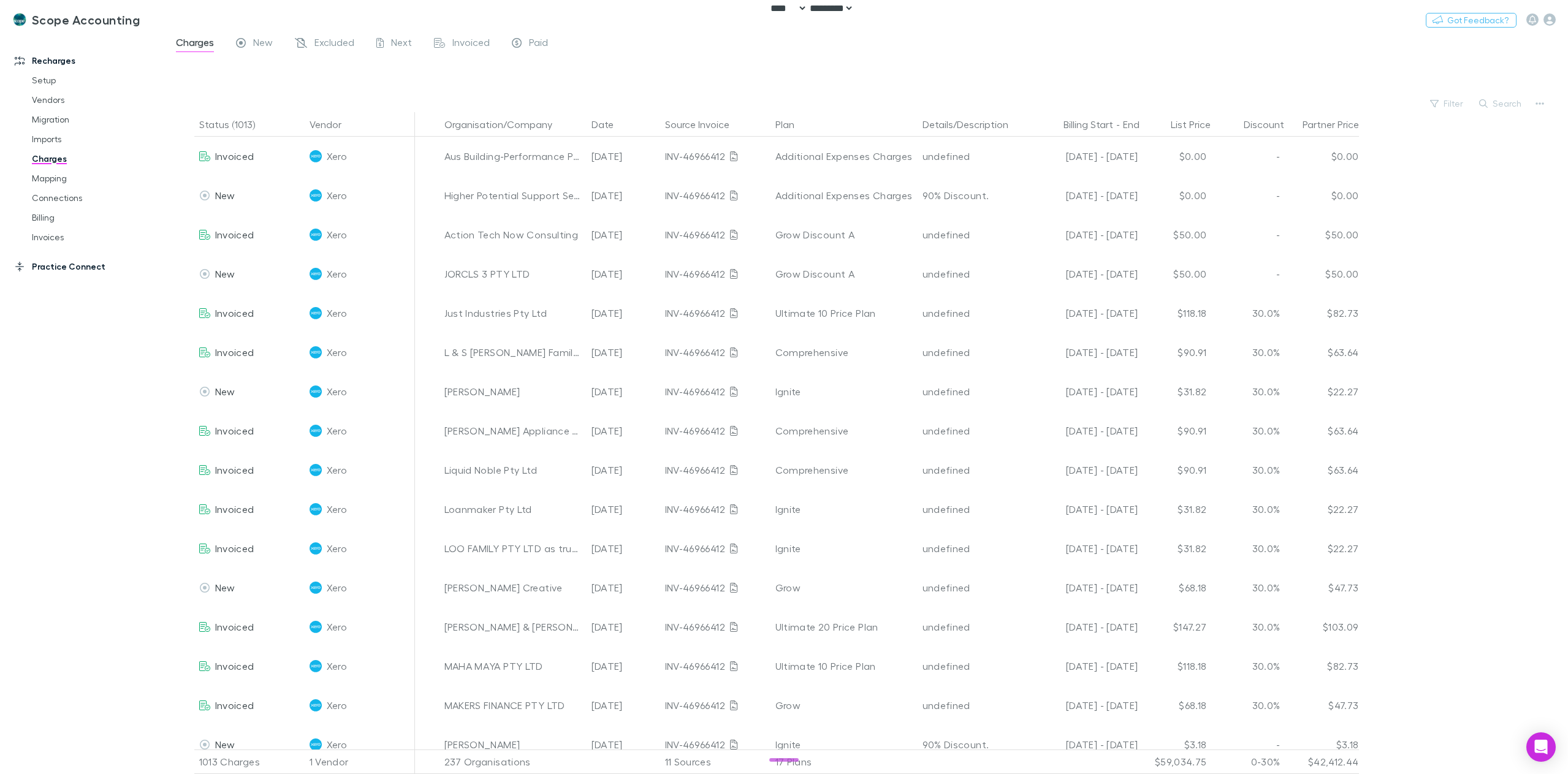
click at [52, 263] on link "Practice Connect" at bounding box center [87, 266] width 169 height 20
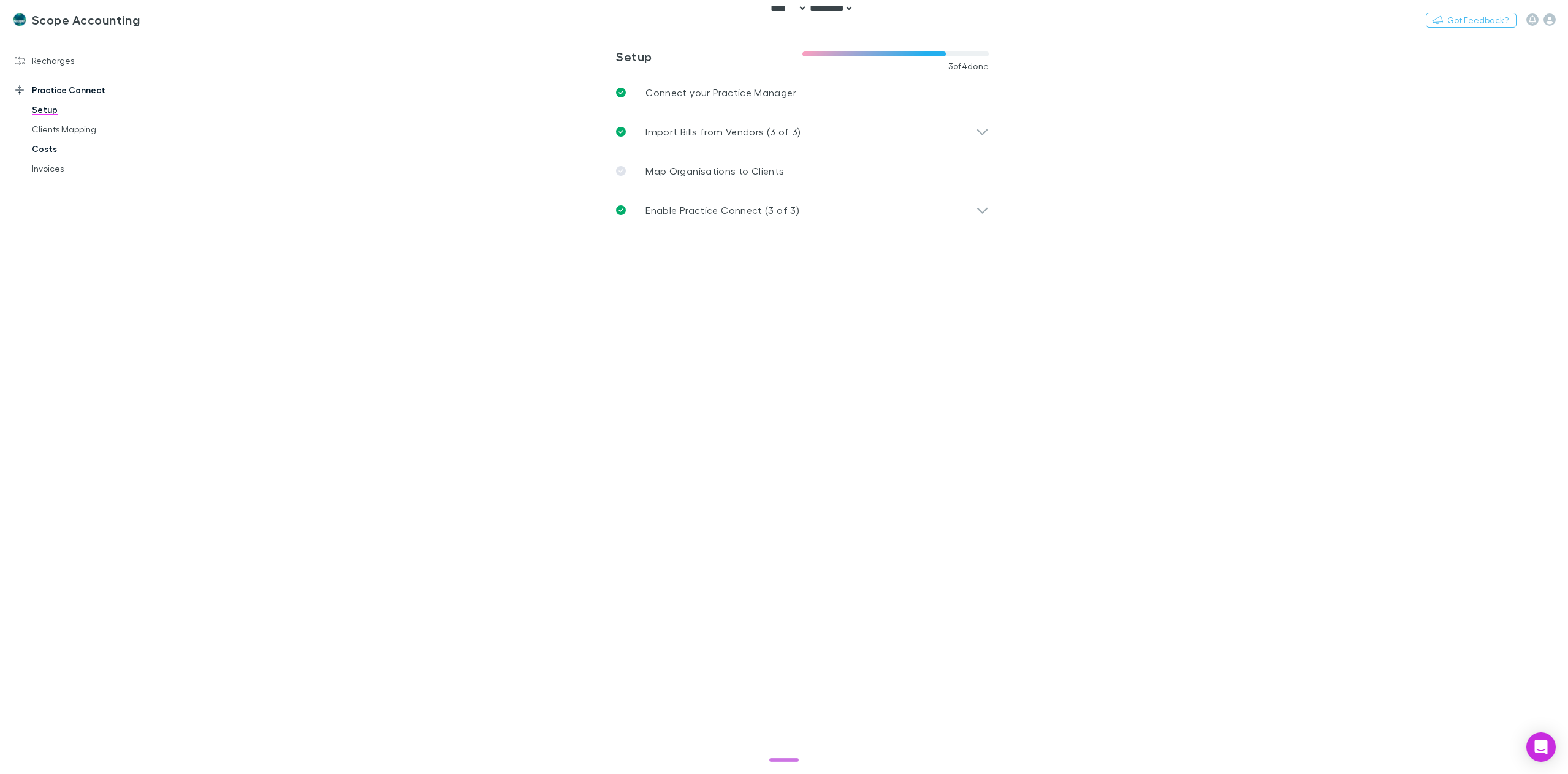
click at [52, 154] on link "Costs" at bounding box center [95, 149] width 152 height 20
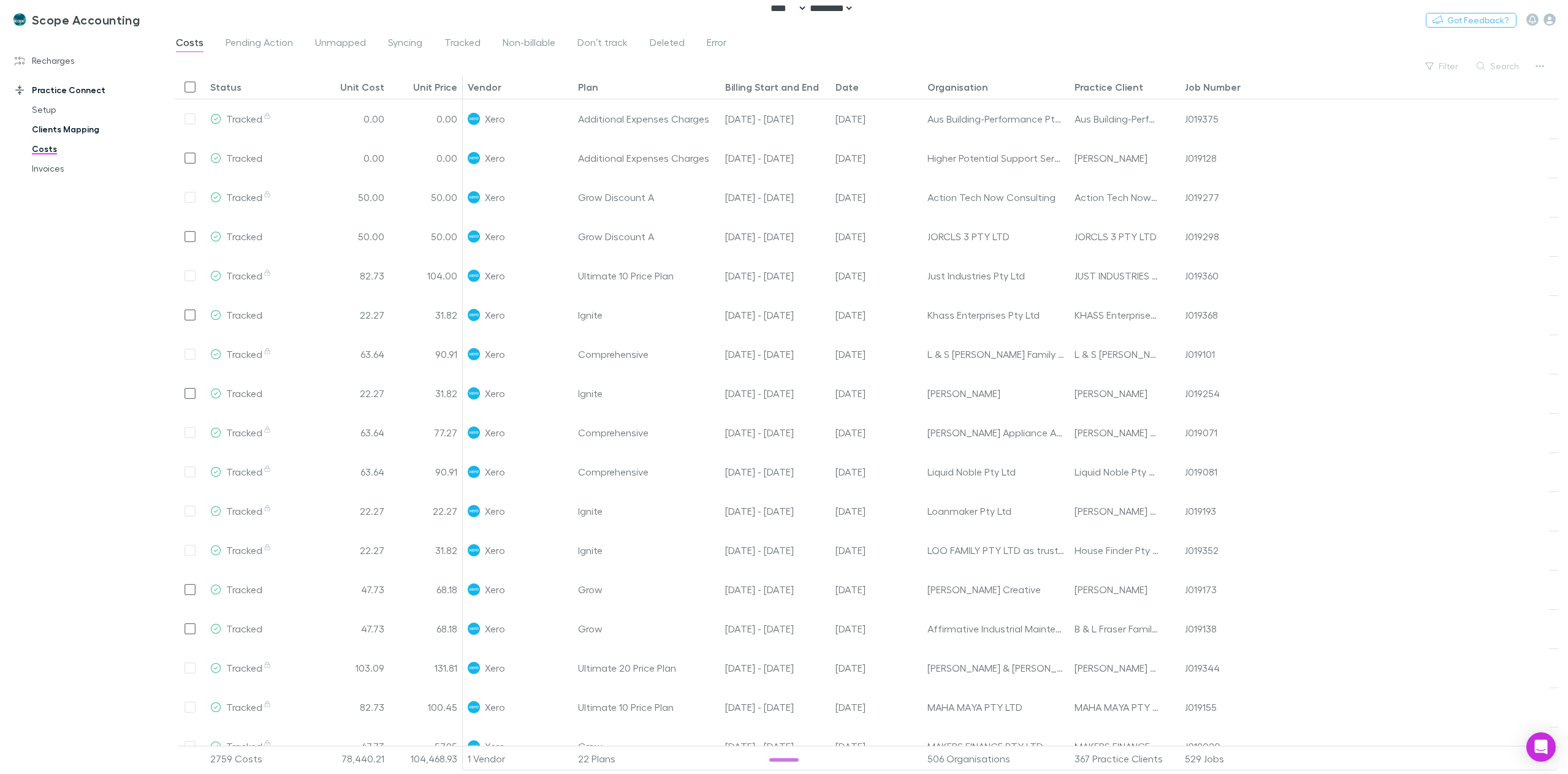
click at [87, 134] on link "Clients Mapping" at bounding box center [95, 129] width 152 height 20
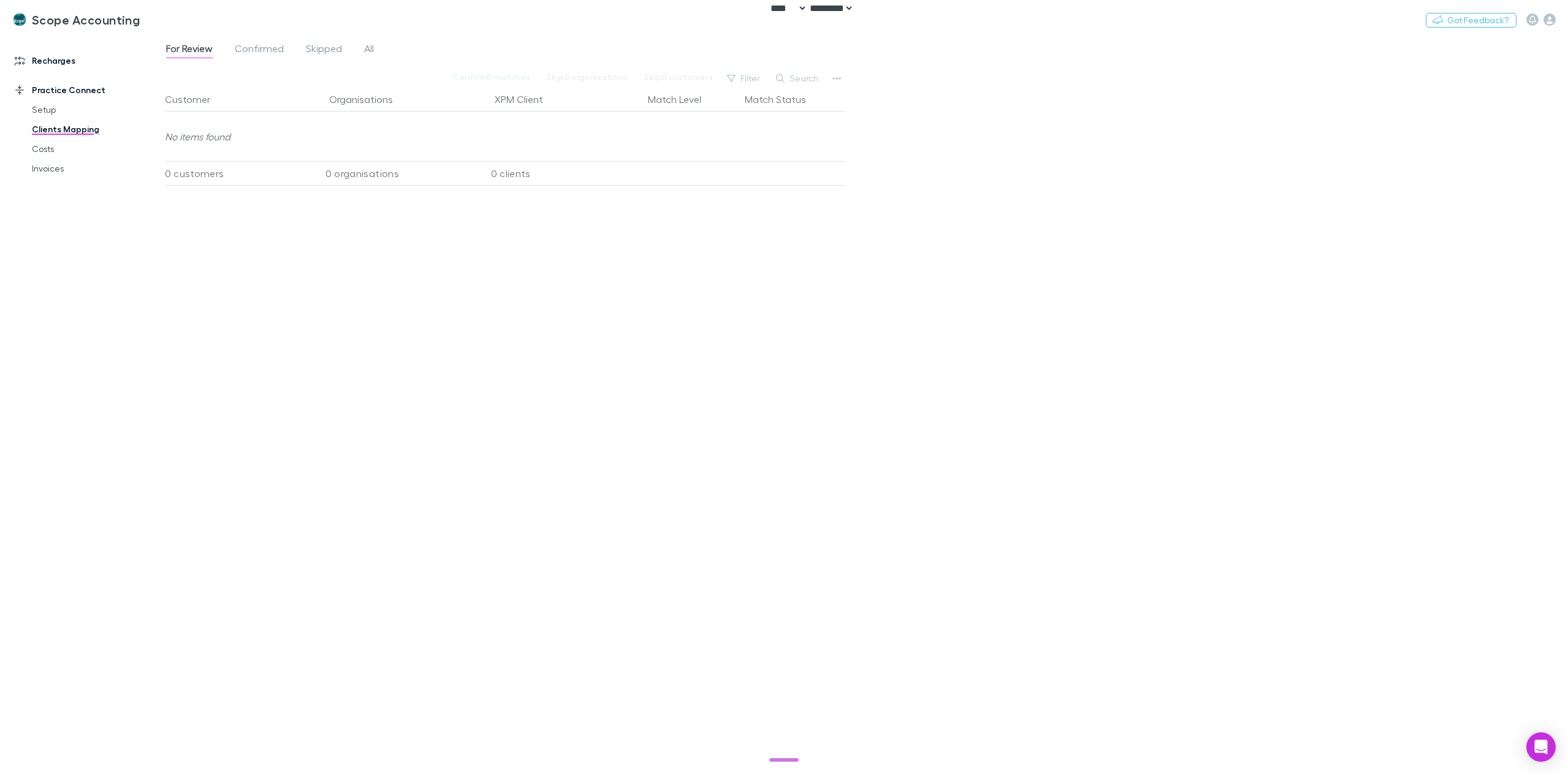
click at [73, 61] on link "Recharges" at bounding box center [87, 60] width 169 height 20
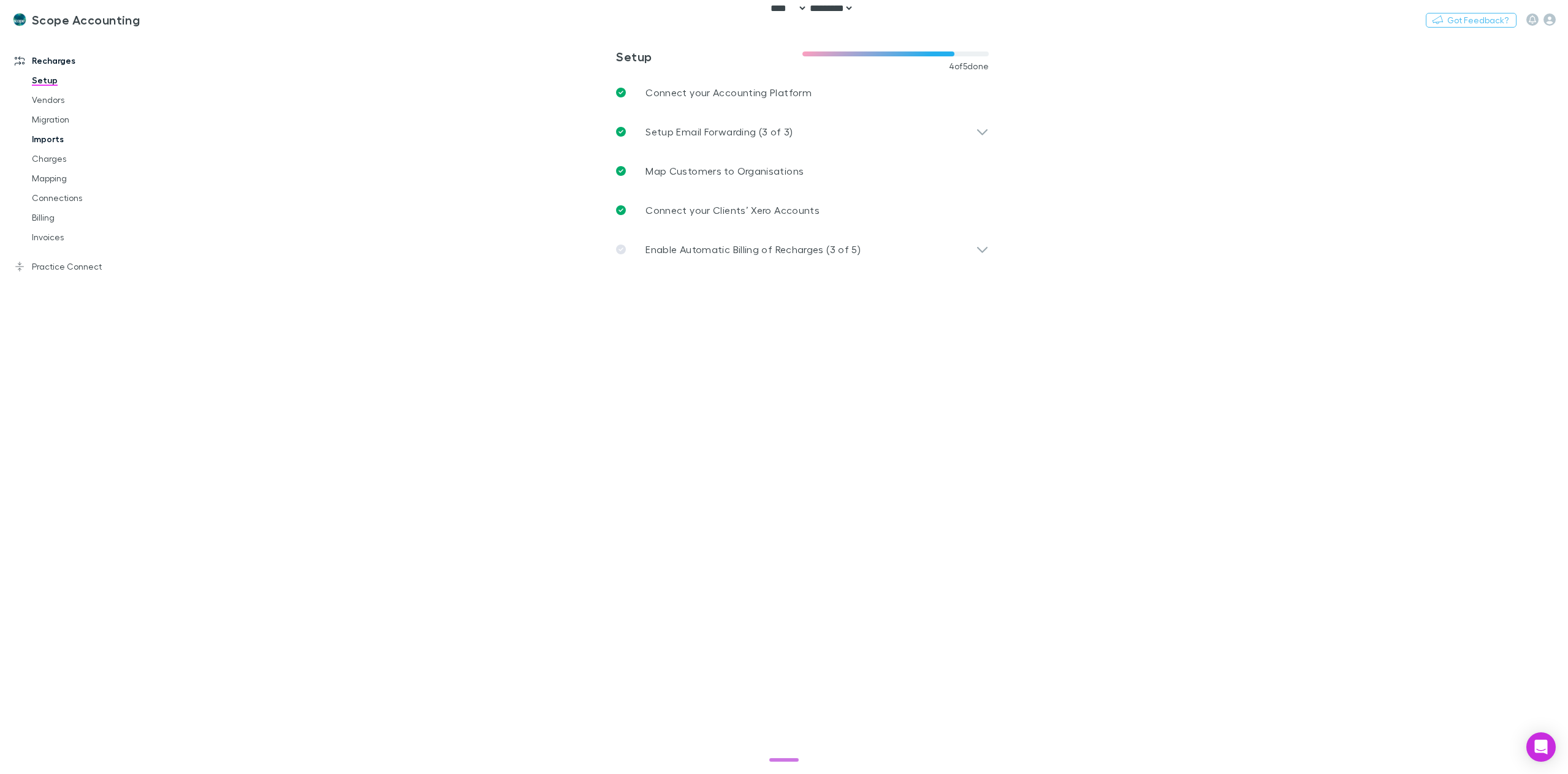
click at [64, 137] on link "Imports" at bounding box center [95, 138] width 152 height 20
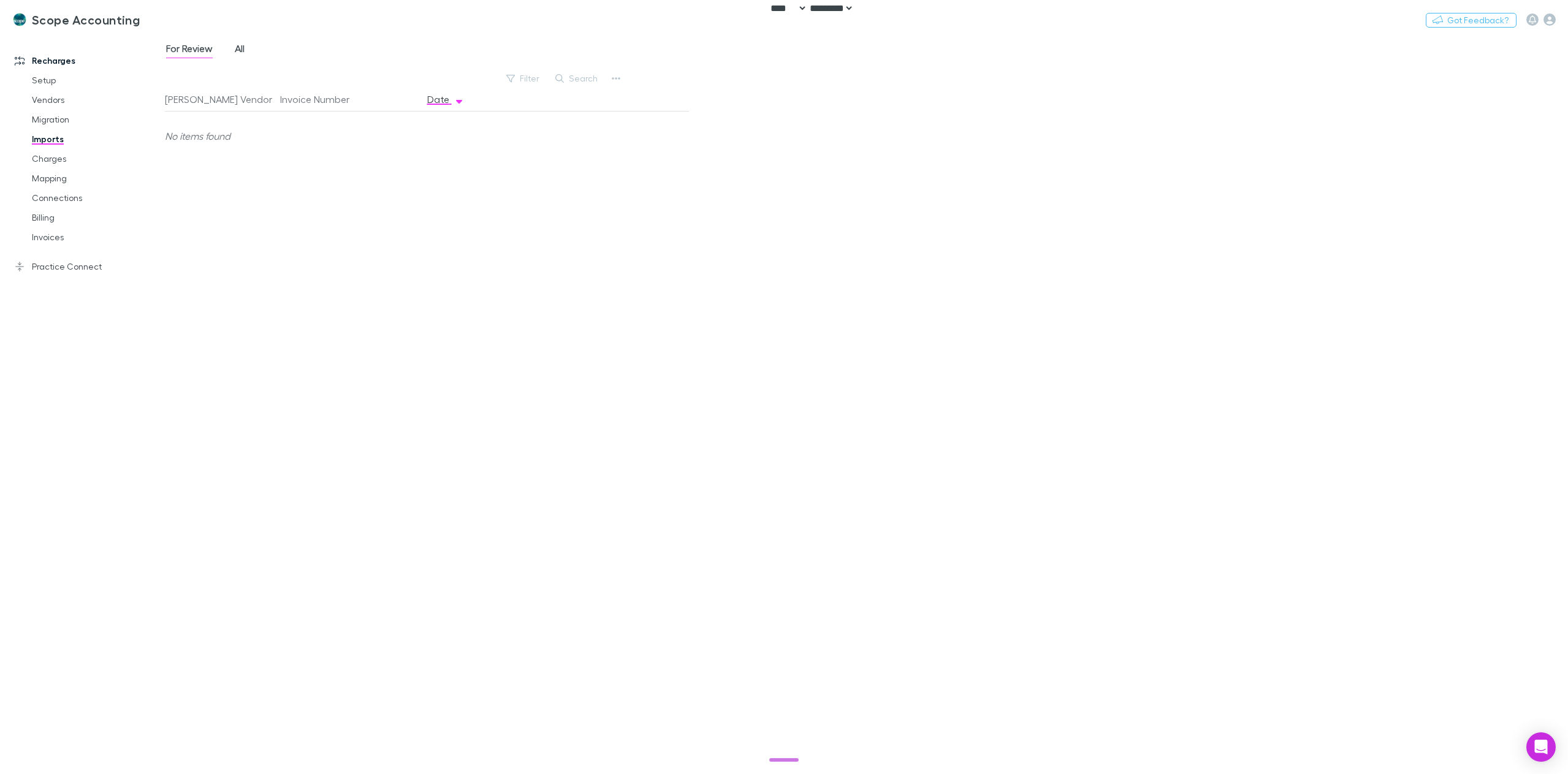
click at [240, 51] on span "All" at bounding box center [240, 50] width 10 height 16
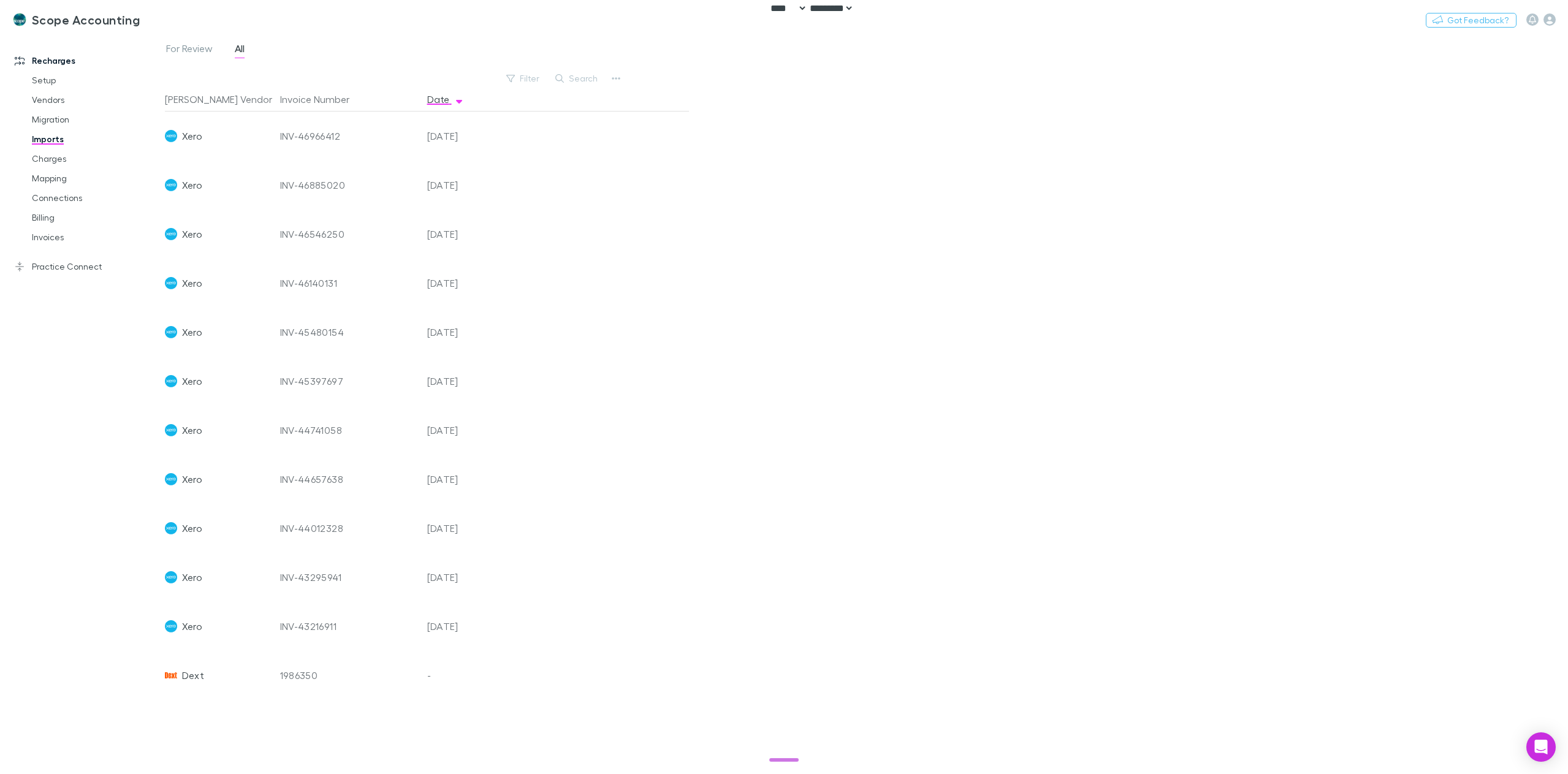
click at [194, 677] on span "Dext" at bounding box center [193, 675] width 22 height 49
click at [742, 543] on div "For Review All Filter Search Rech Vendor Invoice Number Date Xero INV-46966412 …" at bounding box center [867, 404] width 1403 height 740
click at [42, 141] on link "Imports" at bounding box center [95, 138] width 152 height 20
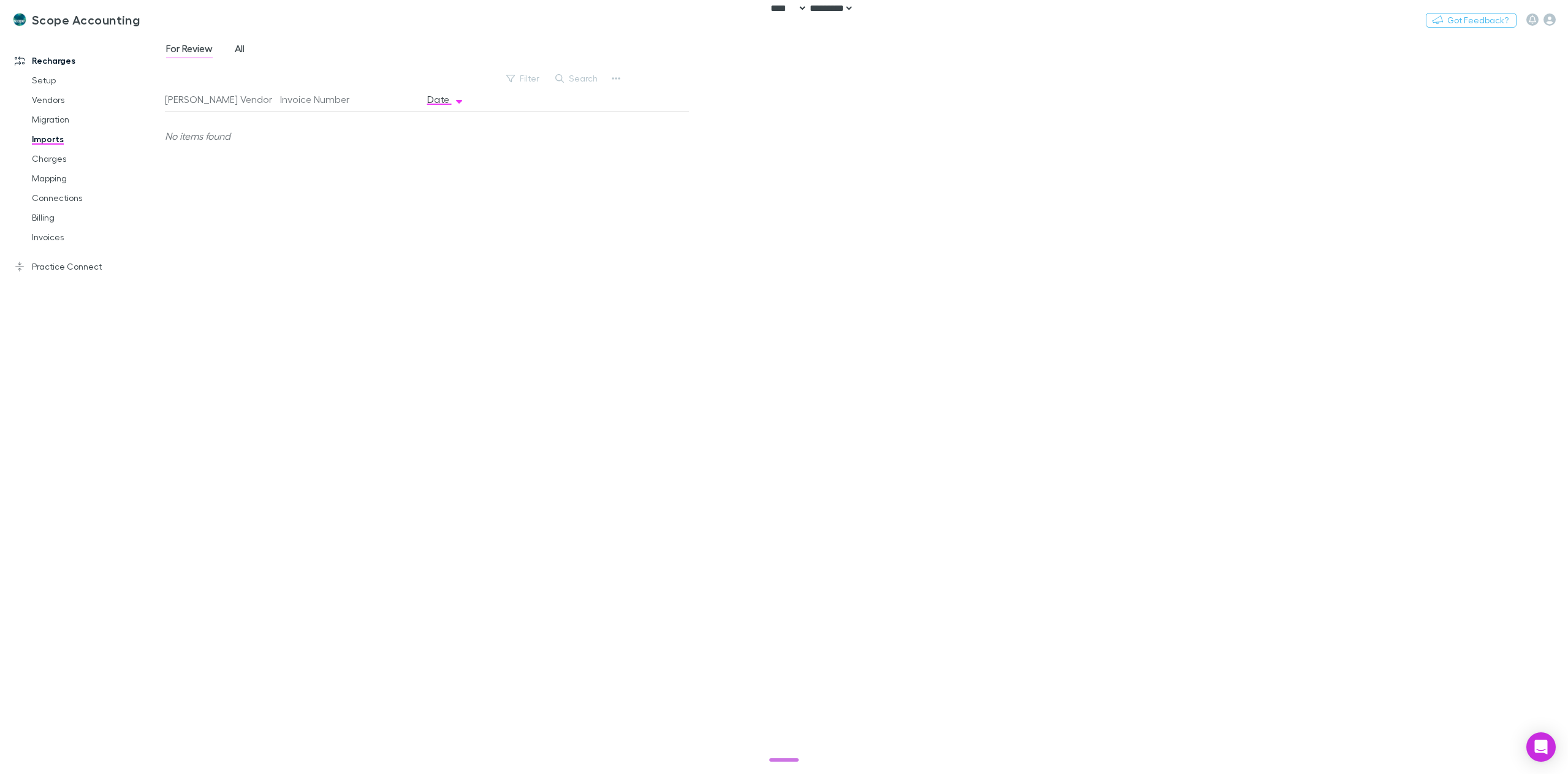
click at [244, 54] on span "All" at bounding box center [240, 50] width 10 height 16
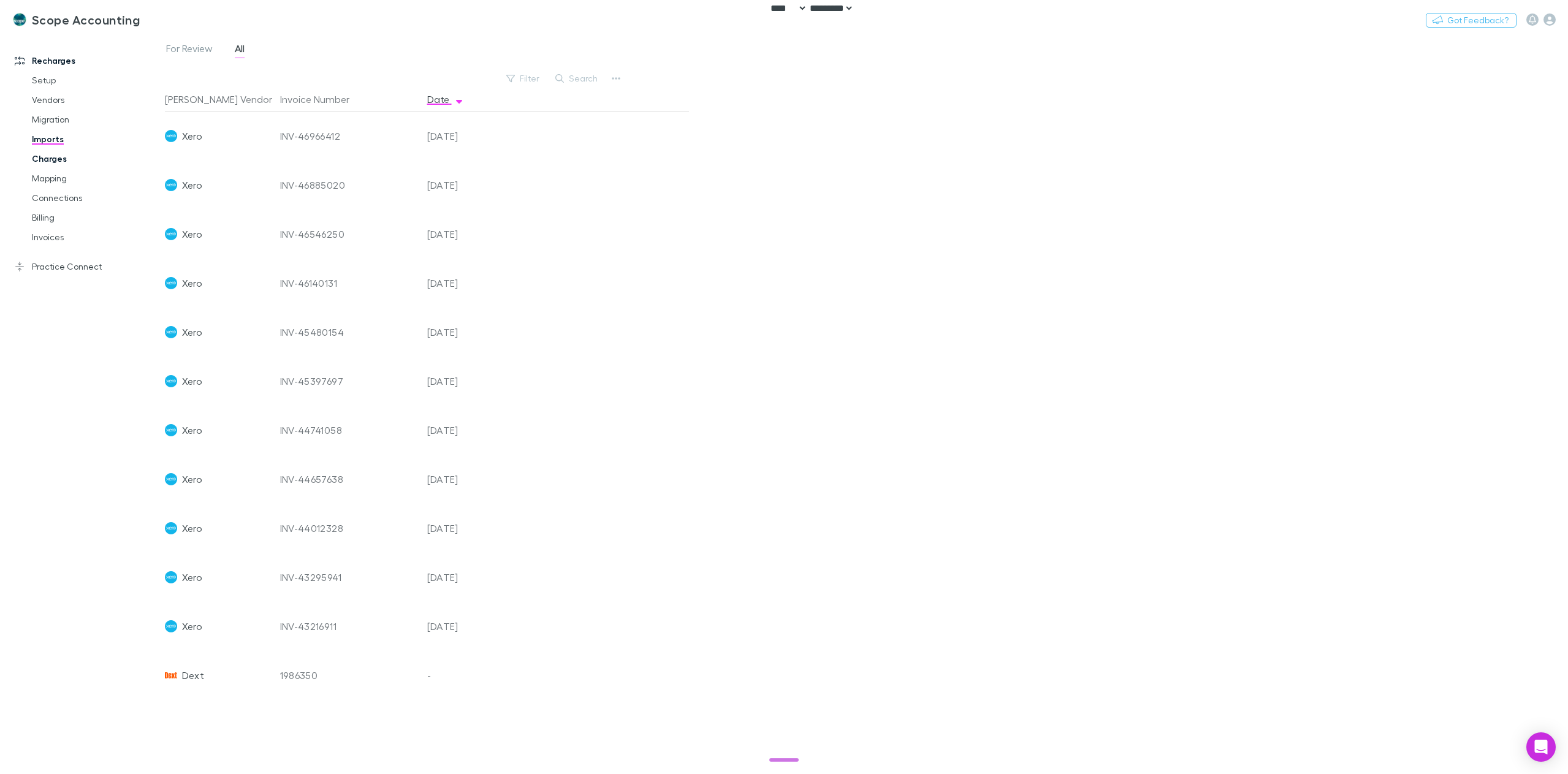
click at [40, 160] on link "Charges" at bounding box center [95, 158] width 152 height 20
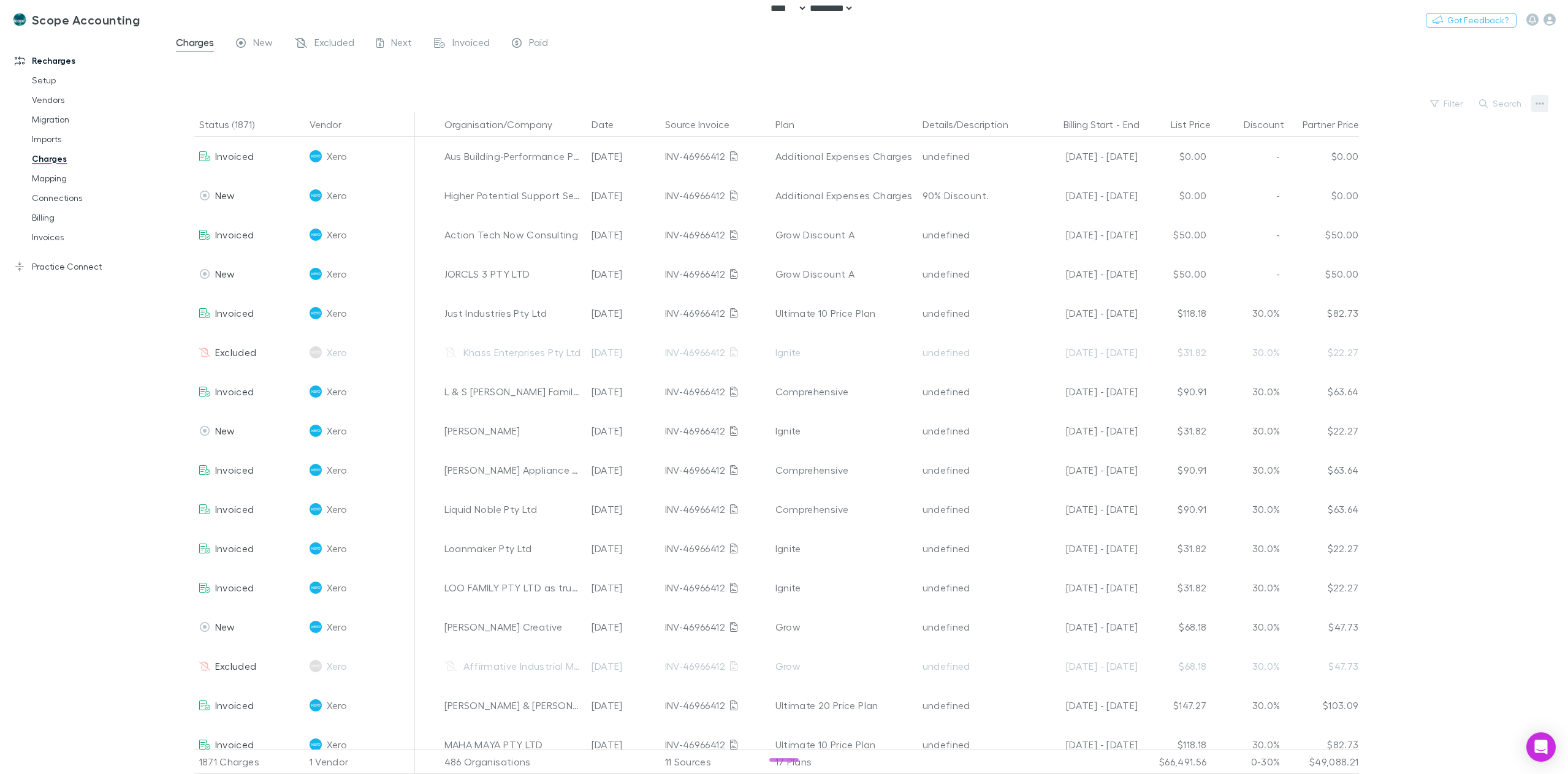
click at [1541, 104] on icon "button" at bounding box center [1539, 103] width 9 height 10
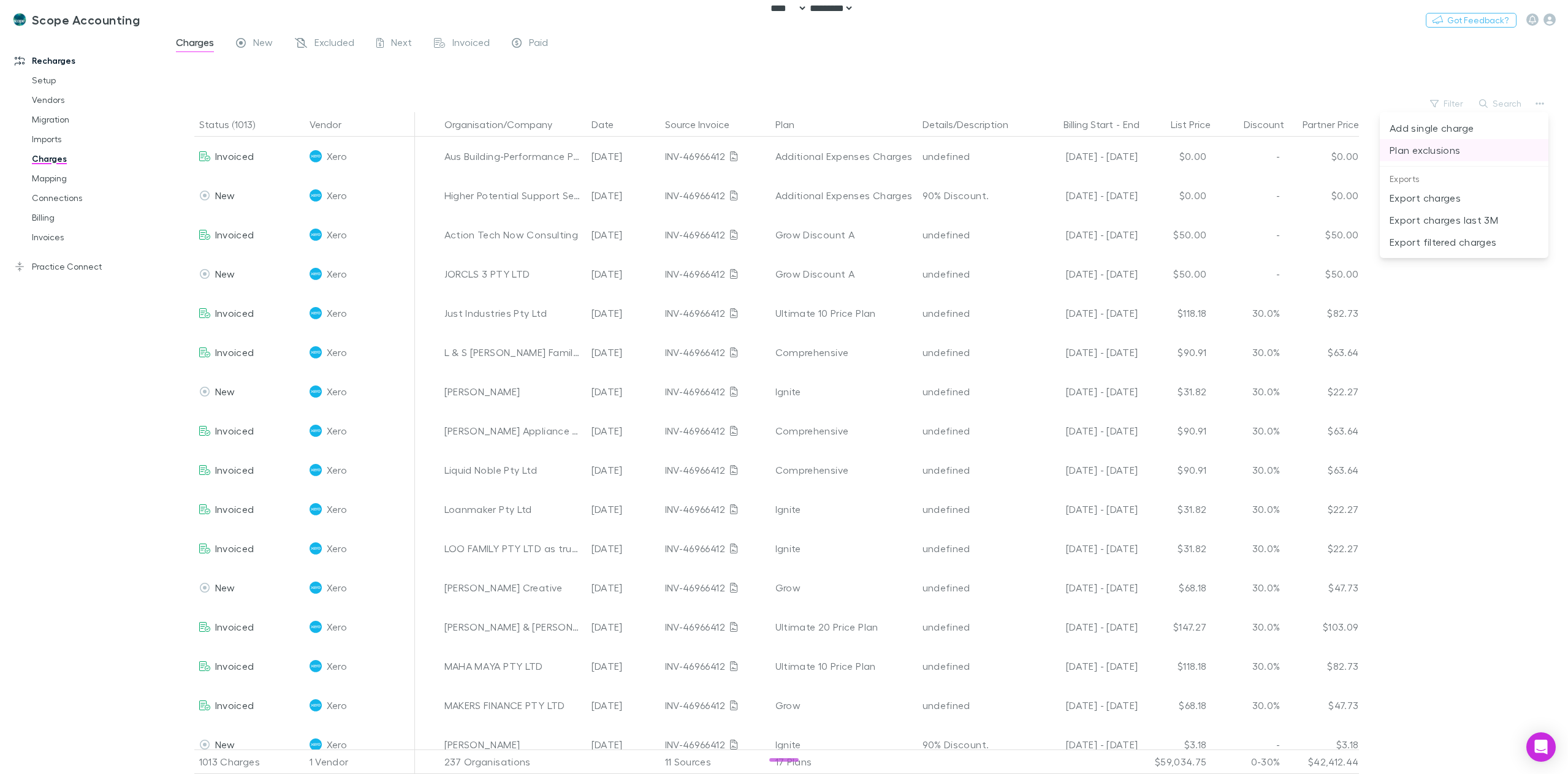
click at [1454, 150] on p "Plan exclusions" at bounding box center [1464, 150] width 149 height 14
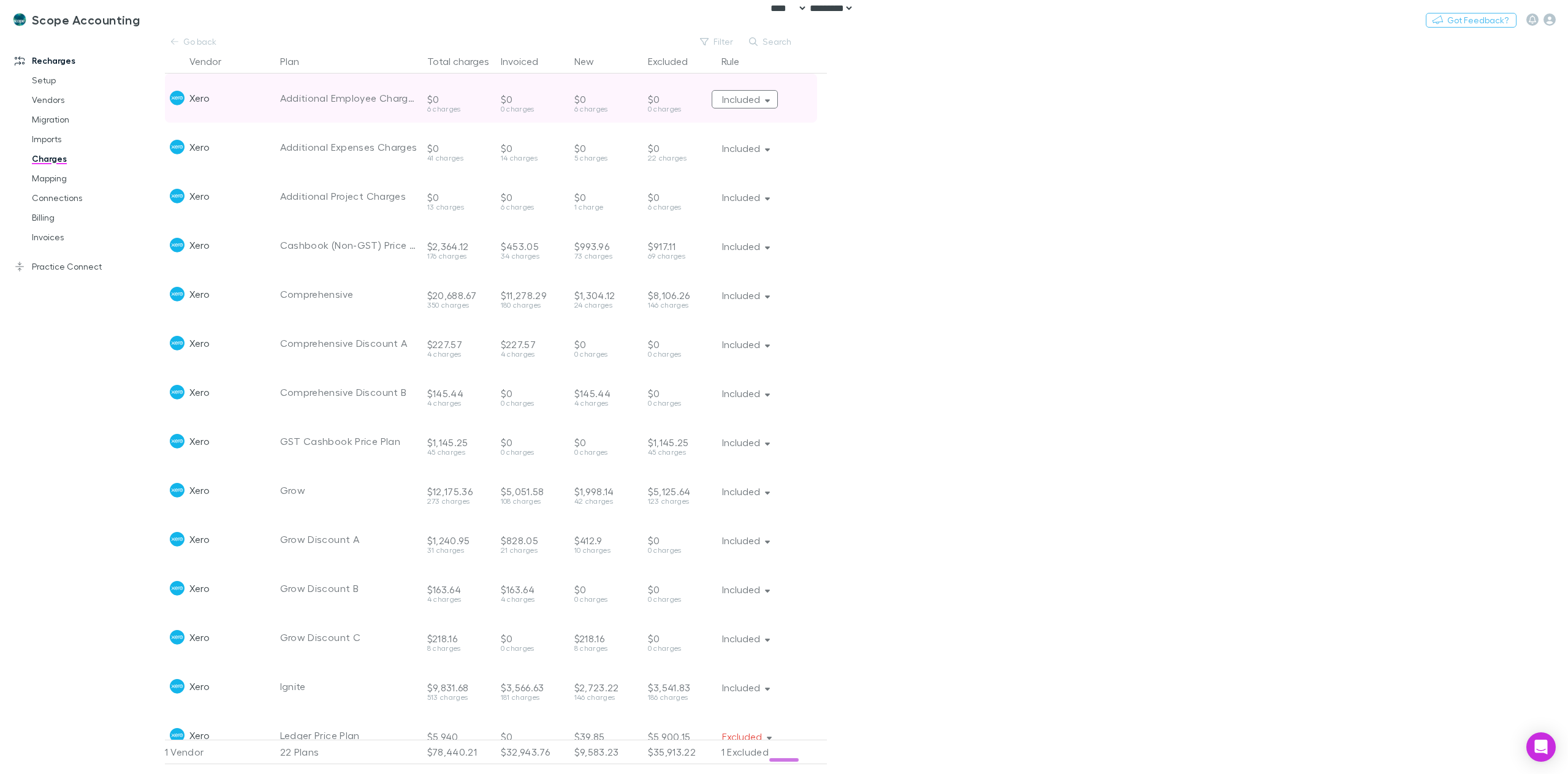
click at [769, 102] on icon "button" at bounding box center [767, 101] width 6 height 3
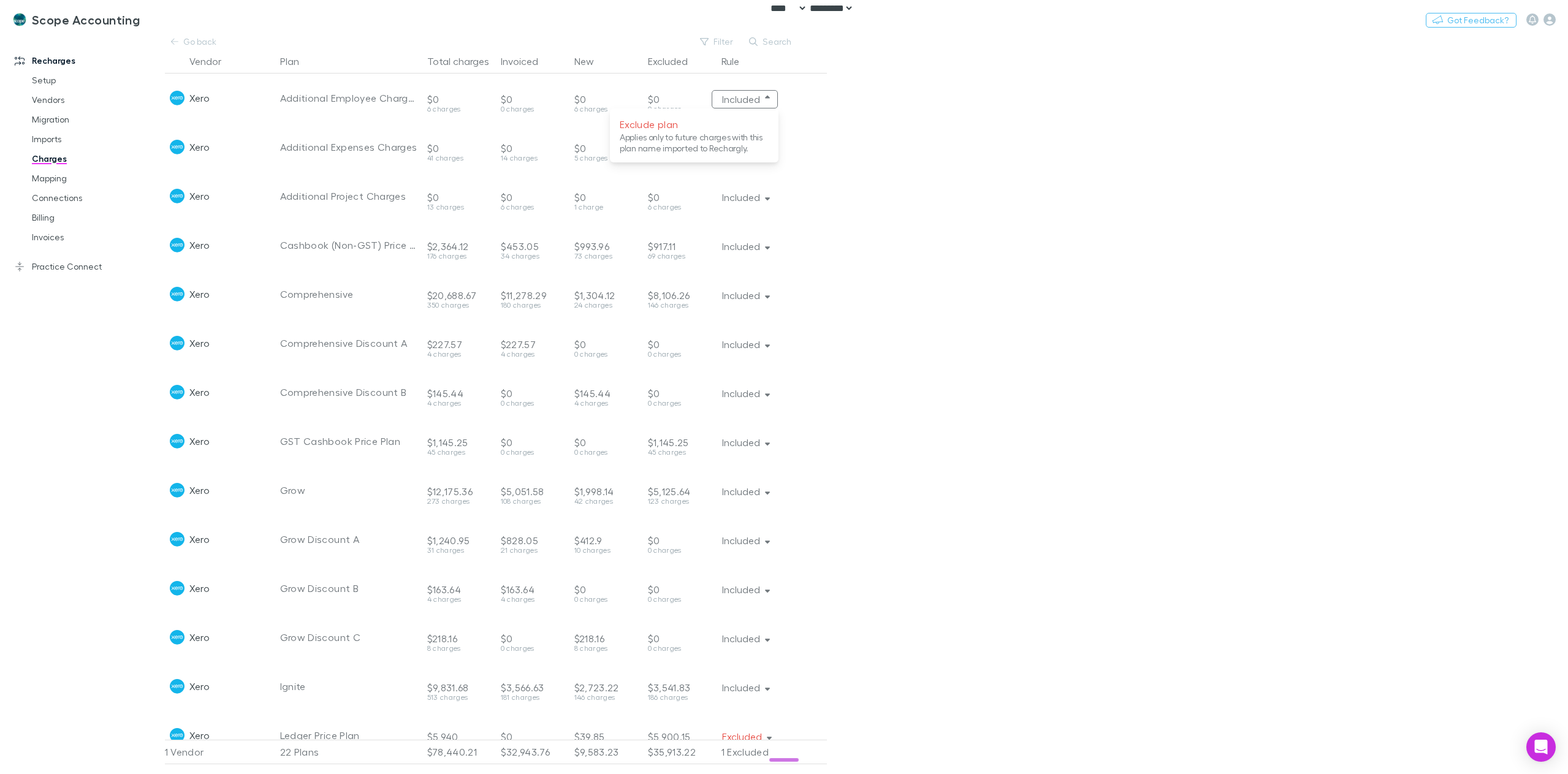
click at [47, 163] on div at bounding box center [784, 387] width 1568 height 774
click at [51, 158] on link "Charges" at bounding box center [95, 158] width 152 height 20
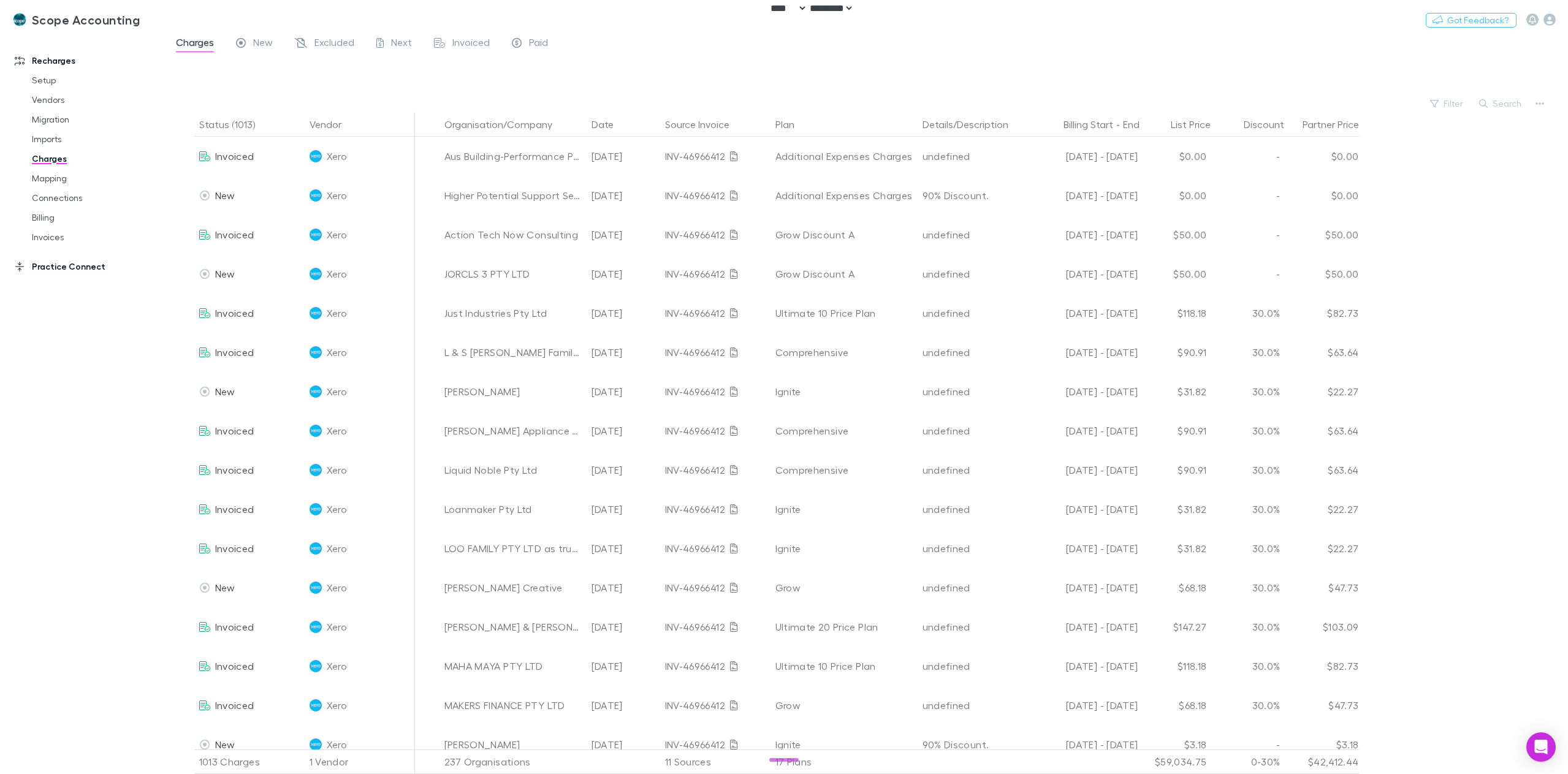
click at [71, 270] on link "Practice Connect" at bounding box center [87, 266] width 169 height 20
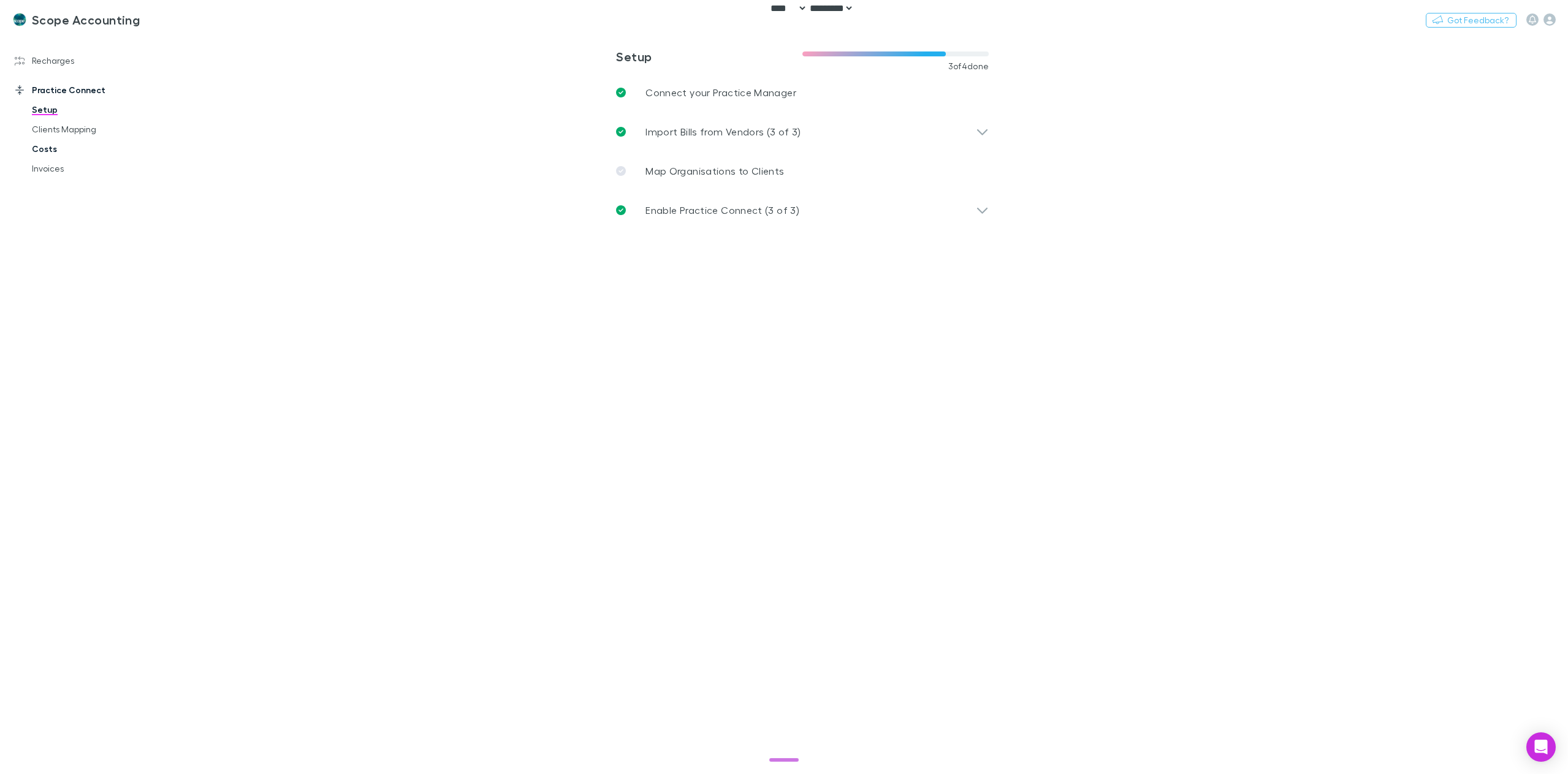
click at [54, 148] on link "Costs" at bounding box center [95, 149] width 152 height 20
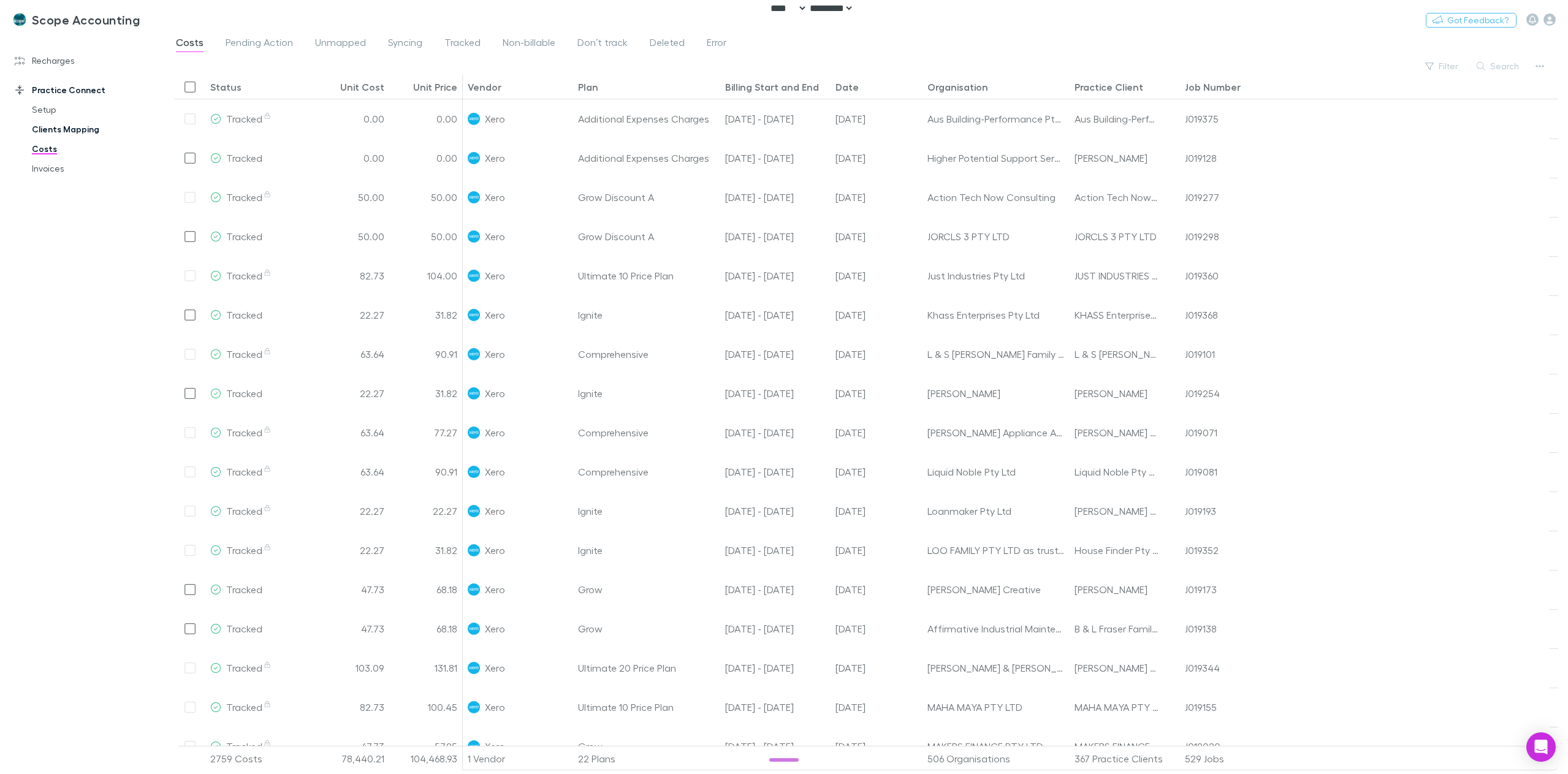
click at [76, 122] on link "Clients Mapping" at bounding box center [95, 129] width 152 height 20
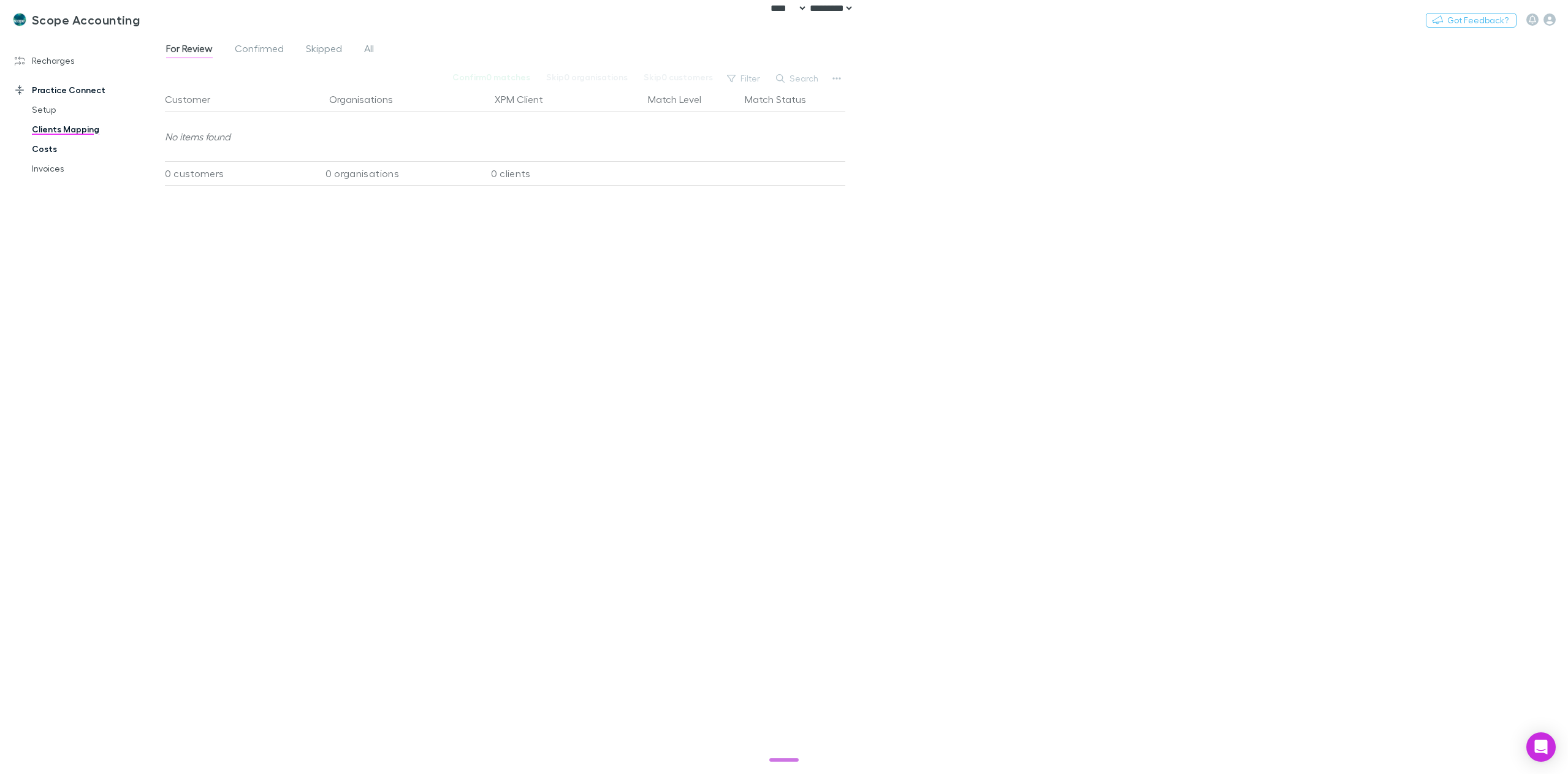
click at [61, 145] on link "Costs" at bounding box center [95, 149] width 152 height 20
